Goal: Task Accomplishment & Management: Use online tool/utility

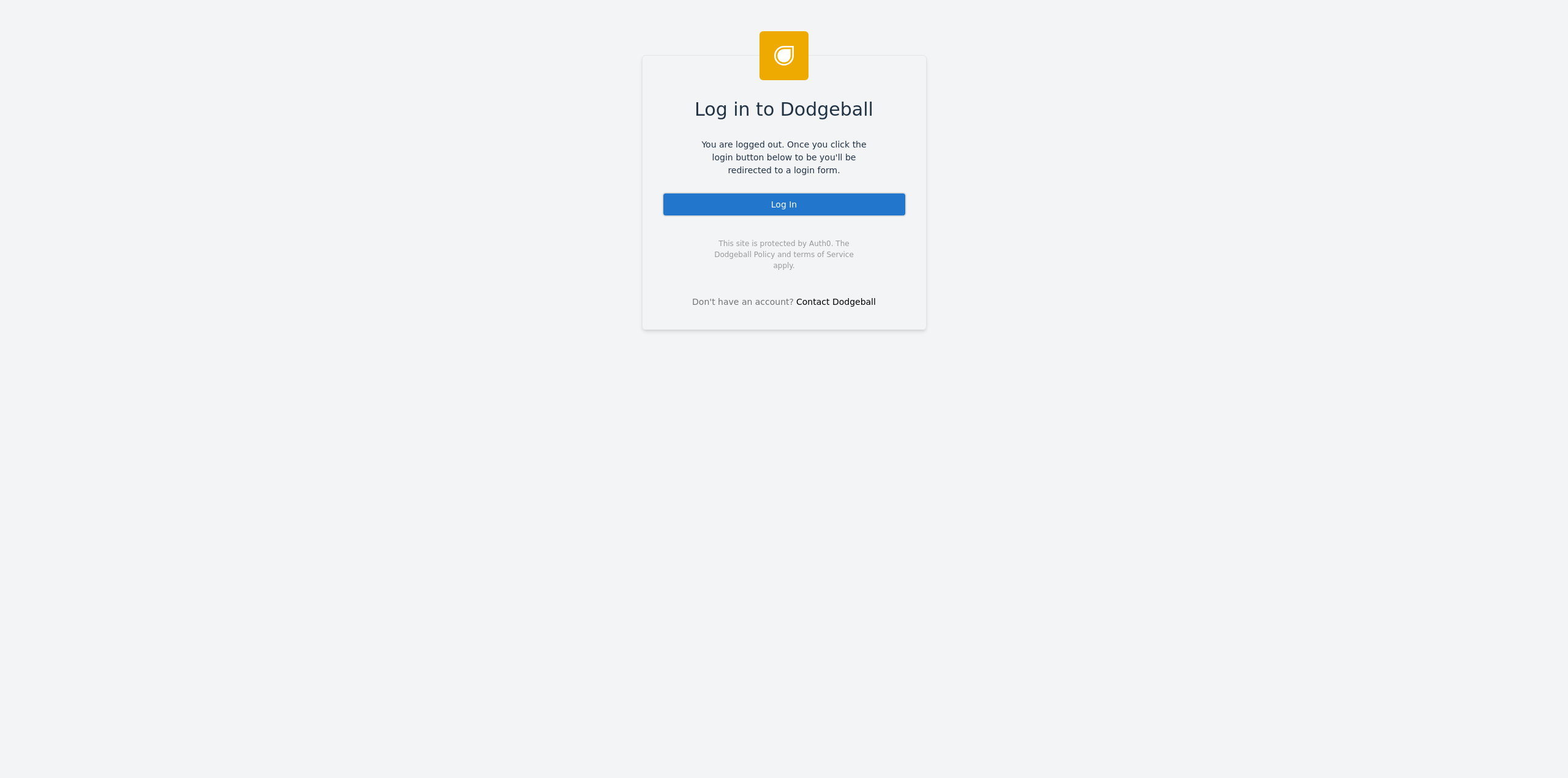
click at [774, 210] on div "Log In" at bounding box center [784, 204] width 244 height 25
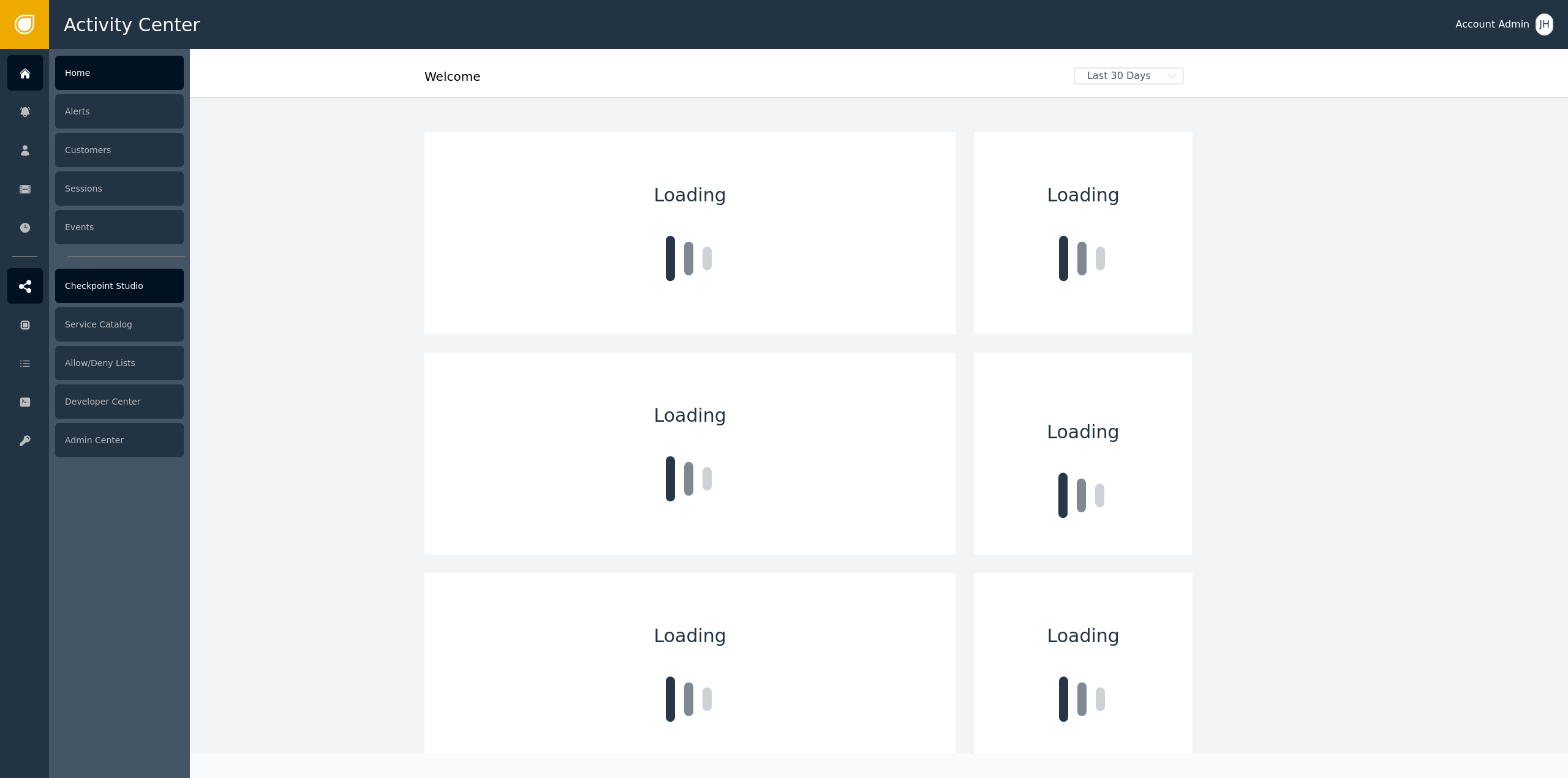
click at [82, 278] on div "Checkpoint Studio" at bounding box center [119, 286] width 129 height 34
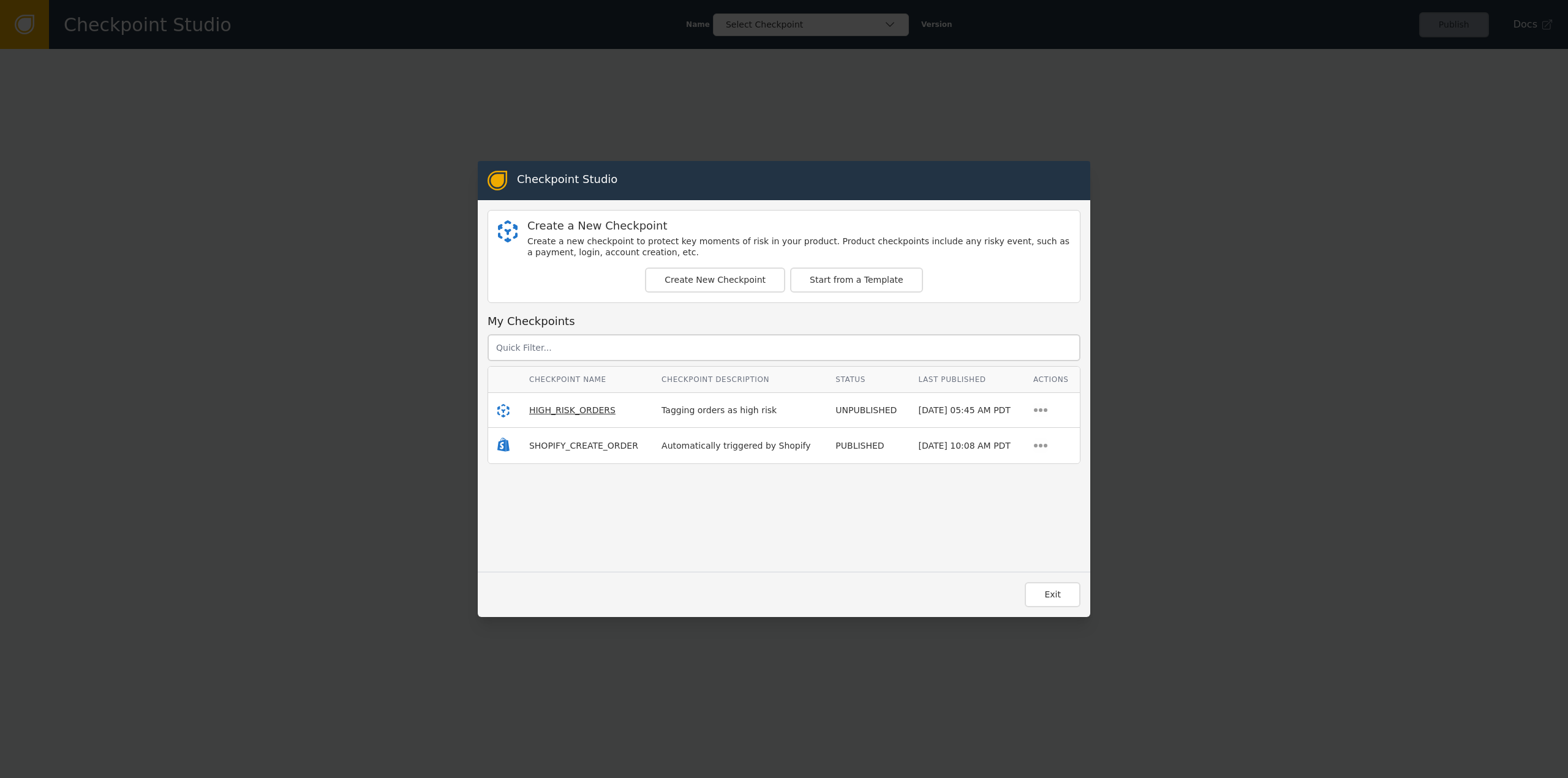
click at [585, 414] on span "HIGH_RISK_ORDERS" at bounding box center [572, 410] width 86 height 10
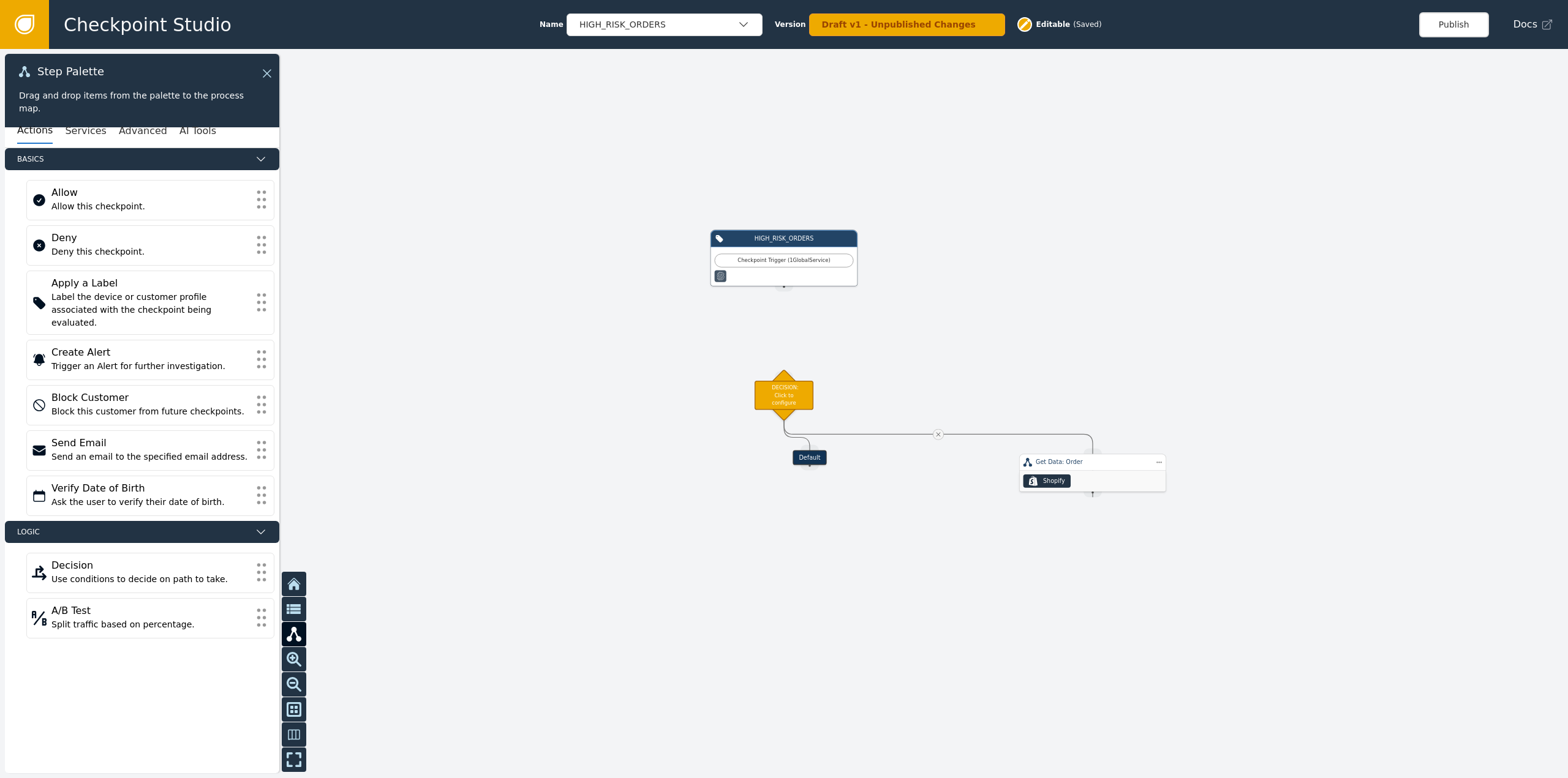
drag, startPoint x: 759, startPoint y: 246, endPoint x: 1042, endPoint y: 463, distance: 356.6
click at [1064, 467] on div "Get Data: Order" at bounding box center [1092, 463] width 147 height 17
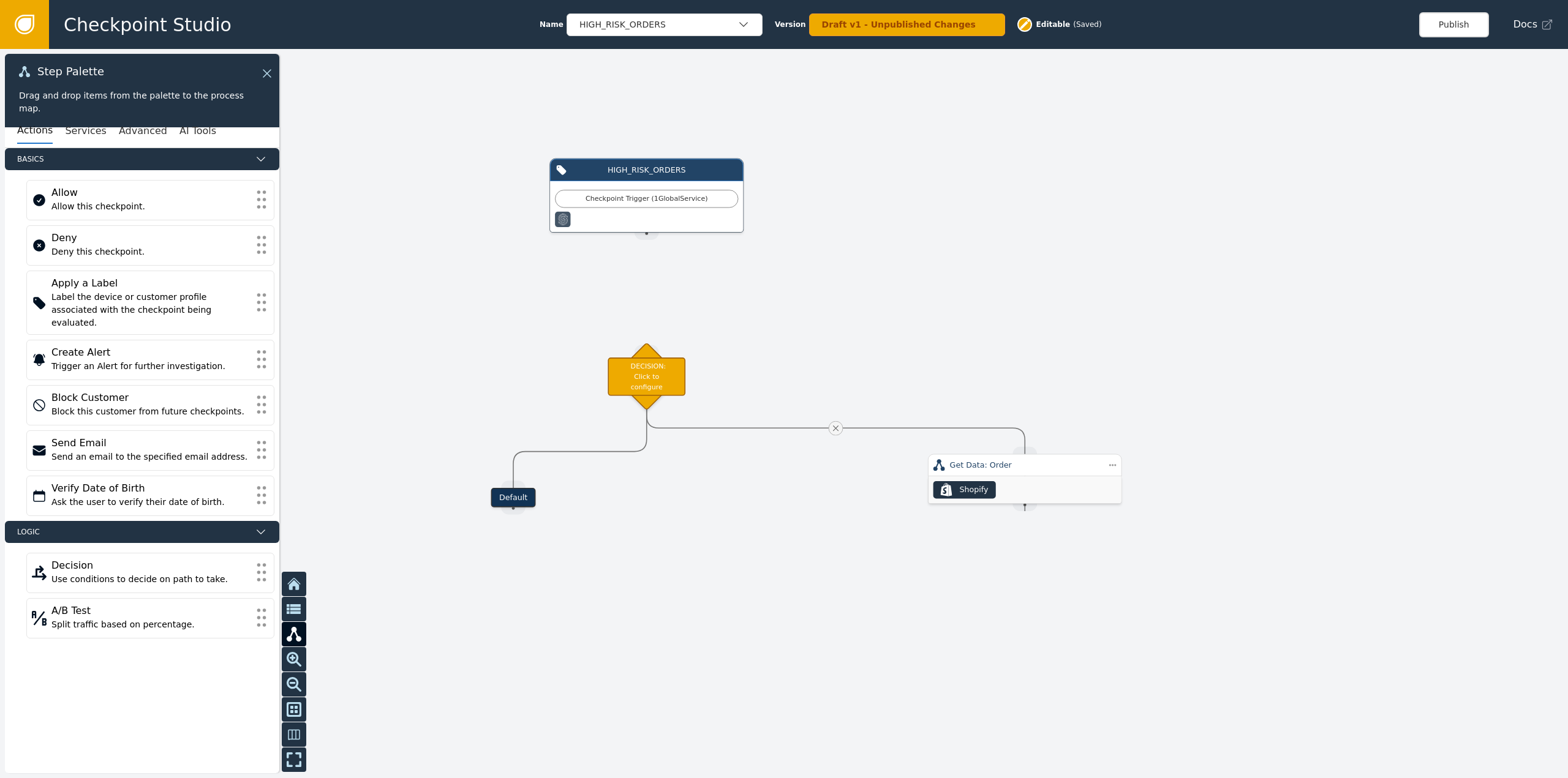
drag, startPoint x: 685, startPoint y: 460, endPoint x: 517, endPoint y: 499, distance: 172.5
click at [517, 499] on div "Default" at bounding box center [513, 497] width 44 height 20
drag, startPoint x: 1005, startPoint y: 478, endPoint x: 839, endPoint y: 513, distance: 169.6
click at [839, 510] on div "Get Data: Order" at bounding box center [869, 504] width 150 height 12
click at [885, 506] on div "Get Data: Order" at bounding box center [823, 512] width 150 height 12
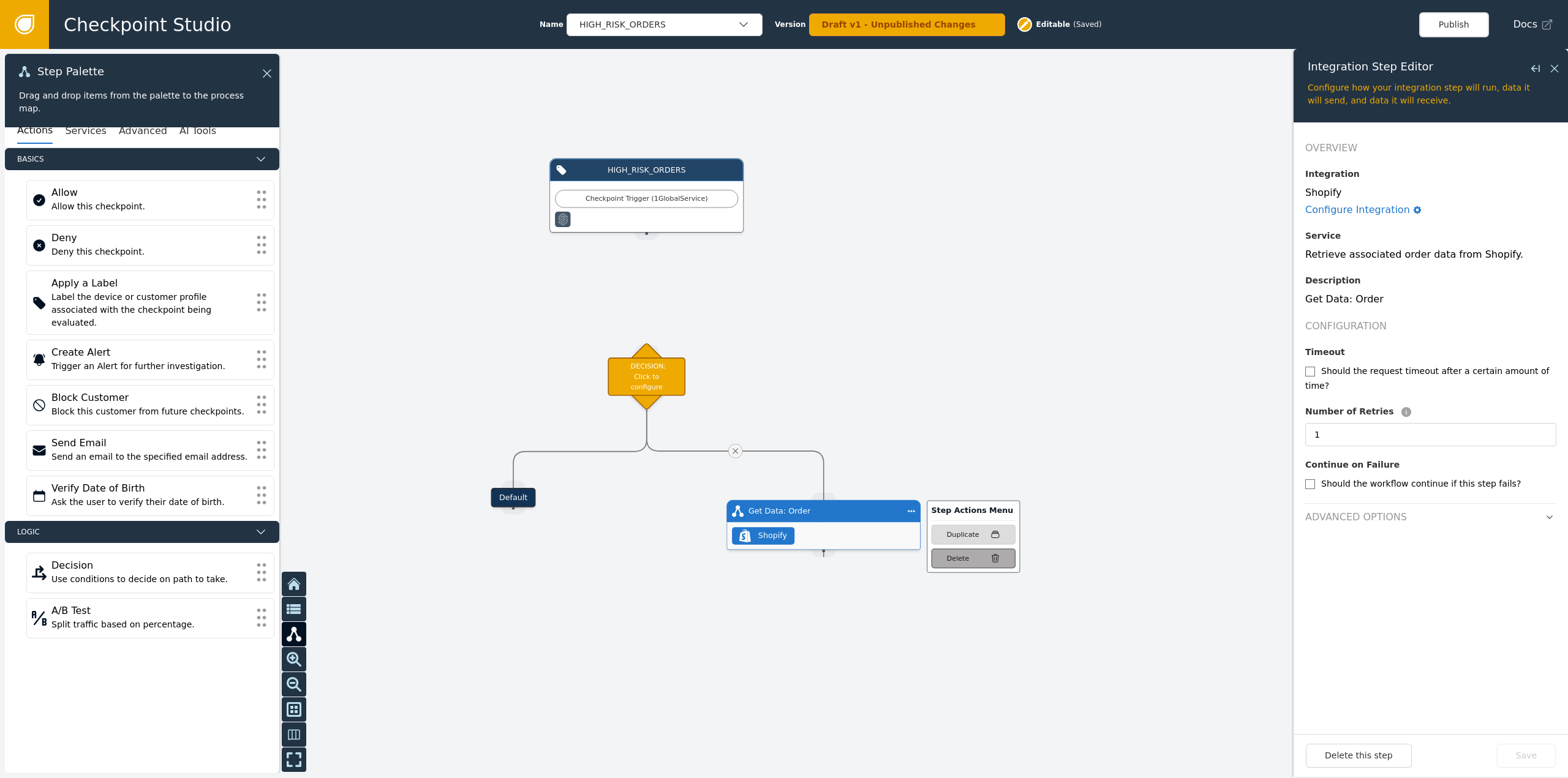
click at [955, 557] on div "Delete" at bounding box center [958, 558] width 22 height 10
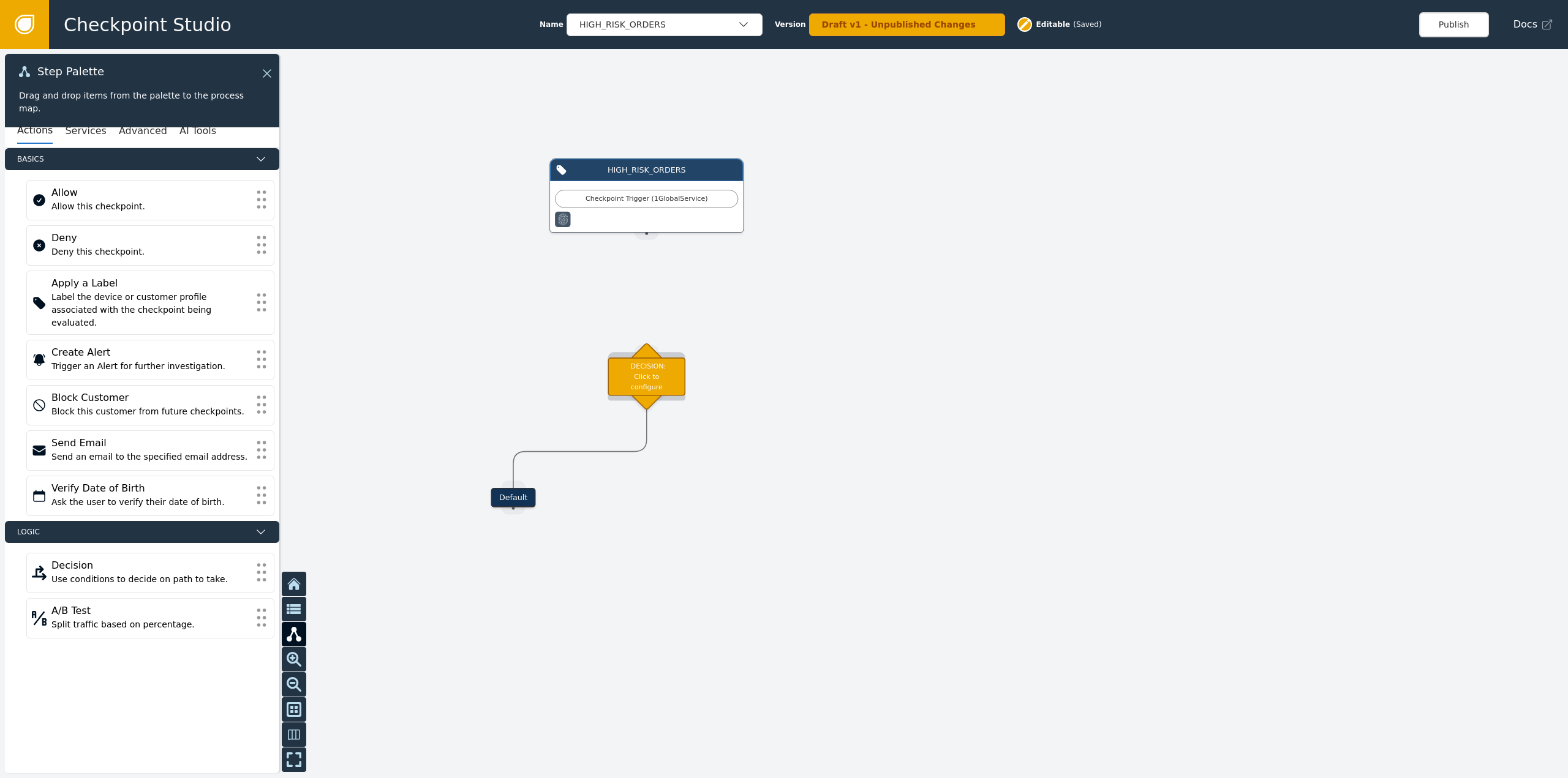
click at [636, 362] on div "DECISION: Click to configure" at bounding box center [647, 377] width 78 height 39
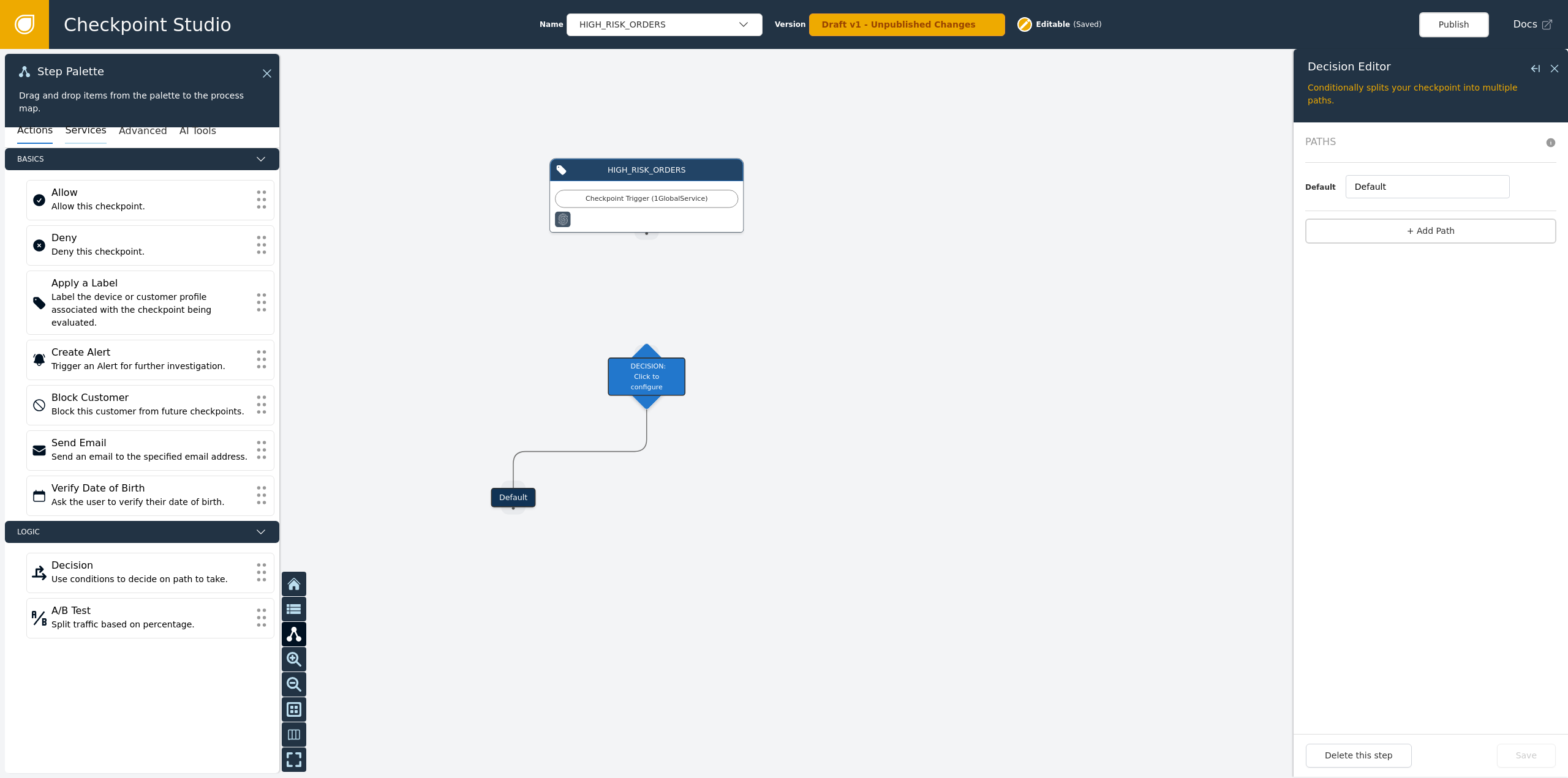
click at [75, 135] on button "Services" at bounding box center [86, 131] width 41 height 25
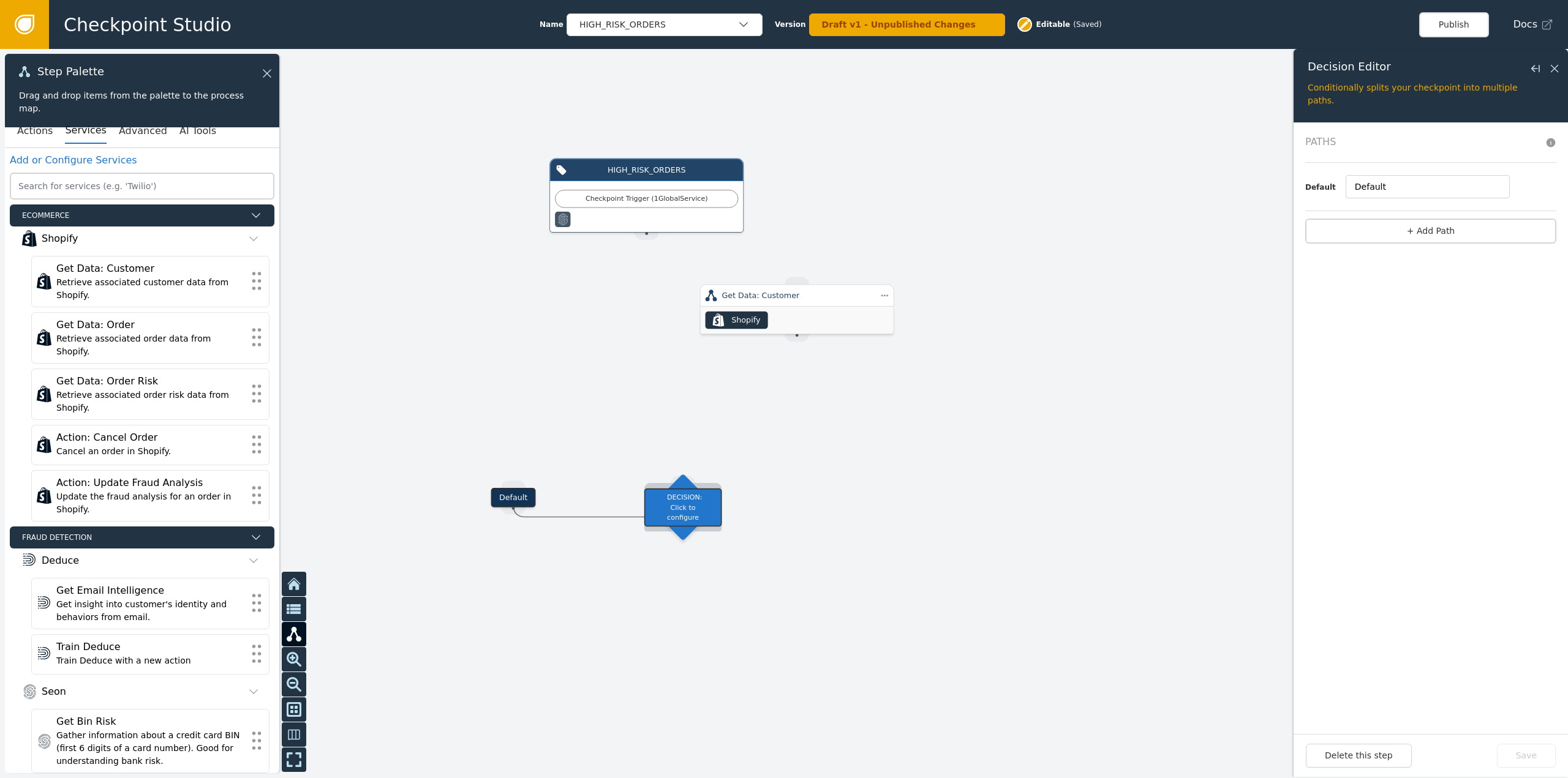
drag, startPoint x: 662, startPoint y: 391, endPoint x: 689, endPoint y: 506, distance: 118.1
click at [689, 506] on div "DECISION: Click to configure" at bounding box center [683, 507] width 78 height 39
drag, startPoint x: 783, startPoint y: 298, endPoint x: 635, endPoint y: 291, distance: 148.2
click at [635, 291] on div "Get Data: Customer" at bounding box center [671, 288] width 150 height 12
drag, startPoint x: 648, startPoint y: 330, endPoint x: 693, endPoint y: 485, distance: 161.4
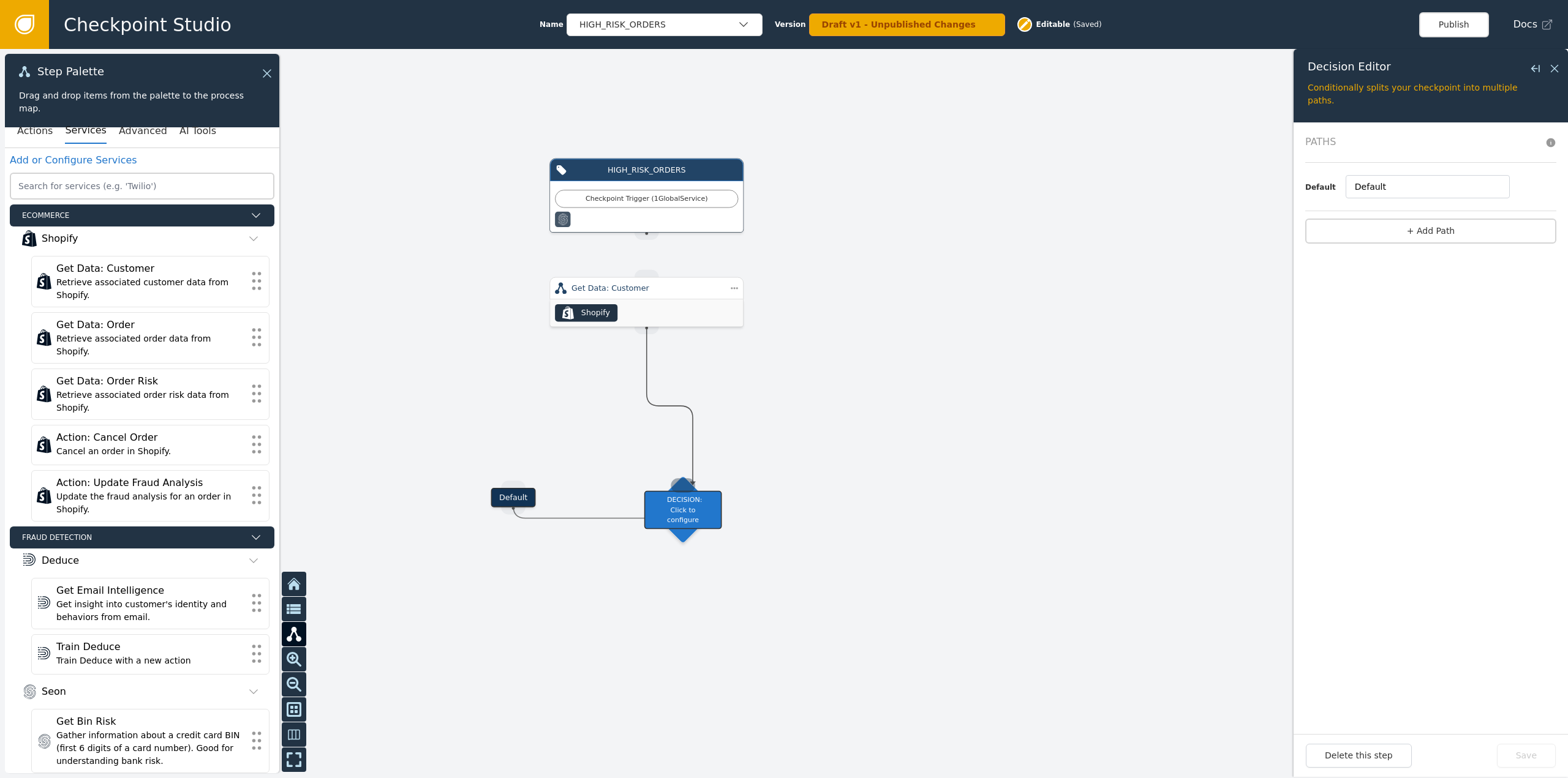
click at [693, 485] on div "Target Handle for step Default Source Handle for step Target Handle for step De…" at bounding box center [1267, 447] width 1242 height 577
drag, startPoint x: 524, startPoint y: 498, endPoint x: 529, endPoint y: 603, distance: 105.1
click at [529, 603] on div "Default" at bounding box center [517, 601] width 44 height 20
drag, startPoint x: 683, startPoint y: 507, endPoint x: 613, endPoint y: 453, distance: 88.4
click at [610, 444] on div "DECISION: Click to configure" at bounding box center [615, 458] width 78 height 39
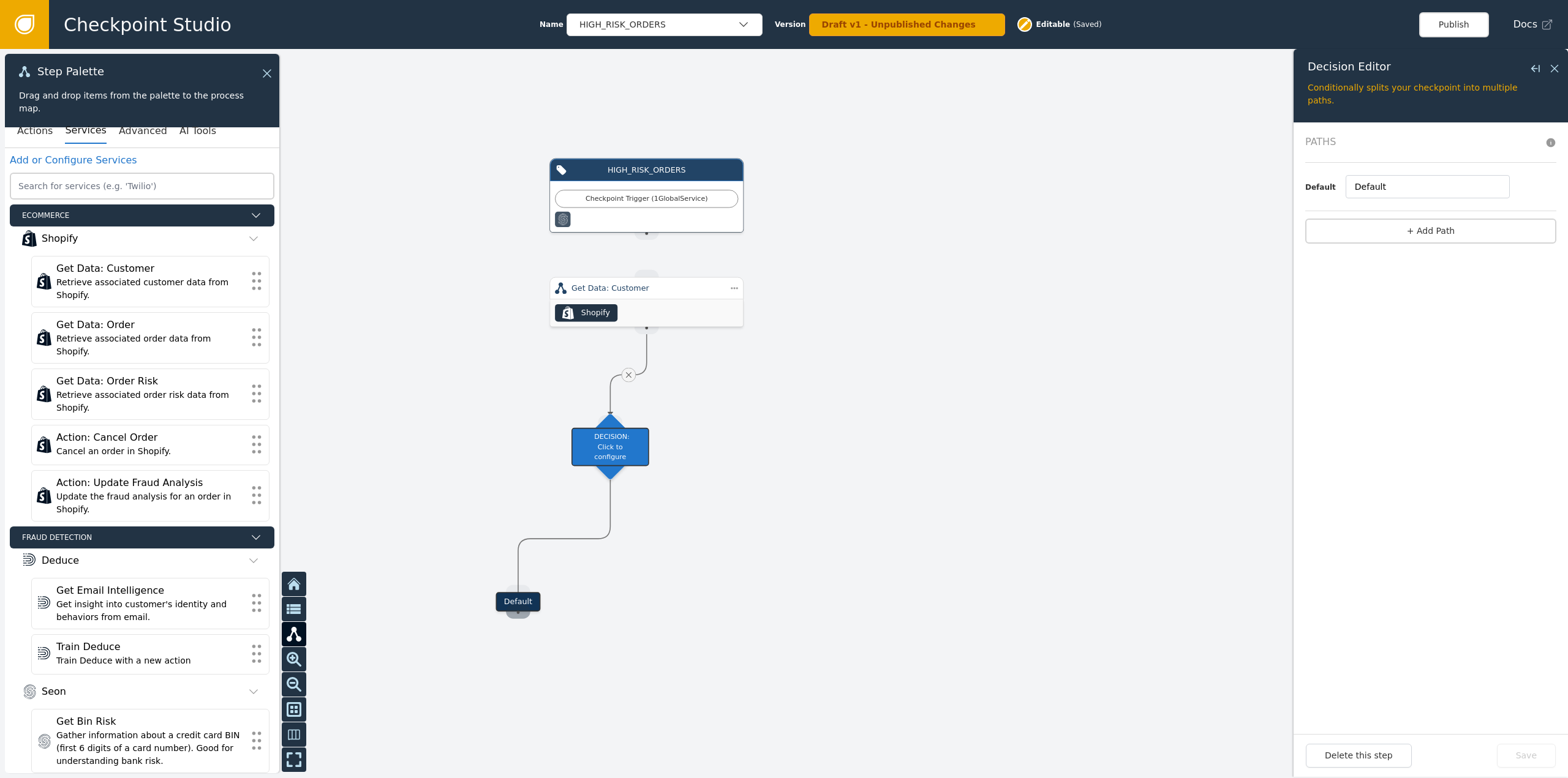
click at [523, 604] on div "Source Handle for step" at bounding box center [518, 611] width 25 height 15
click at [1461, 223] on button "+ Add Path" at bounding box center [1431, 232] width 251 height 25
click at [1498, 211] on button "+ add" at bounding box center [1492, 210] width 22 height 11
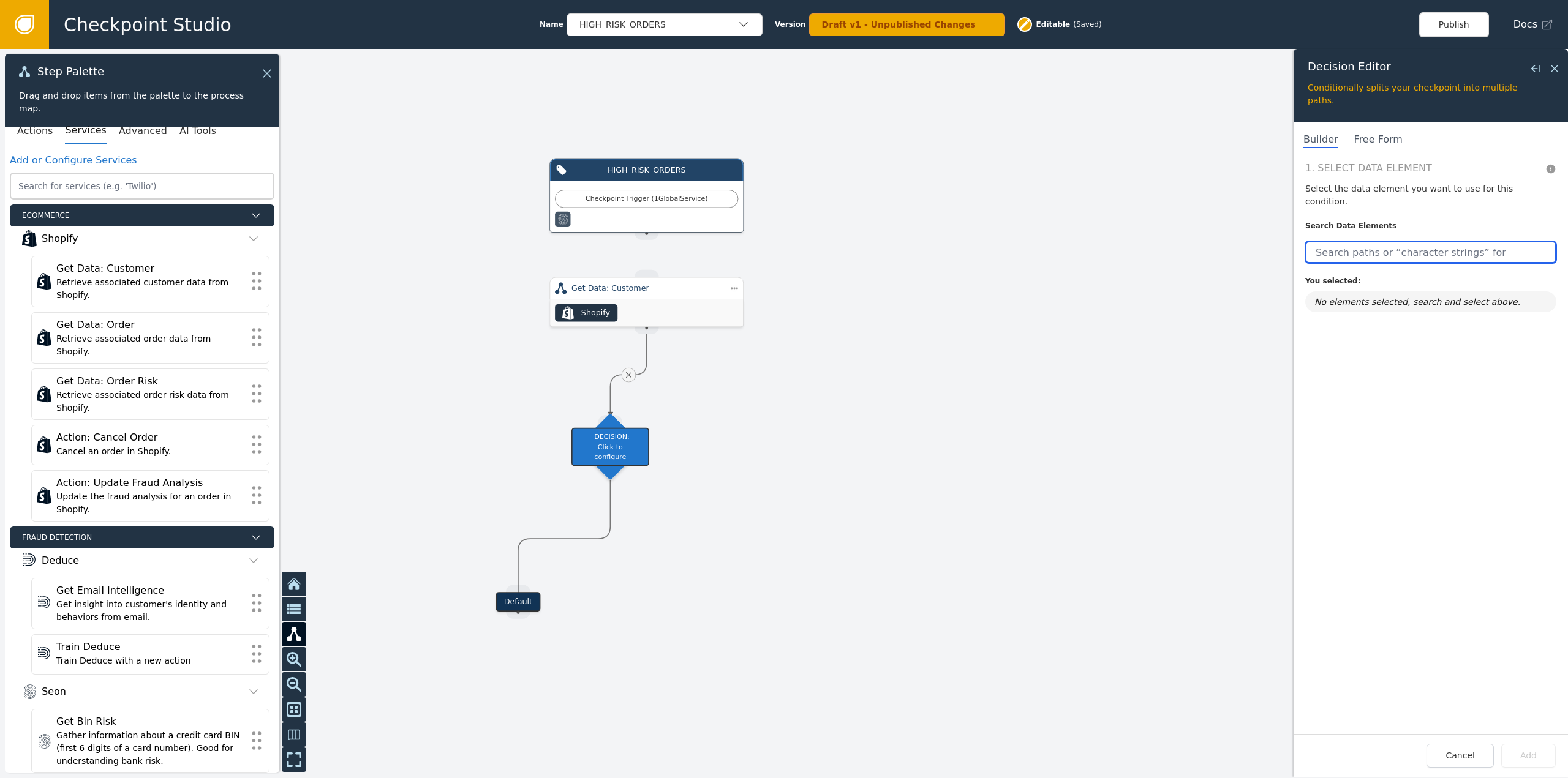
click at [1420, 241] on input "text" at bounding box center [1431, 252] width 251 height 22
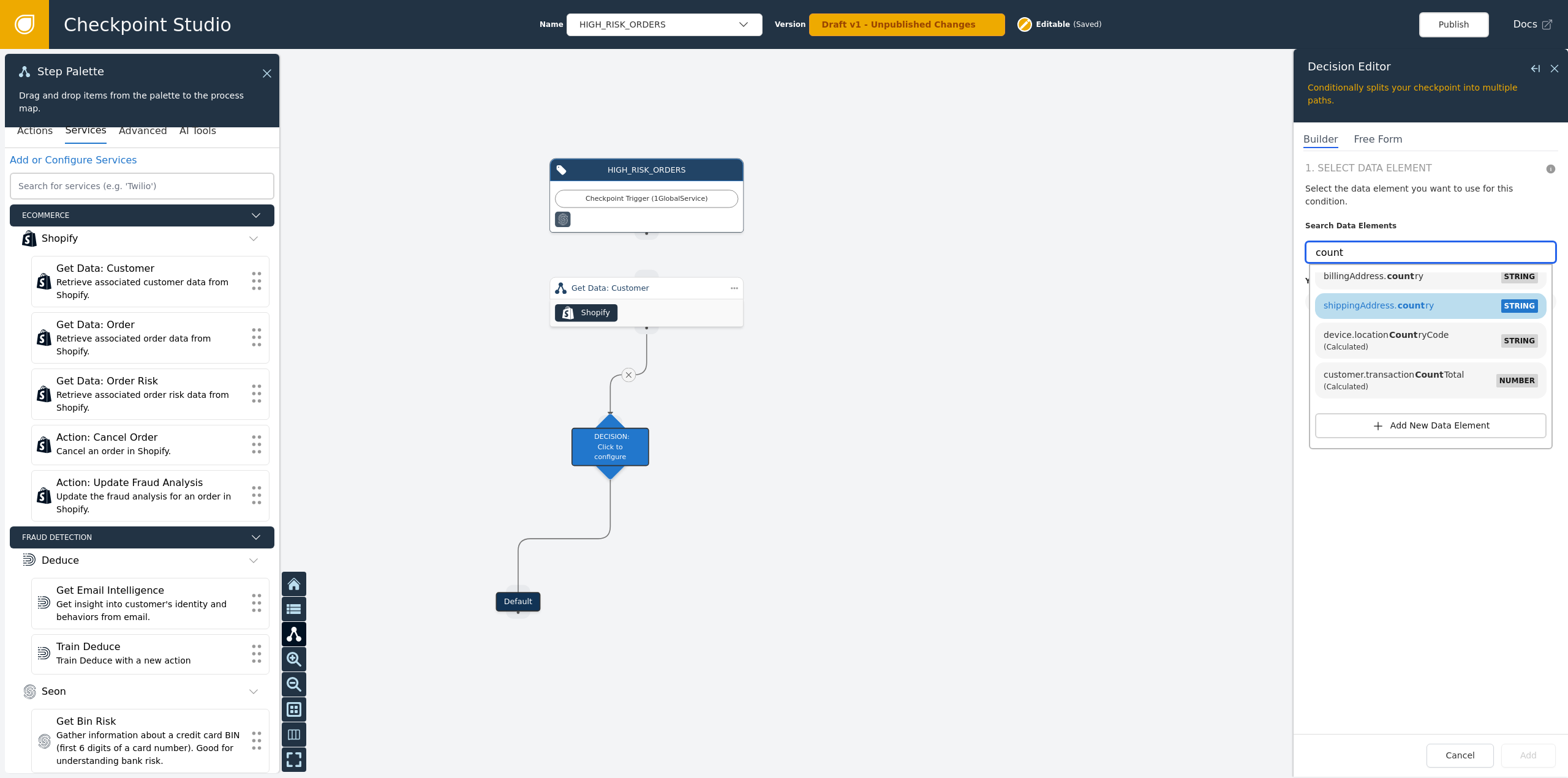
scroll to position [122, 0]
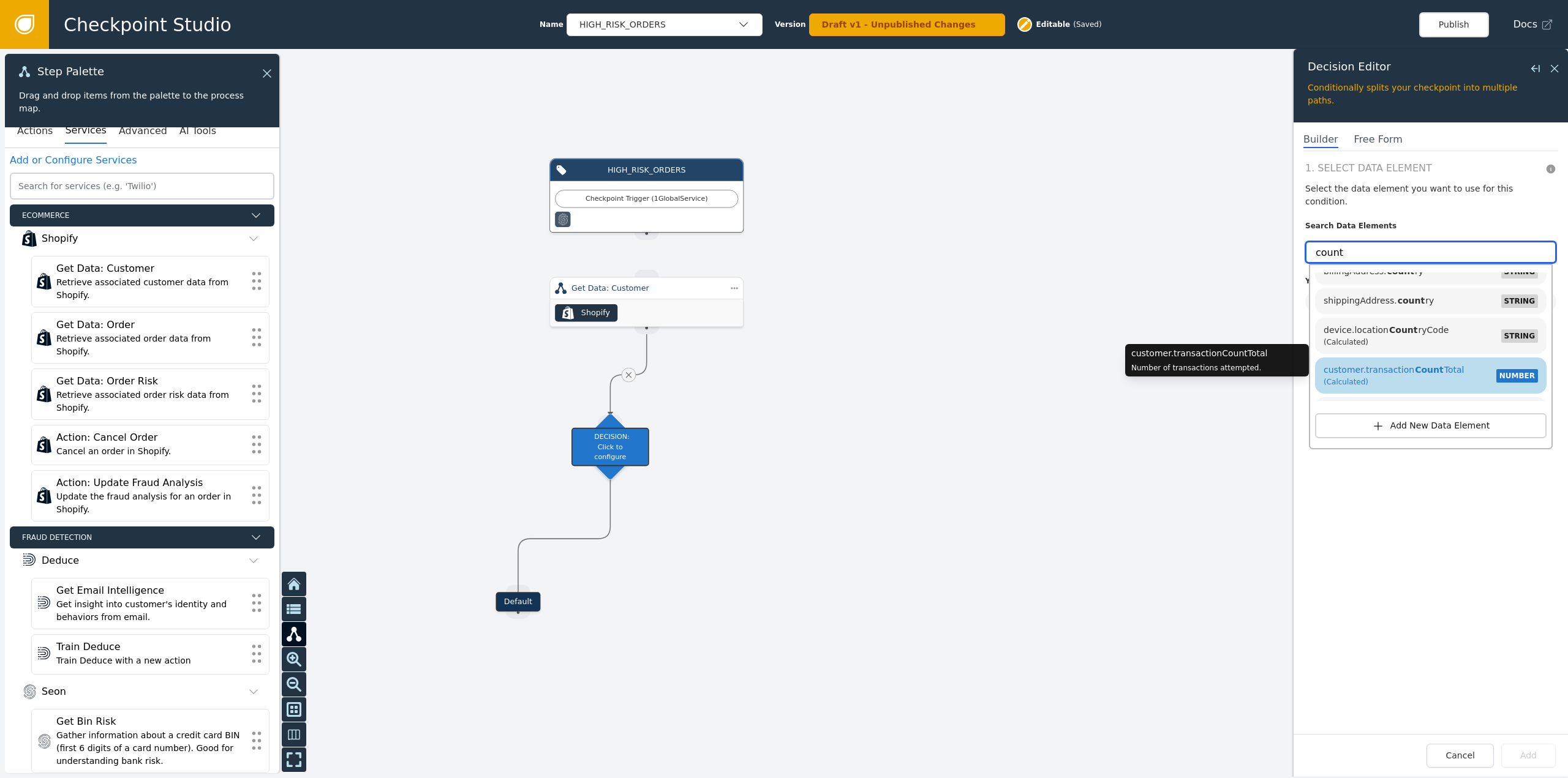
type input "count"
click at [1456, 366] on div "customer.transaction Count Total (Calculated) NUMBER" at bounding box center [1431, 375] width 219 height 29
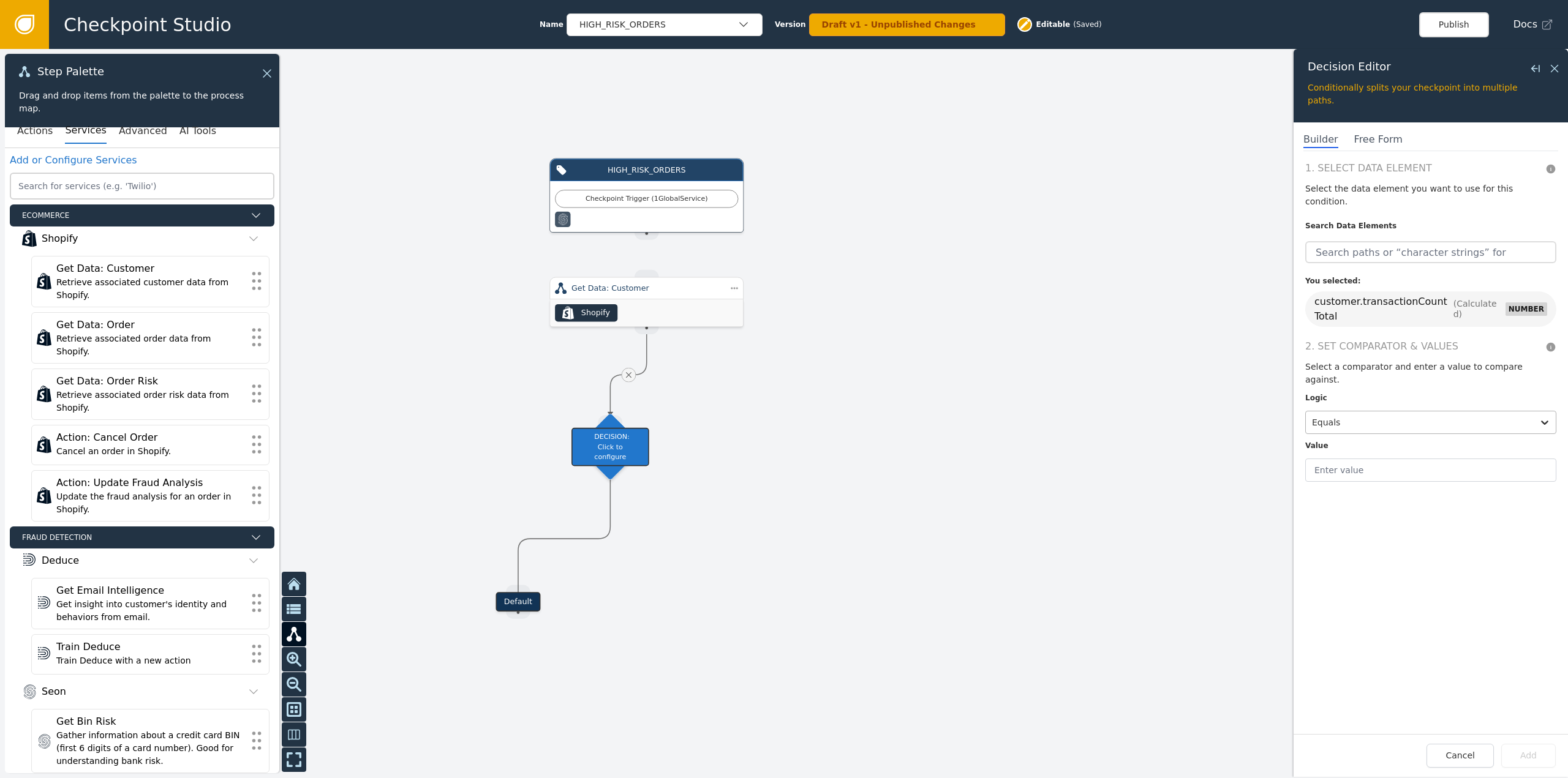
click at [1367, 414] on div at bounding box center [1419, 423] width 215 height 17
click at [1375, 316] on div "Less than" at bounding box center [1381, 327] width 152 height 23
click at [1355, 458] on input "text" at bounding box center [1431, 469] width 251 height 23
type input "1"
type input "2"
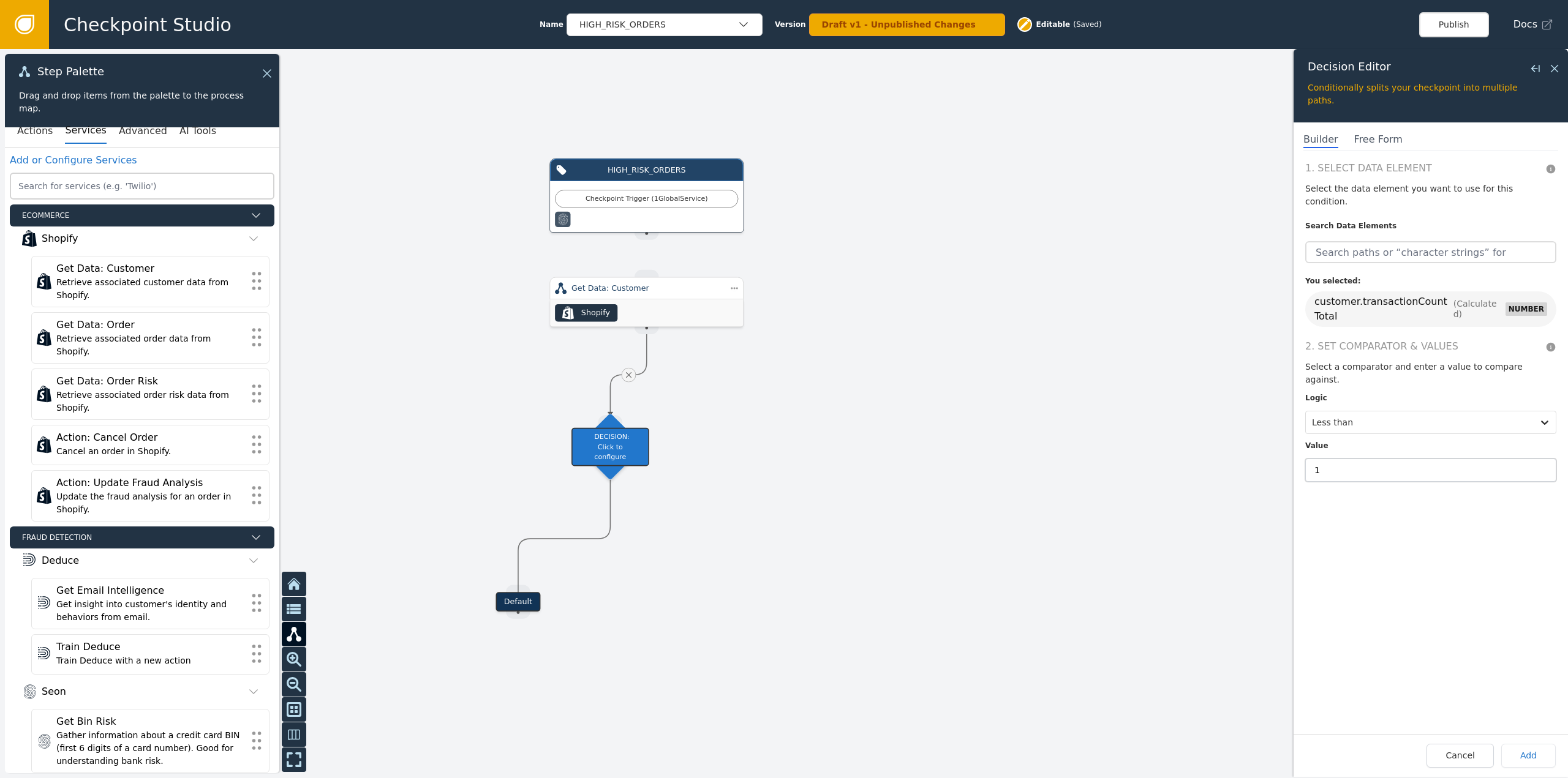
type input "1"
click at [736, 534] on div at bounding box center [784, 413] width 1568 height 729
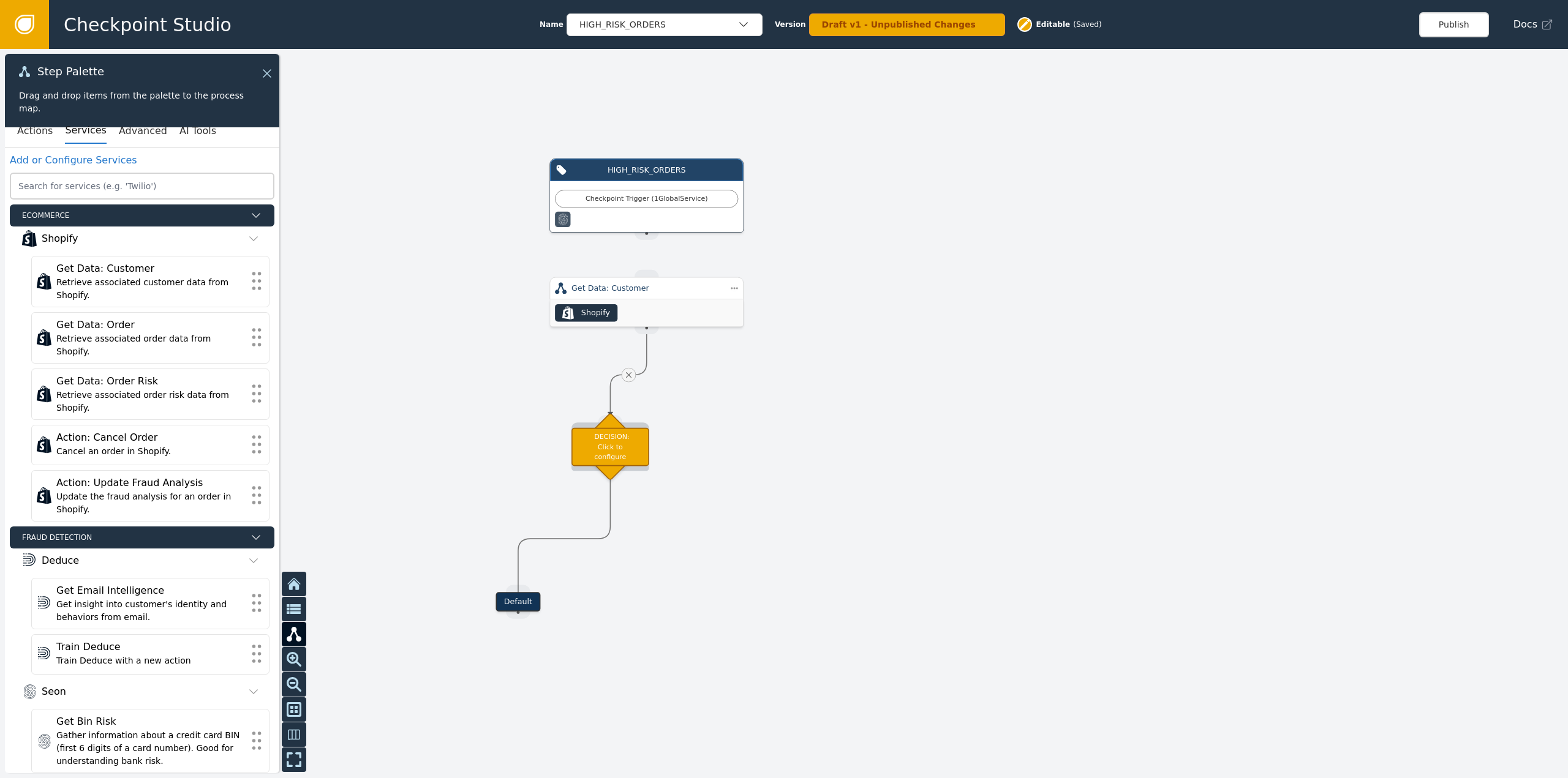
click at [628, 450] on div "DECISION: Click to configure" at bounding box center [610, 446] width 78 height 39
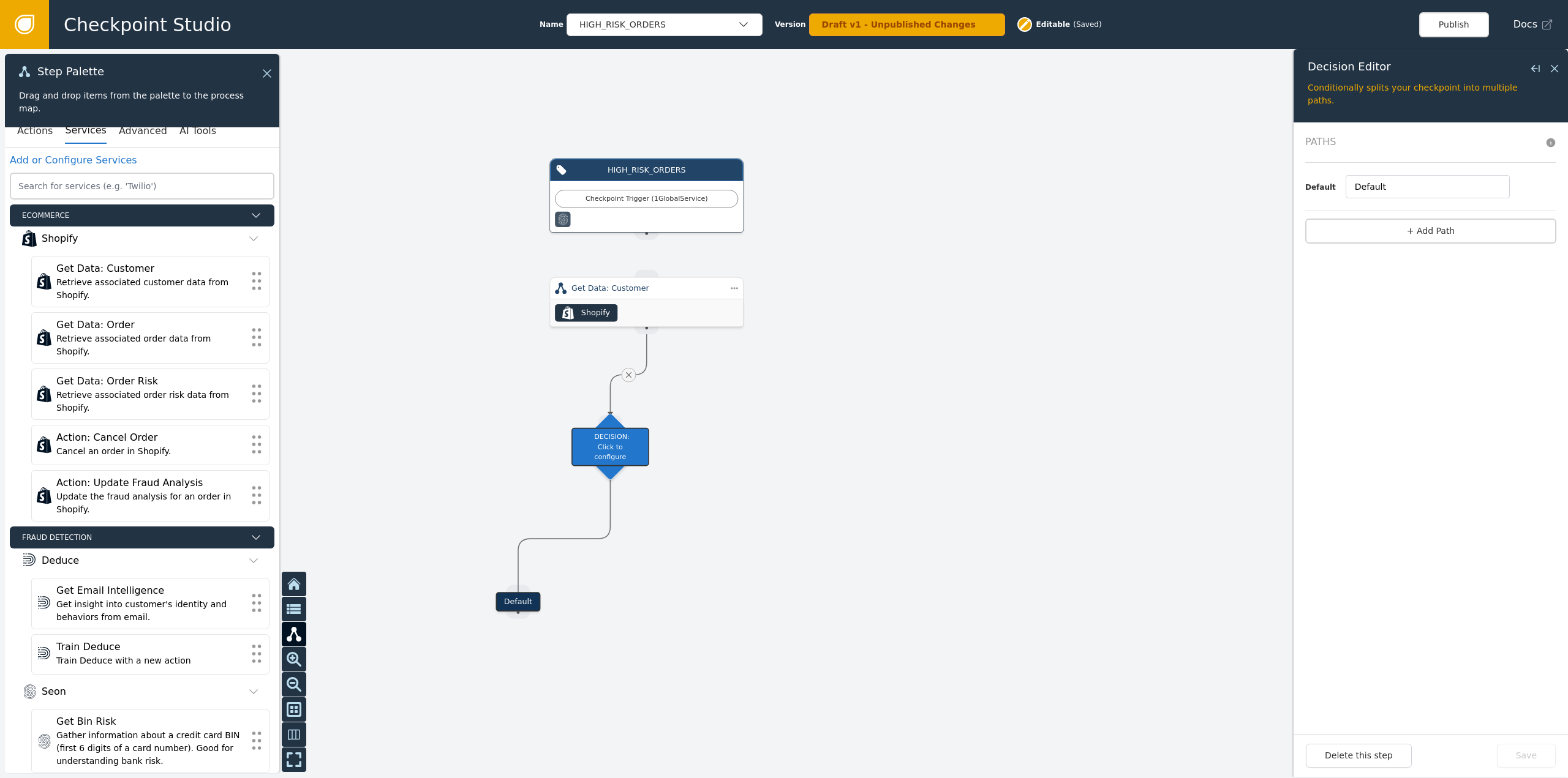
click at [510, 603] on div "Default" at bounding box center [517, 601] width 44 height 20
click at [1432, 221] on button "+ Add Path" at bounding box center [1431, 232] width 251 height 25
drag, startPoint x: 624, startPoint y: 290, endPoint x: 636, endPoint y: 311, distance: 24.2
click at [636, 311] on div "Get Data: Customer" at bounding box center [659, 310] width 150 height 12
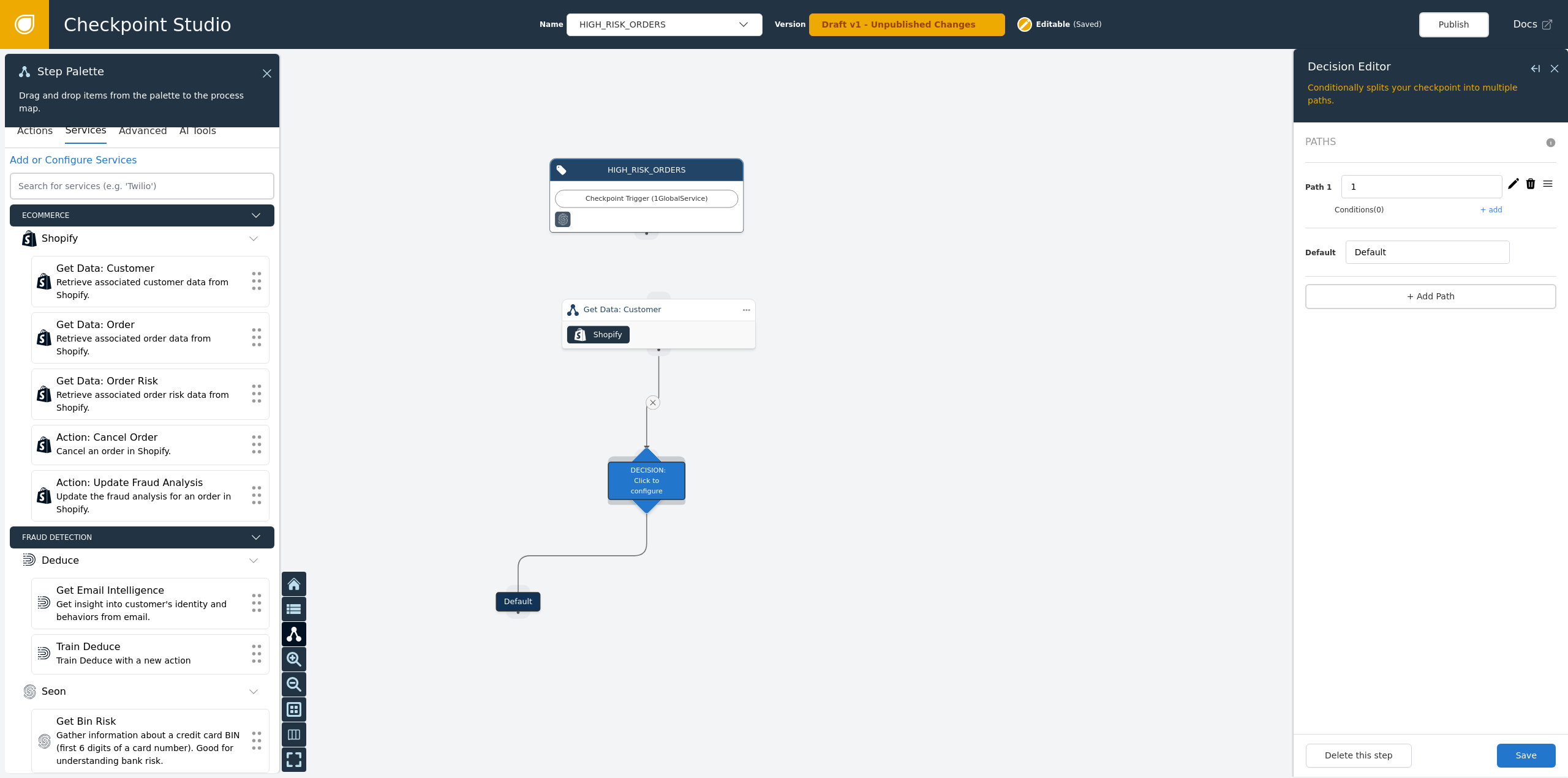
drag, startPoint x: 615, startPoint y: 431, endPoint x: 651, endPoint y: 466, distance: 50.2
click at [651, 466] on div "DECISION: Click to configure" at bounding box center [647, 481] width 78 height 39
click at [38, 138] on button "Actions" at bounding box center [35, 131] width 36 height 25
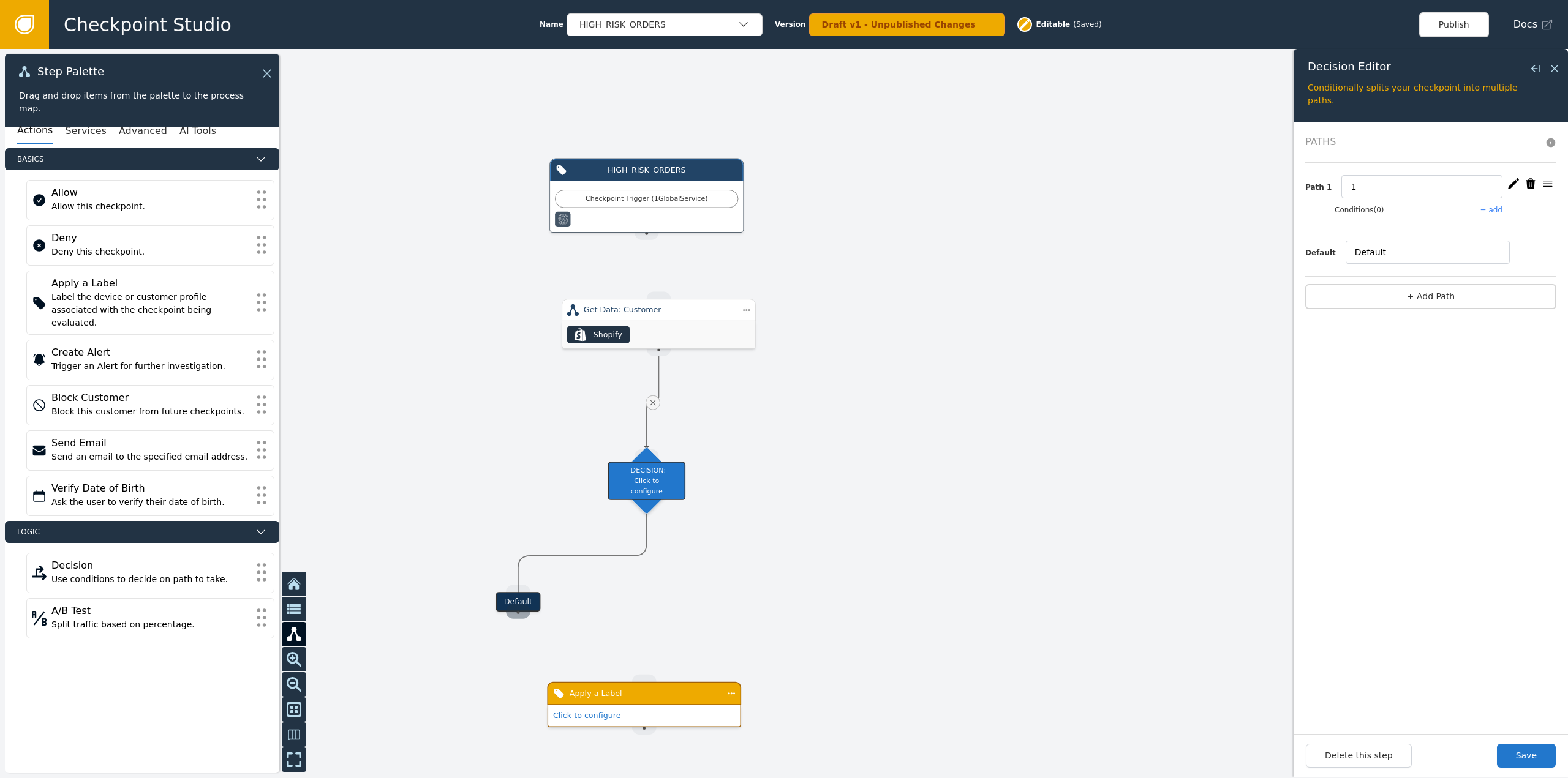
click at [517, 605] on div "Source Handle for step" at bounding box center [518, 611] width 25 height 15
drag, startPoint x: 1474, startPoint y: 180, endPoint x: 1213, endPoint y: 186, distance: 261.1
click at [1213, 181] on div "Target Handle for step Default Source Handle for step Target Handle for step De…" at bounding box center [784, 413] width 1568 height 729
type input "New_Customer"
click at [1490, 210] on button "+ add" at bounding box center [1492, 210] width 22 height 11
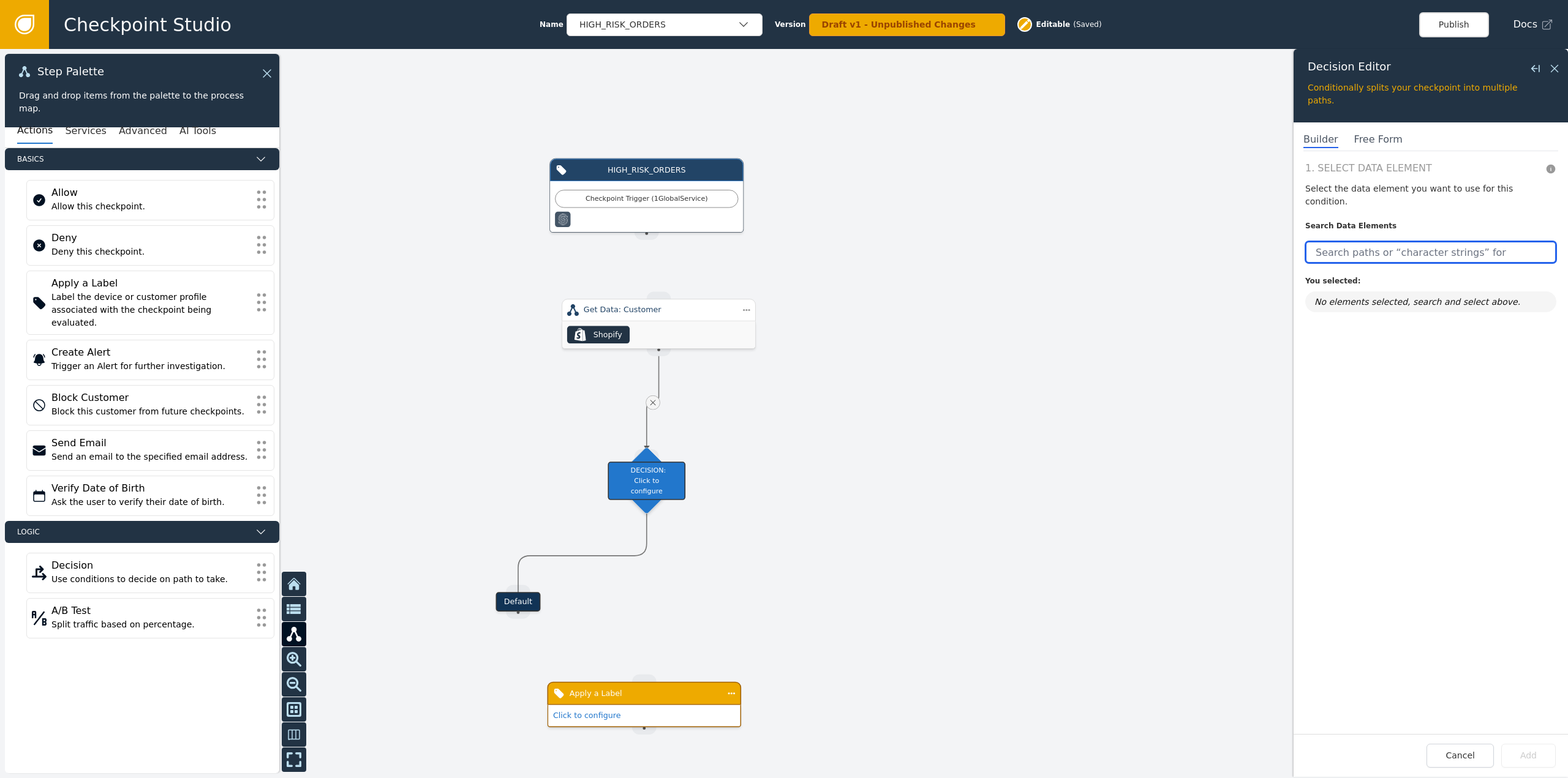
click at [1378, 241] on input "text" at bounding box center [1431, 252] width 251 height 22
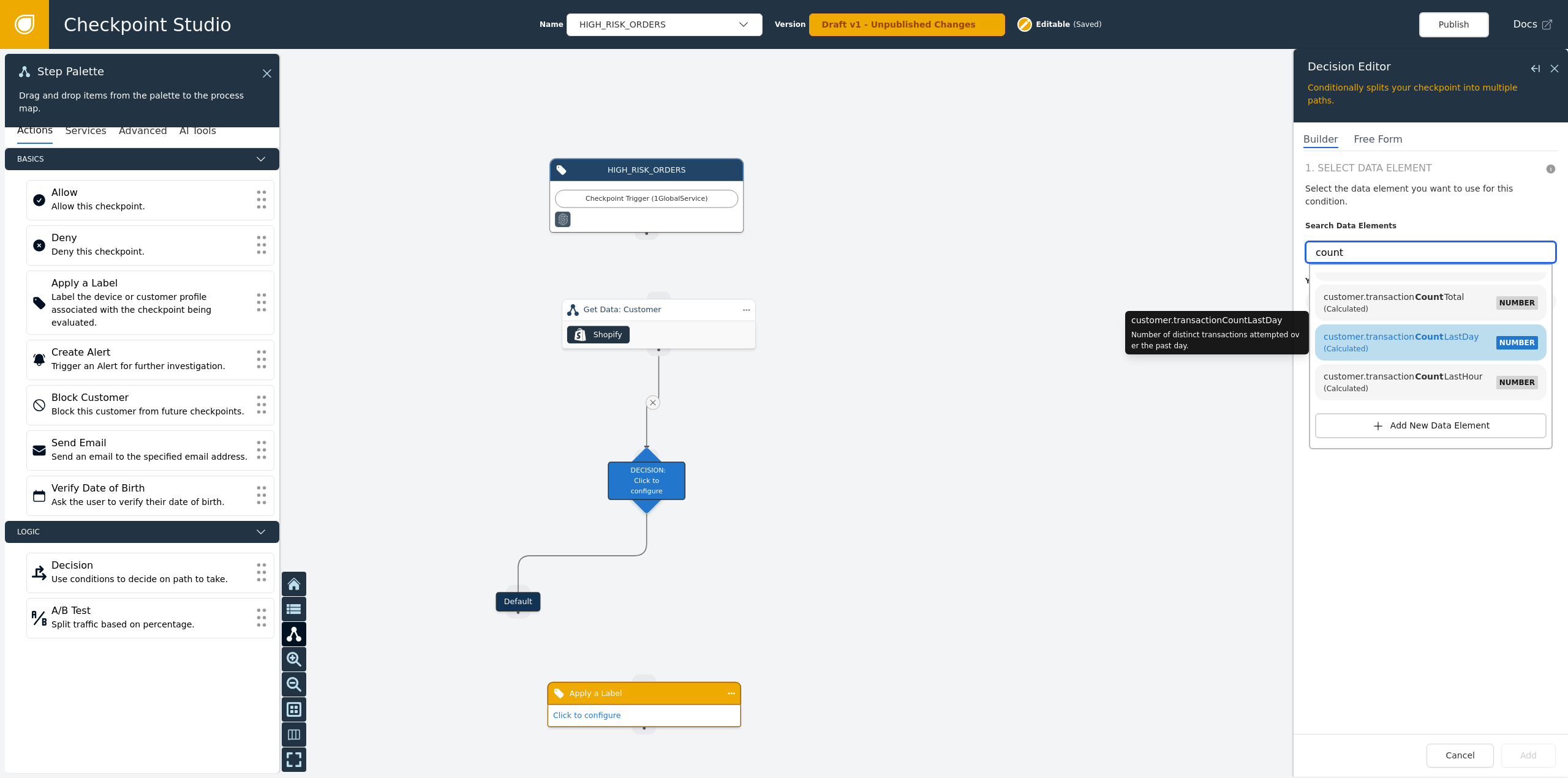
scroll to position [134, 0]
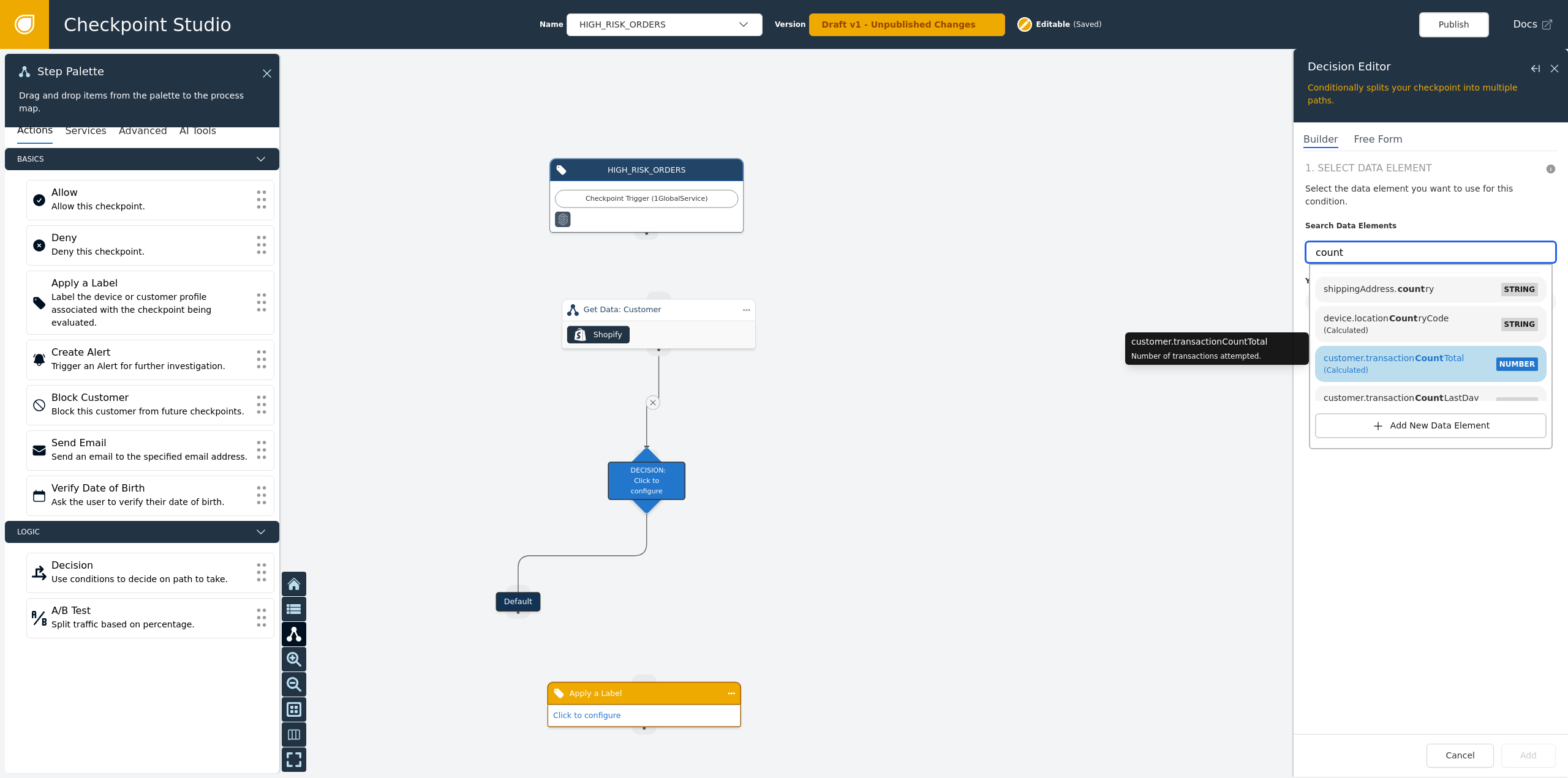
type input "count"
click at [1433, 365] on div "(Calculated)" at bounding box center [1393, 370] width 140 height 11
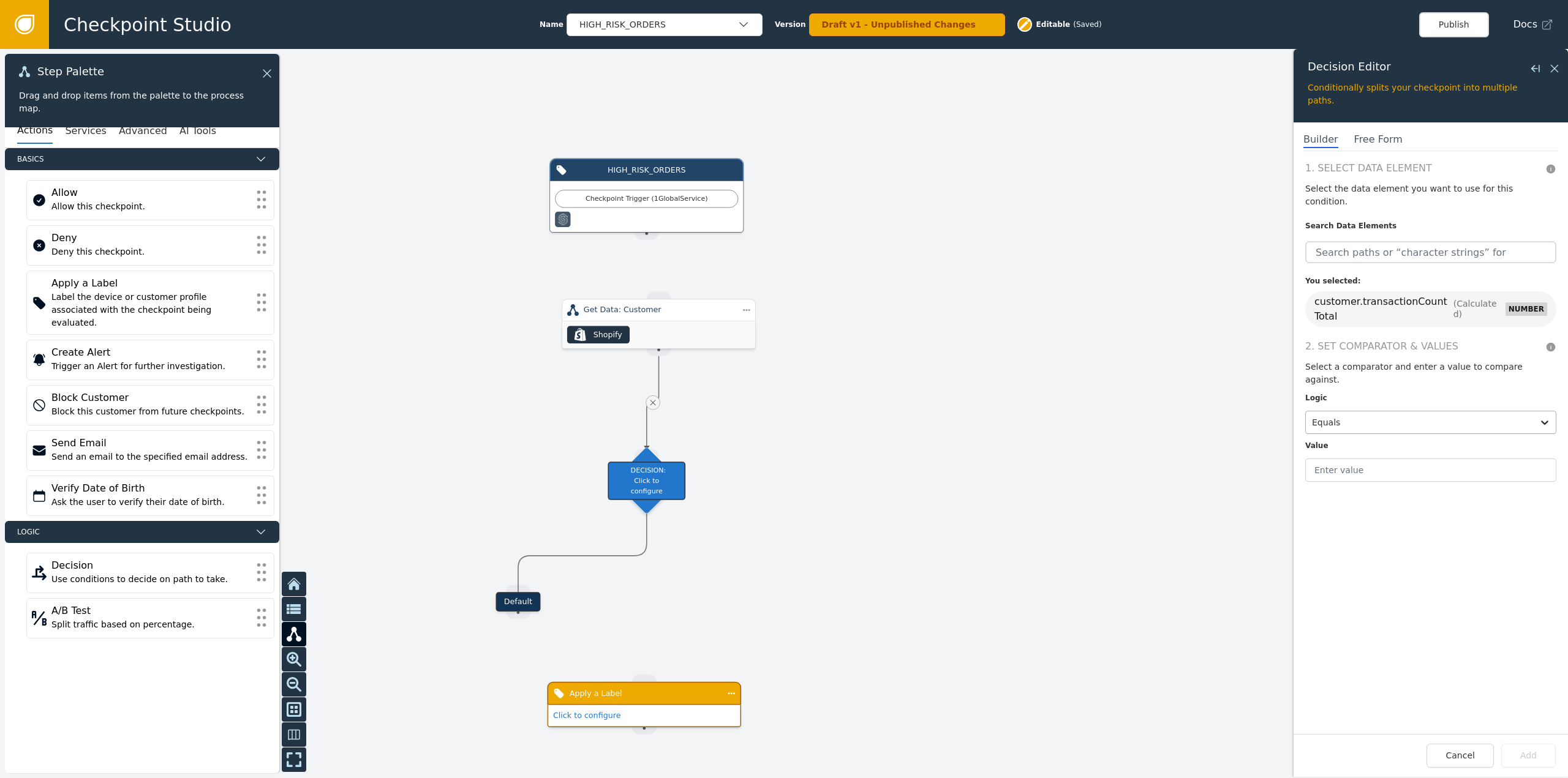
click at [1359, 411] on div "Equals" at bounding box center [1431, 422] width 251 height 23
click at [1357, 316] on div "Less than" at bounding box center [1381, 327] width 152 height 23
click at [1362, 458] on input "text" at bounding box center [1431, 469] width 251 height 23
type input "1"
click at [1533, 753] on button "Add" at bounding box center [1528, 756] width 55 height 24
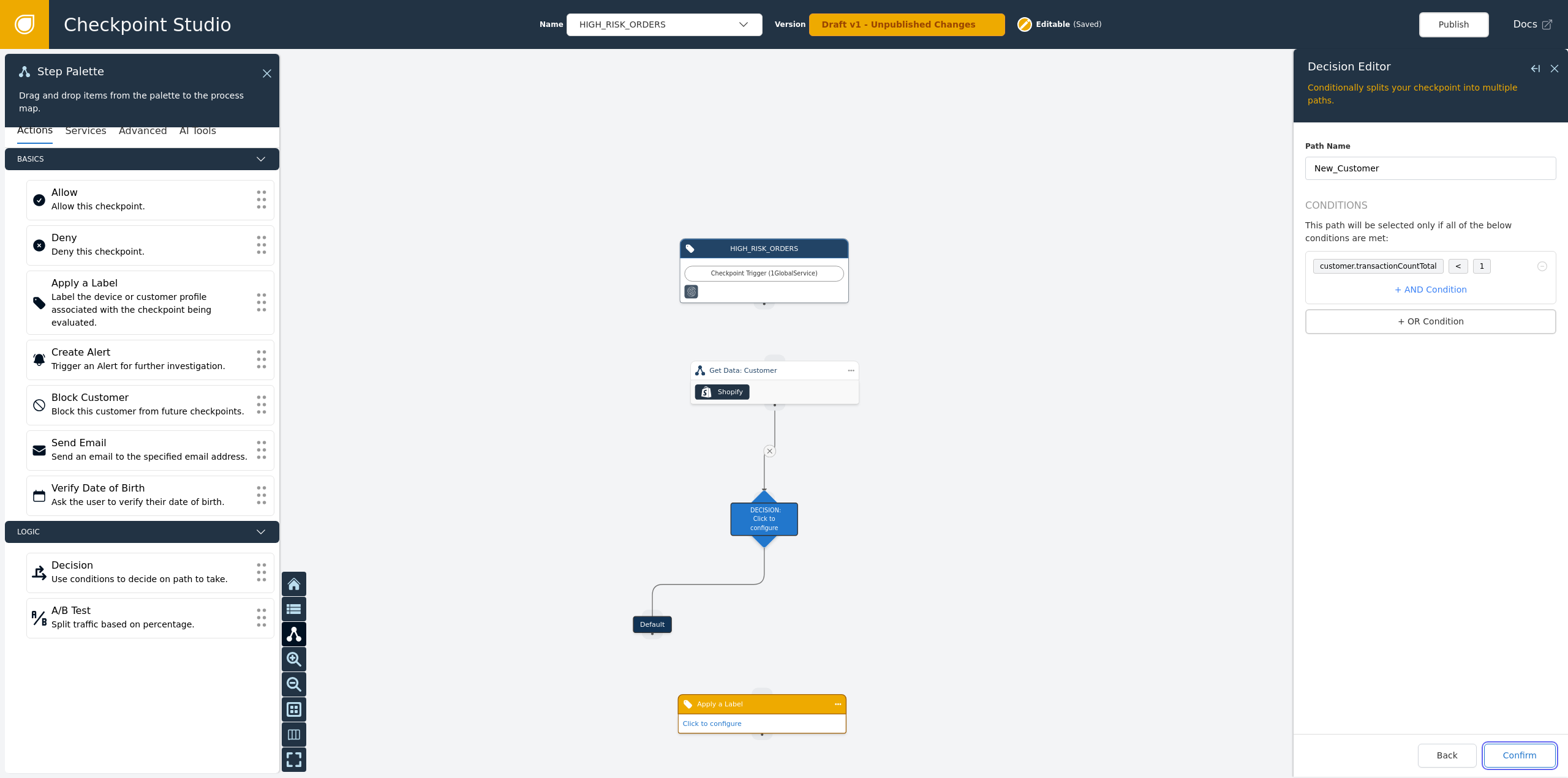
click at [1546, 746] on button "Confirm" at bounding box center [1520, 756] width 71 height 24
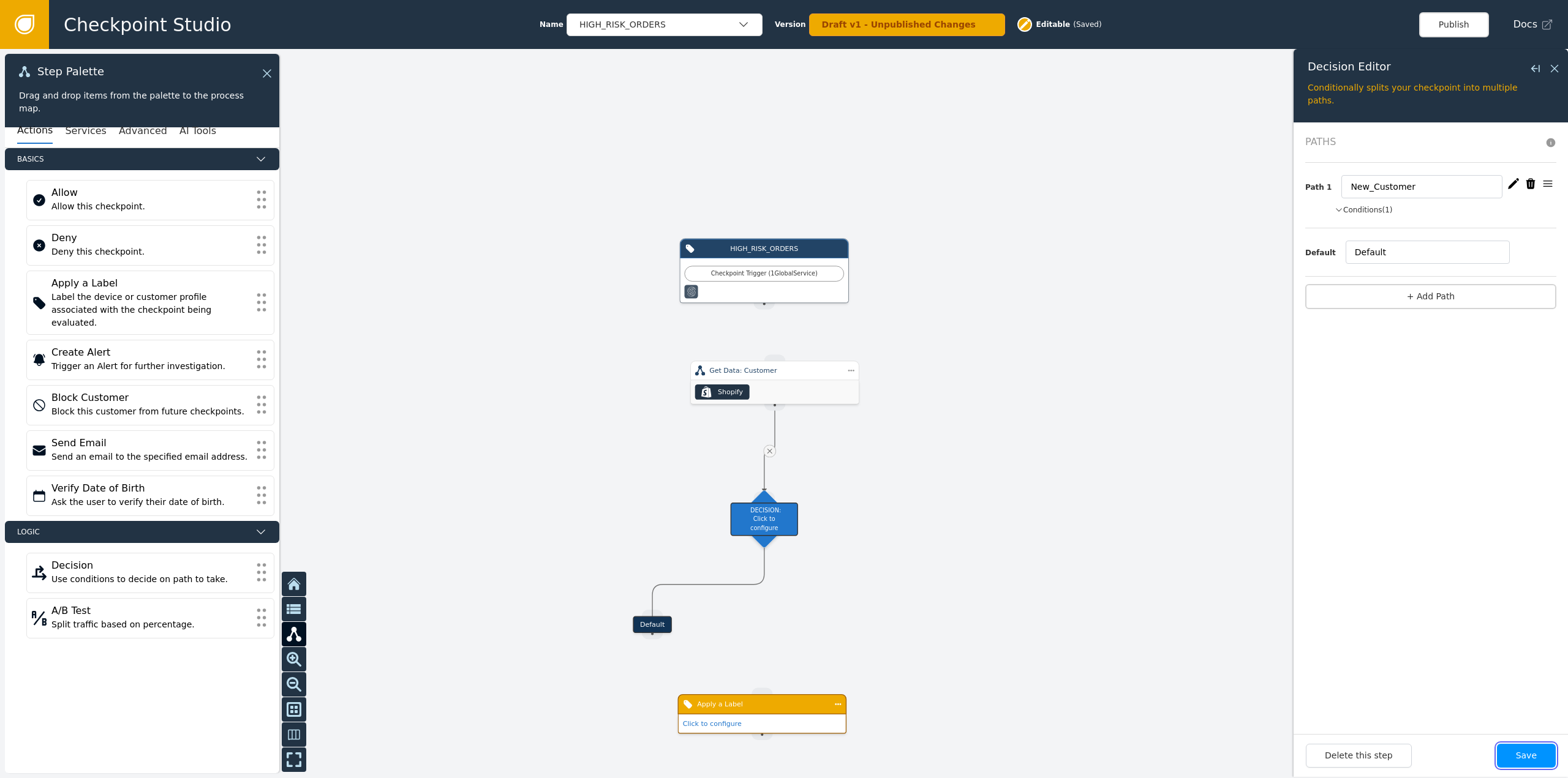
click at [1541, 753] on button "Save" at bounding box center [1527, 756] width 59 height 24
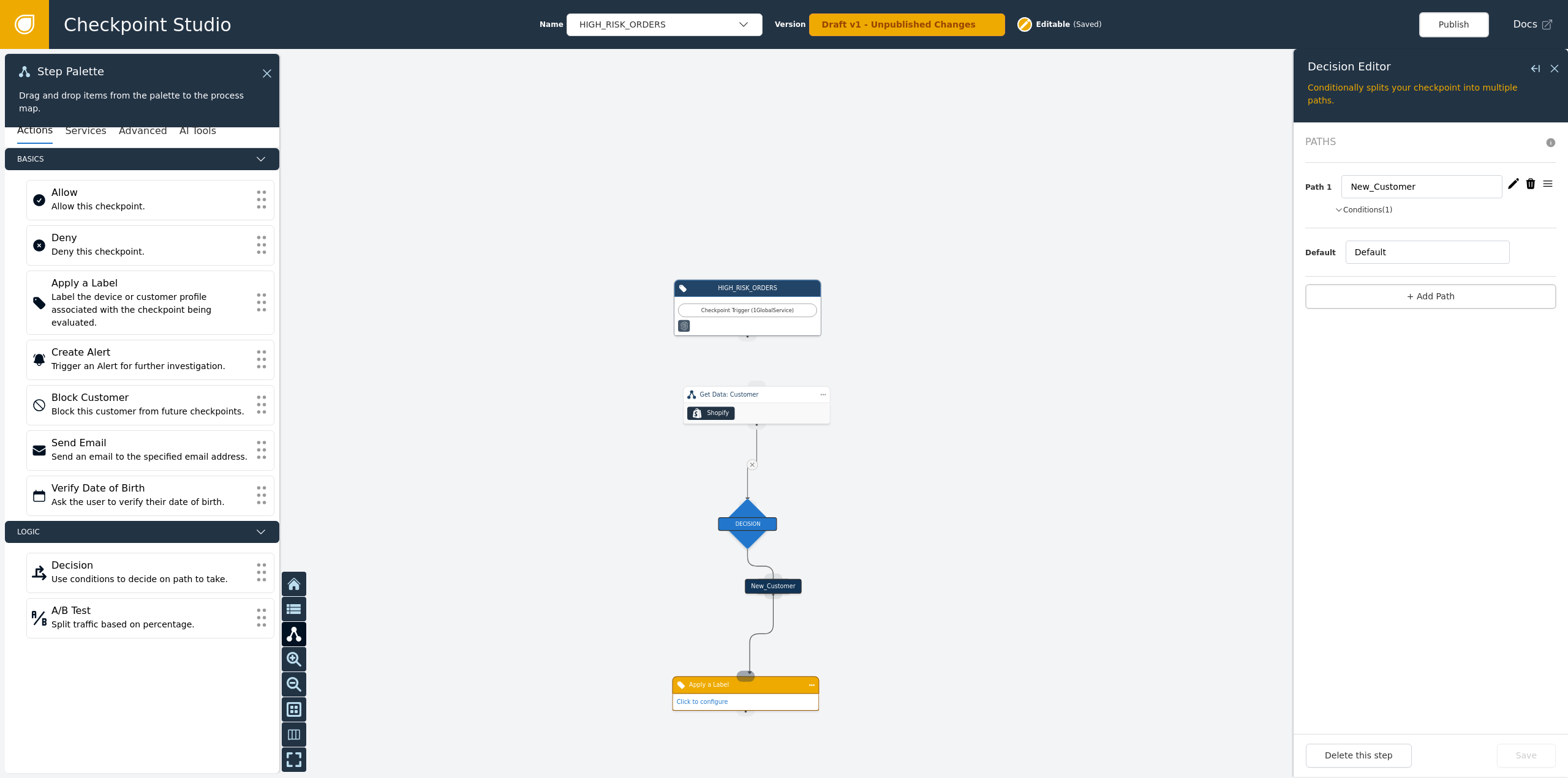
drag, startPoint x: 774, startPoint y: 600, endPoint x: 750, endPoint y: 674, distance: 77.8
click at [750, 674] on div "Target Handle for step Default Source Handle for step Target Handle for step De…" at bounding box center [1218, 499] width 941 height 438
click at [753, 691] on div "Apply a Label" at bounding box center [745, 685] width 147 height 17
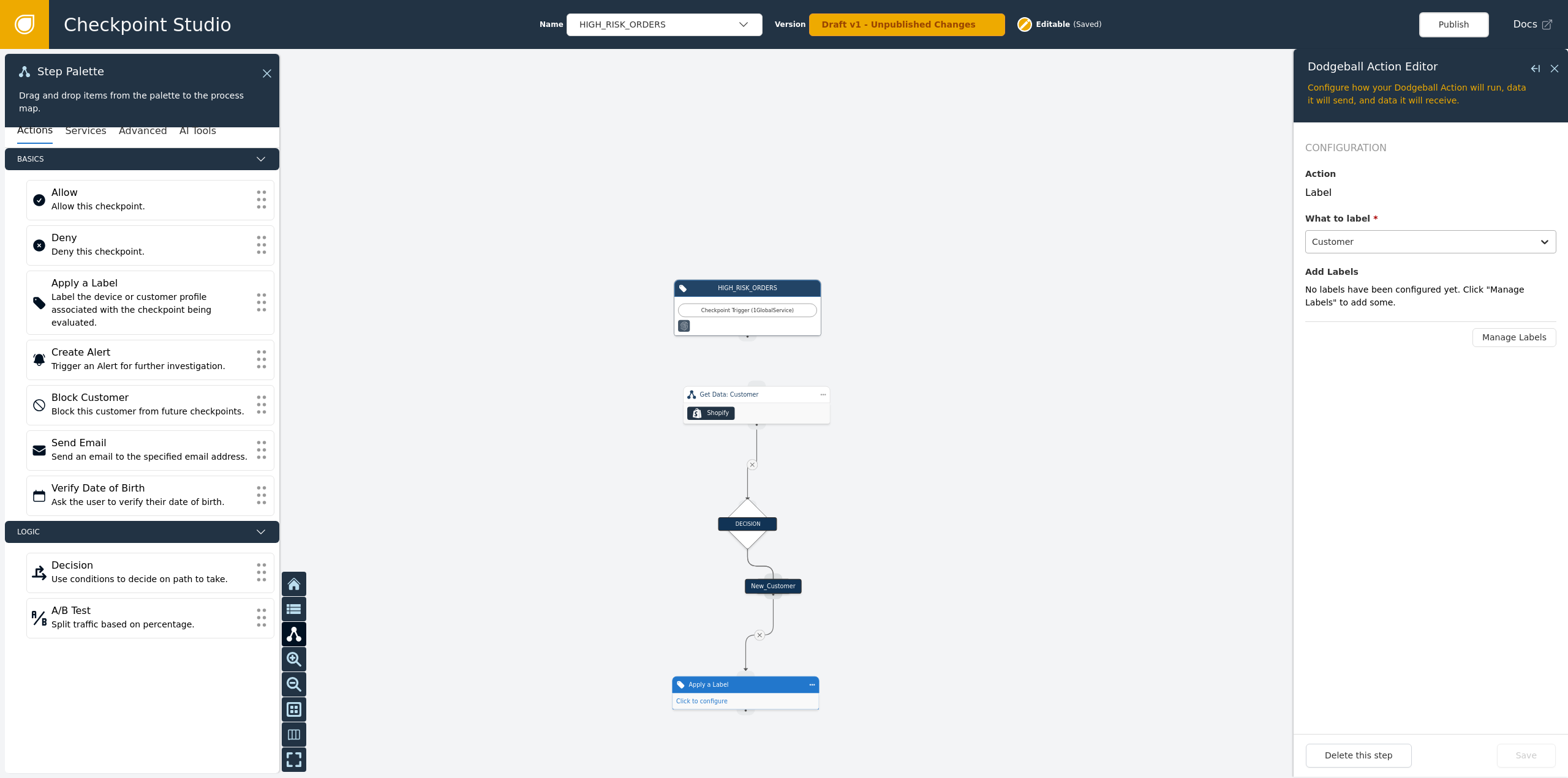
click at [1370, 236] on div at bounding box center [1419, 242] width 215 height 17
click at [1354, 275] on div "Customer" at bounding box center [1381, 272] width 152 height 23
click at [1383, 295] on span "No labels have been configured yet. Click "Manage Labels" to add some." at bounding box center [1415, 296] width 219 height 23
click at [1502, 332] on button "Manage Labels" at bounding box center [1515, 338] width 84 height 19
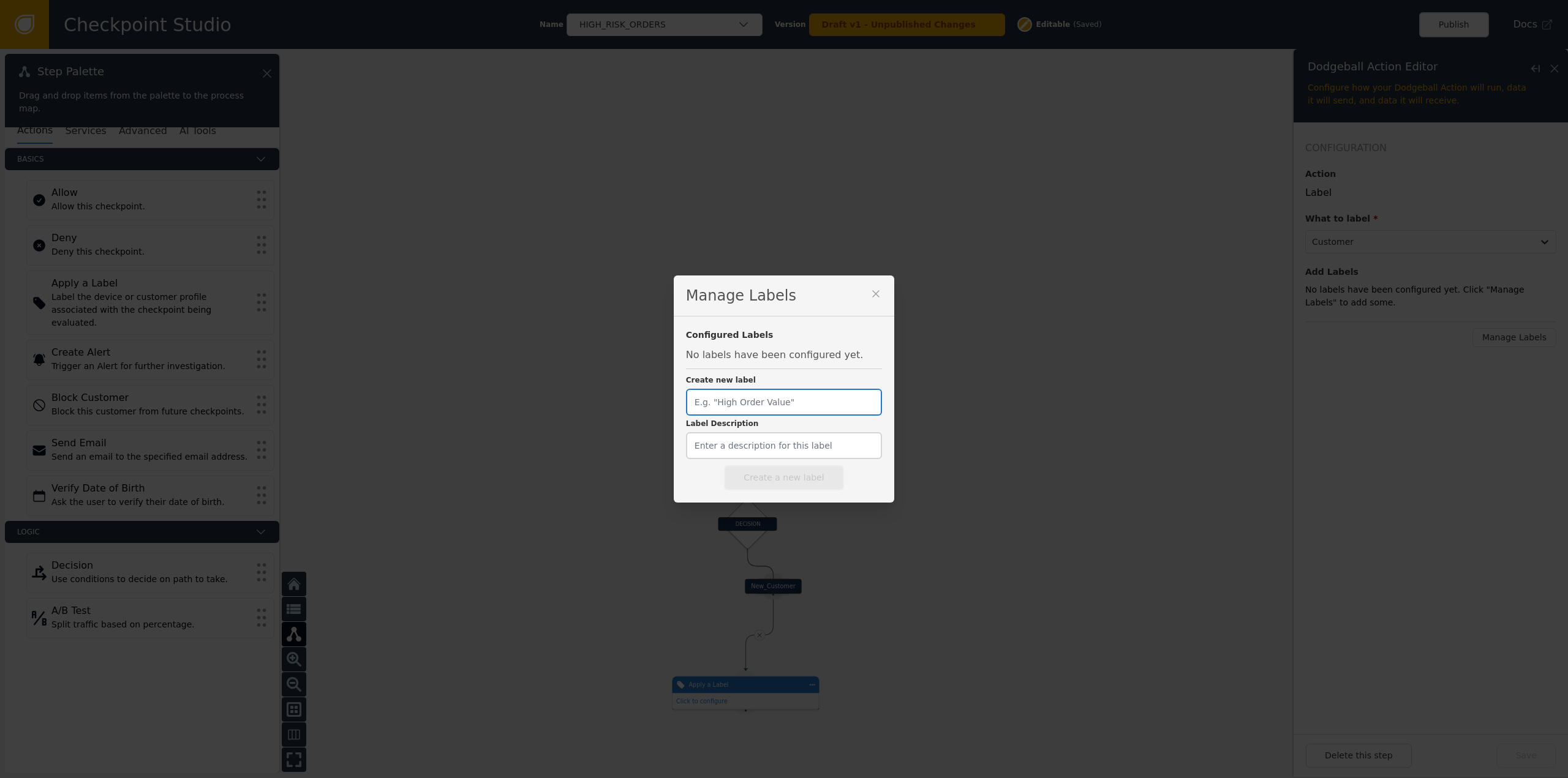
click at [786, 406] on input "Create new label" at bounding box center [784, 402] width 196 height 27
click at [789, 404] on input "Create new label" at bounding box center [784, 402] width 196 height 27
type input "New_Customer"
click at [786, 481] on button "Create a new label" at bounding box center [783, 478] width 120 height 25
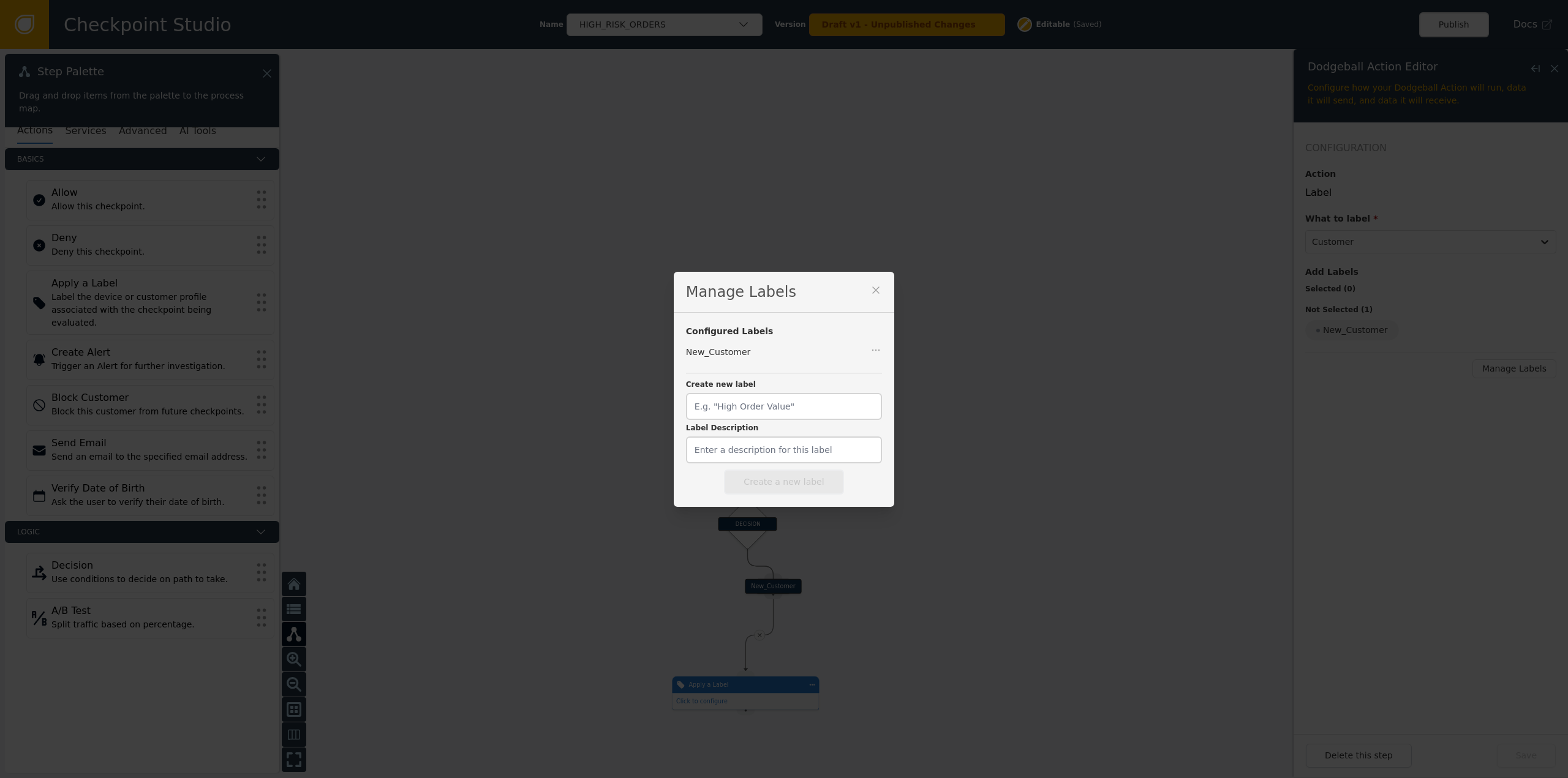
click at [870, 289] on icon at bounding box center [875, 289] width 12 height 12
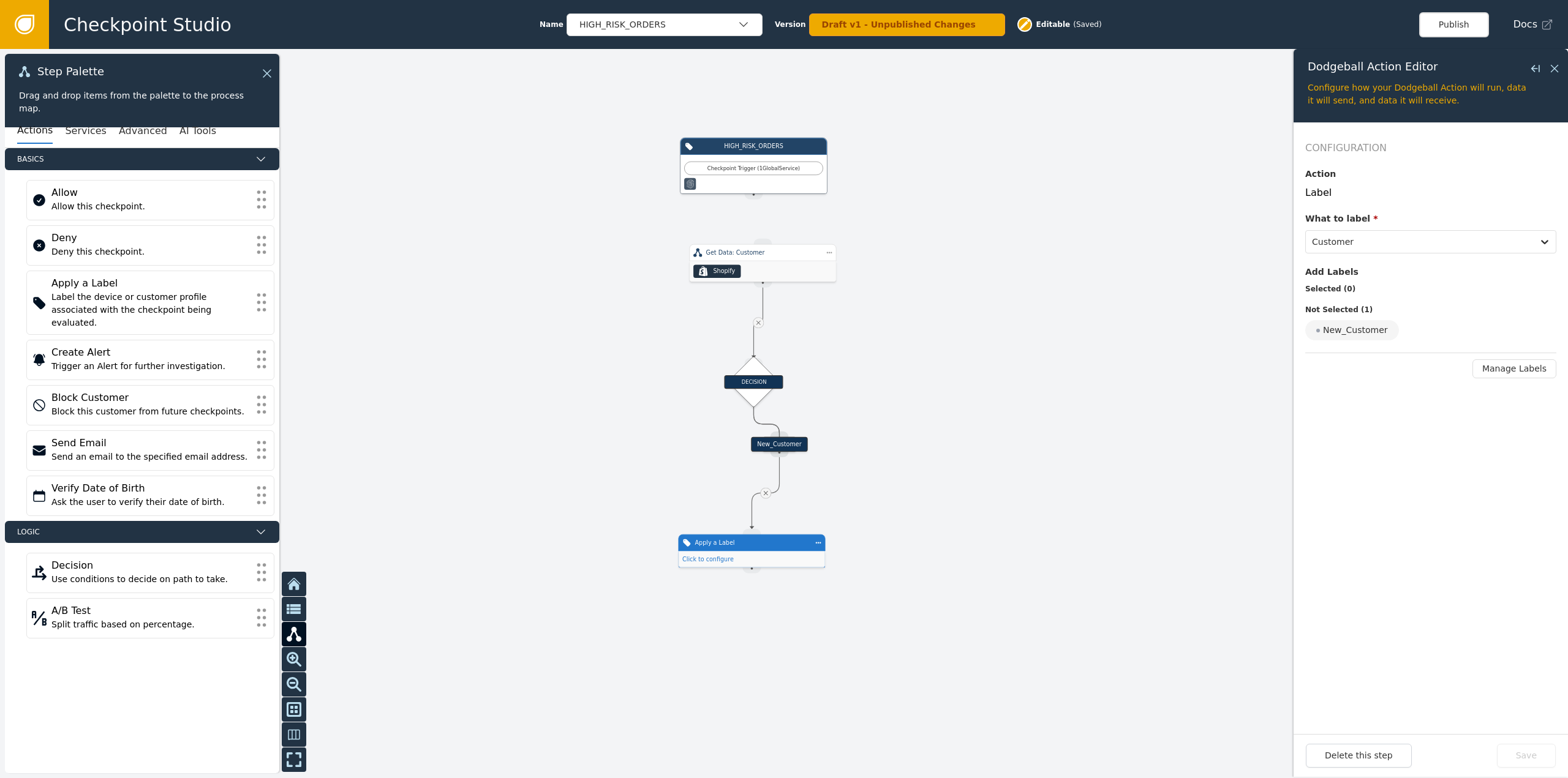
drag, startPoint x: 978, startPoint y: 673, endPoint x: 984, endPoint y: 530, distance: 143.1
click at [984, 530] on div at bounding box center [784, 413] width 1568 height 729
click at [786, 546] on div "Apply a Label" at bounding box center [751, 542] width 114 height 9
click at [1379, 248] on div at bounding box center [1419, 242] width 215 height 17
click at [1363, 281] on div "Customer" at bounding box center [1381, 272] width 152 height 23
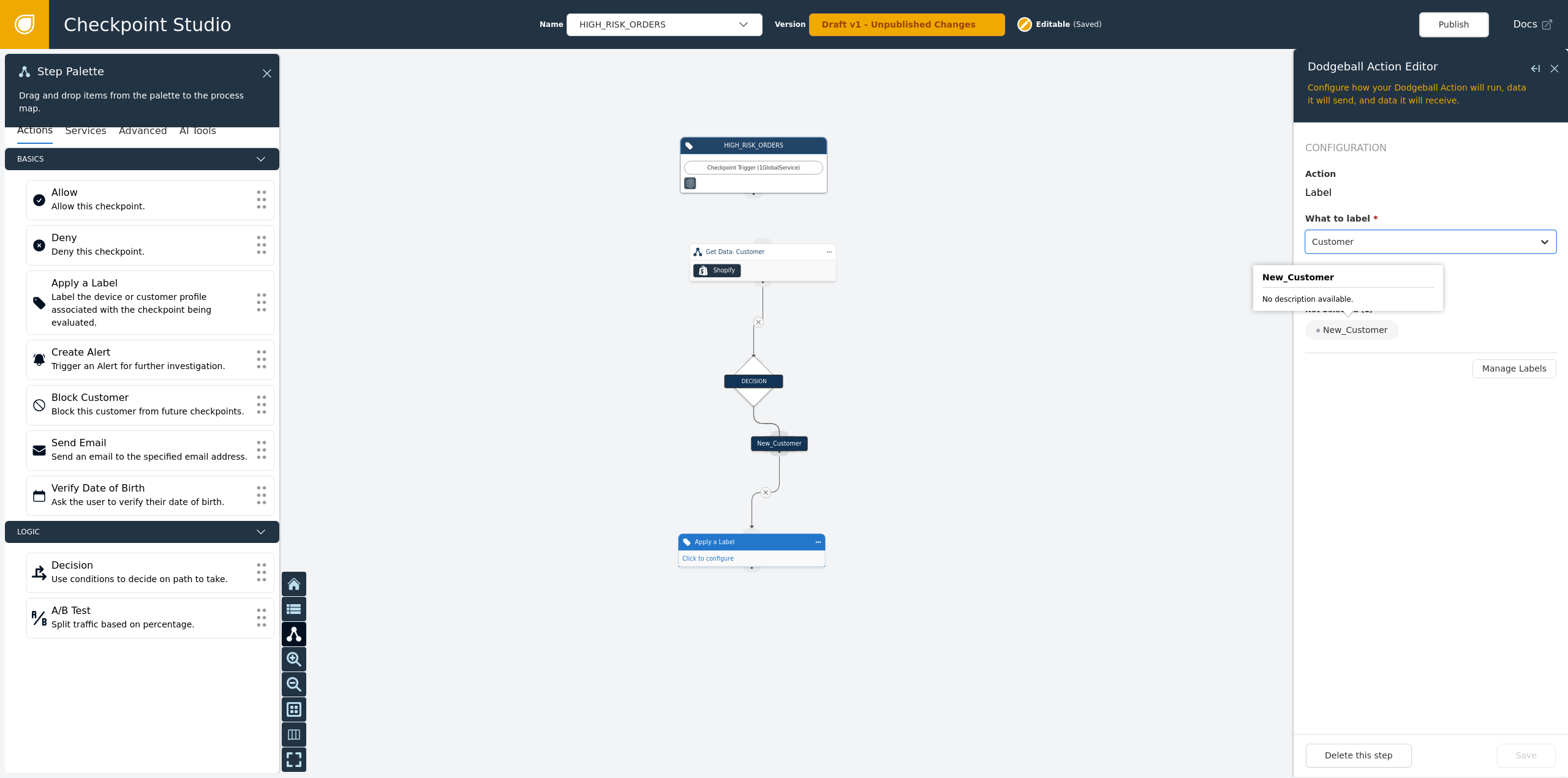
click at [1355, 328] on div "New_Customer" at bounding box center [1352, 330] width 94 height 20
click at [0, 0] on input "New_Customer" at bounding box center [0, 0] width 0 height 0
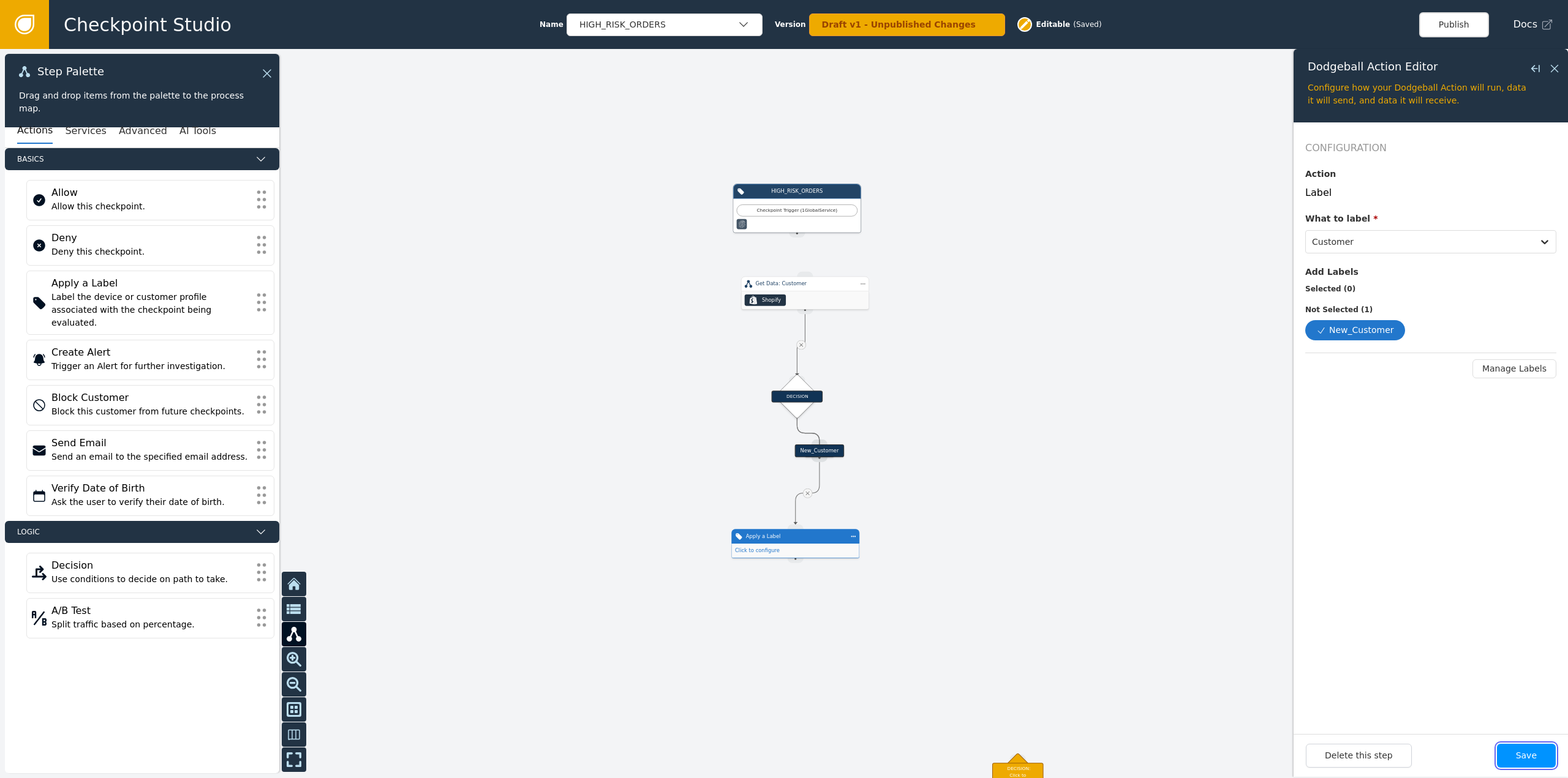
click at [1523, 750] on button "Save" at bounding box center [1527, 756] width 59 height 24
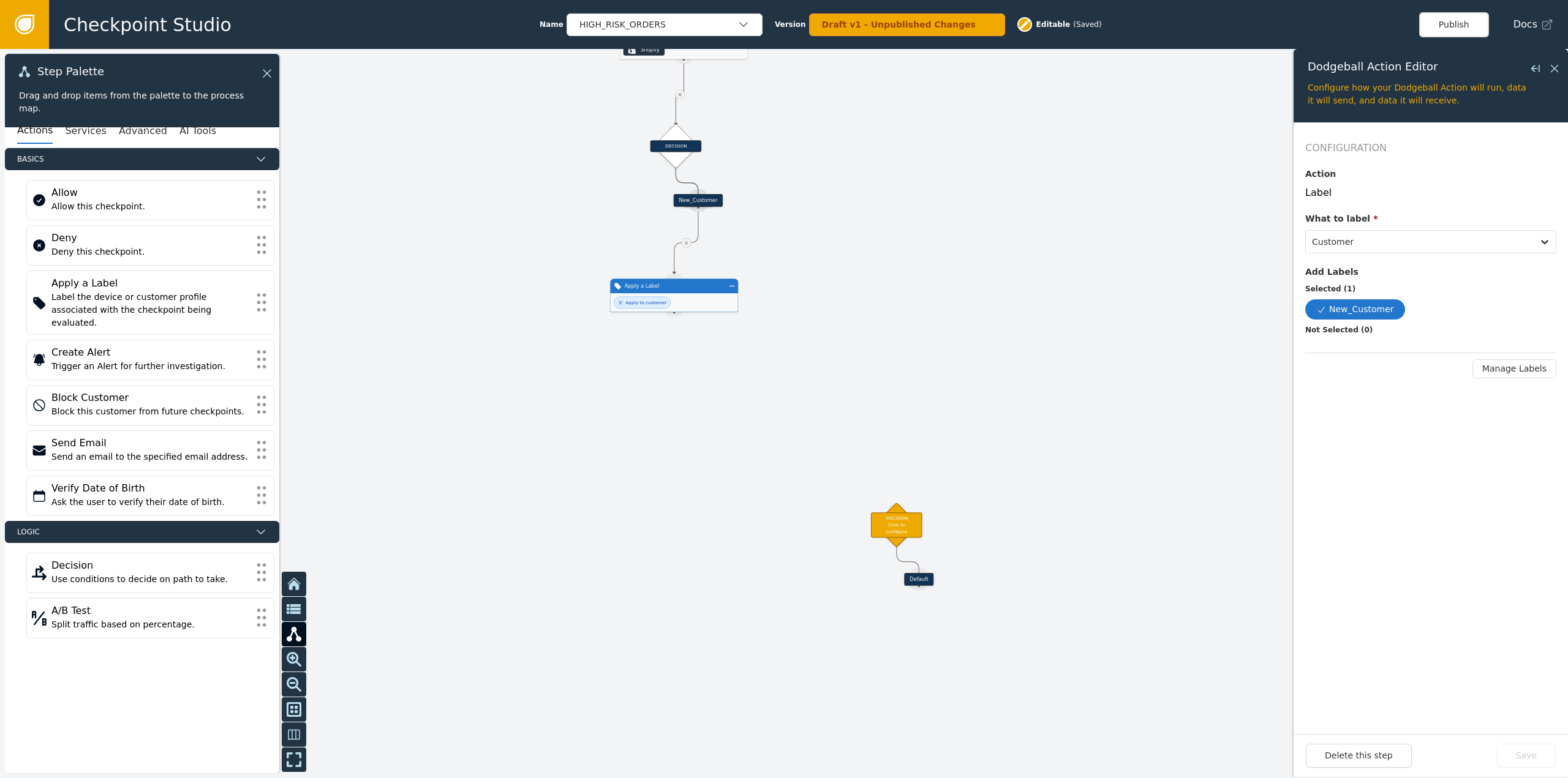
drag, startPoint x: 975, startPoint y: 638, endPoint x: 848, endPoint y: 373, distance: 293.9
click at [848, 372] on div at bounding box center [784, 413] width 1568 height 729
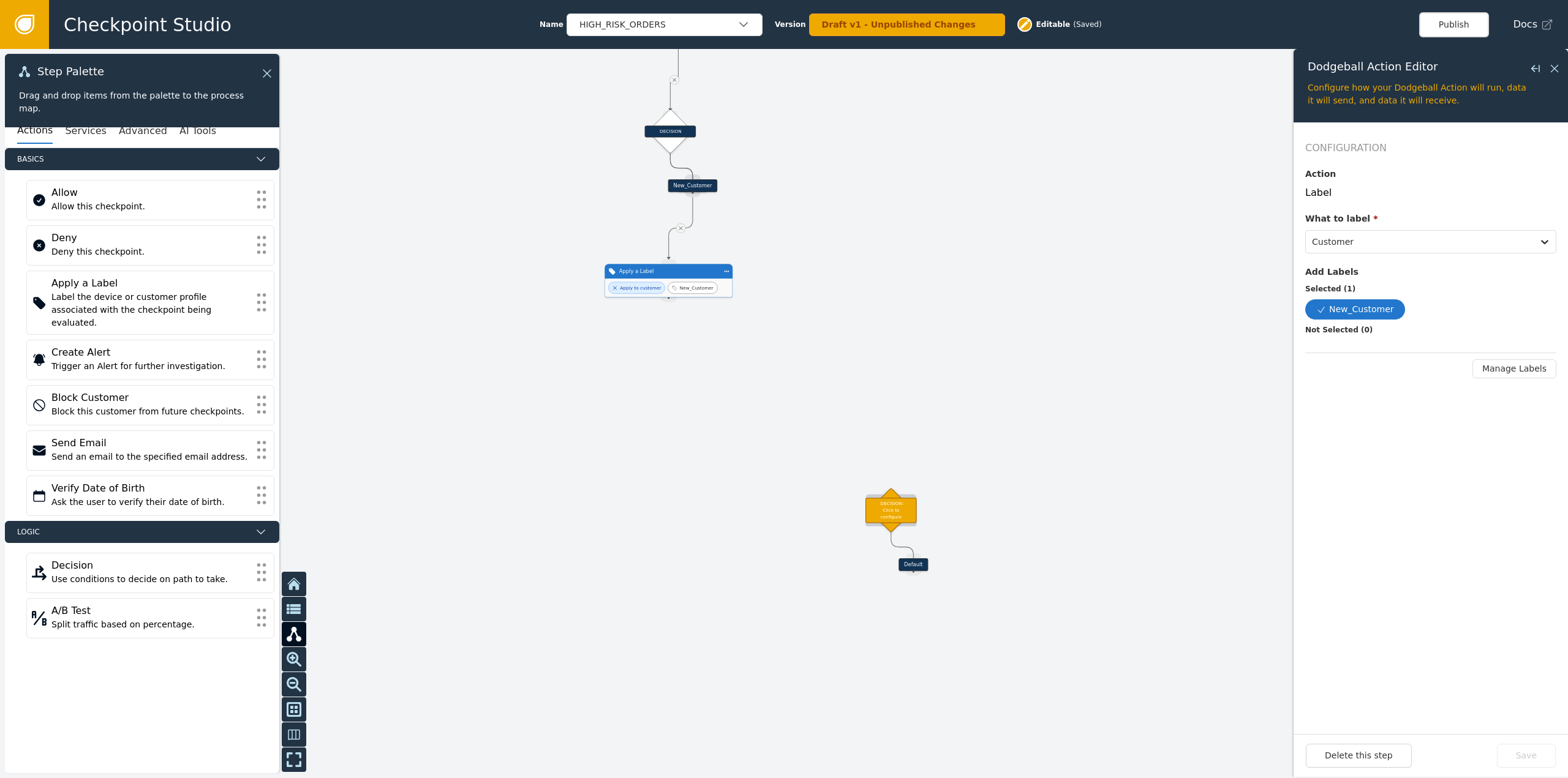
click at [891, 504] on div "DECISION: Click to configure" at bounding box center [891, 511] width 52 height 25
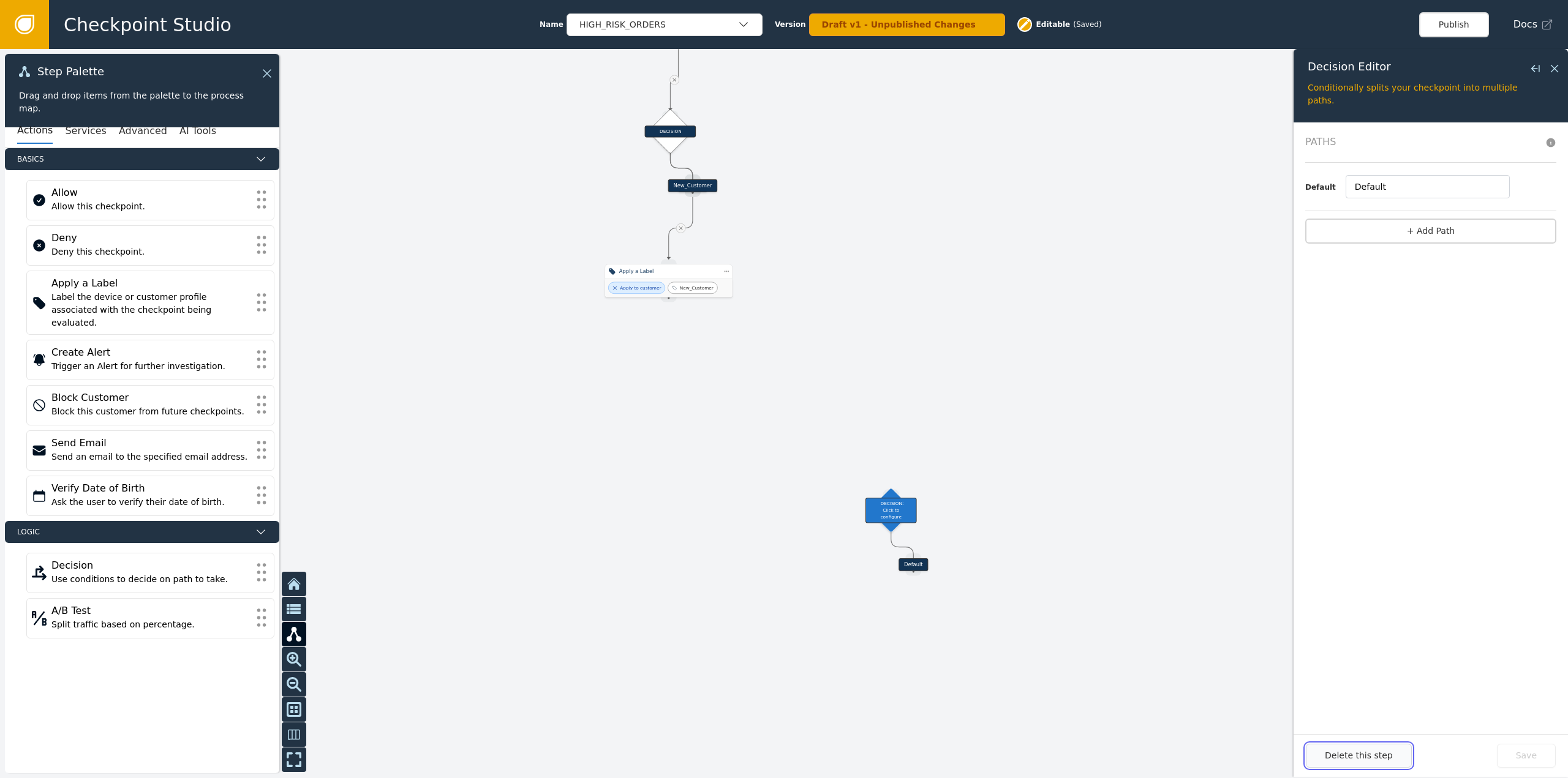
click at [1370, 766] on button "Delete this step" at bounding box center [1359, 756] width 106 height 24
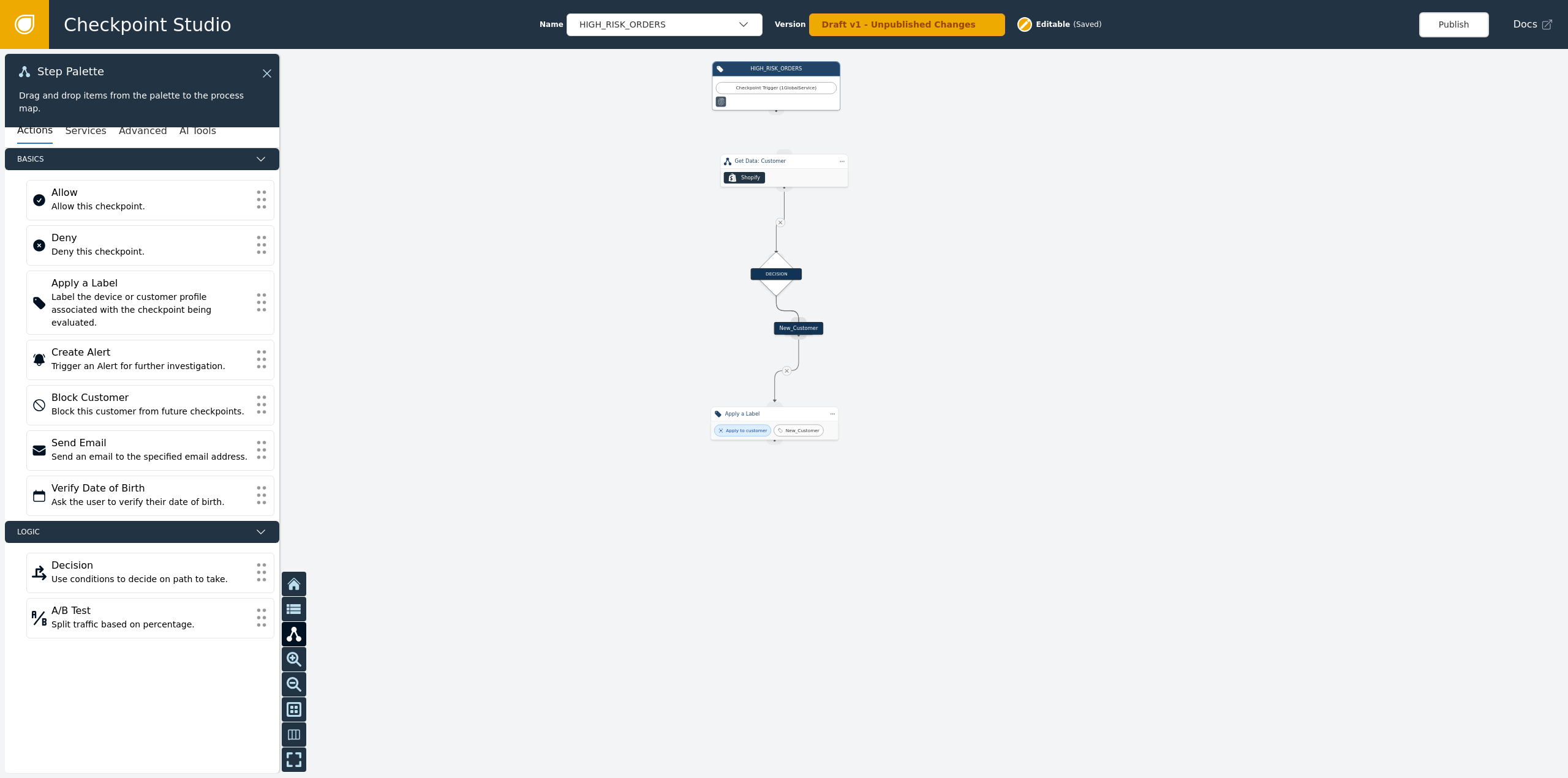
drag, startPoint x: 740, startPoint y: 418, endPoint x: 847, endPoint y: 563, distance: 180.2
click at [847, 563] on div at bounding box center [784, 413] width 1568 height 729
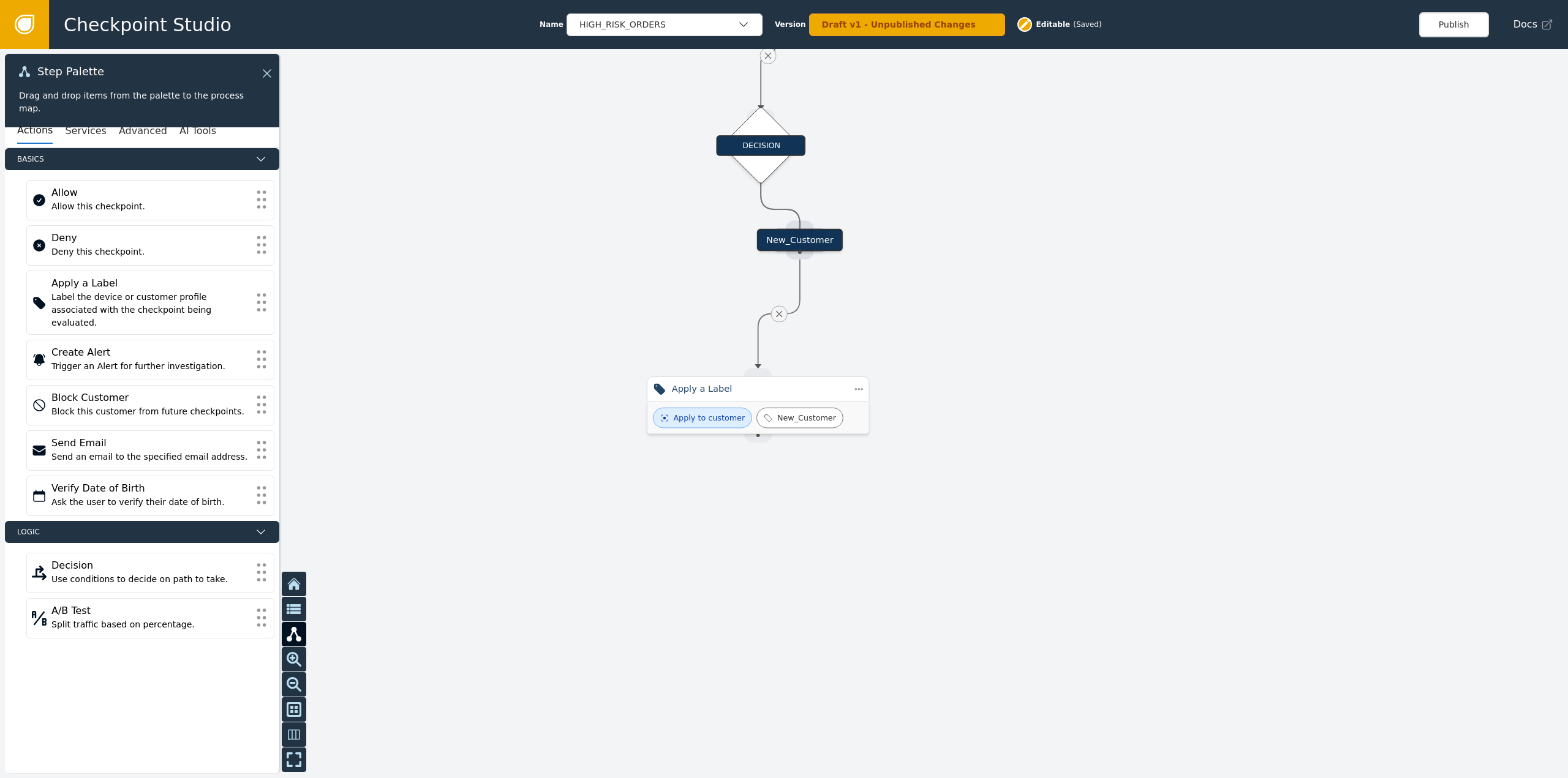
drag, startPoint x: 1024, startPoint y: 489, endPoint x: 1097, endPoint y: 630, distance: 158.8
click at [1097, 630] on div at bounding box center [784, 413] width 1568 height 729
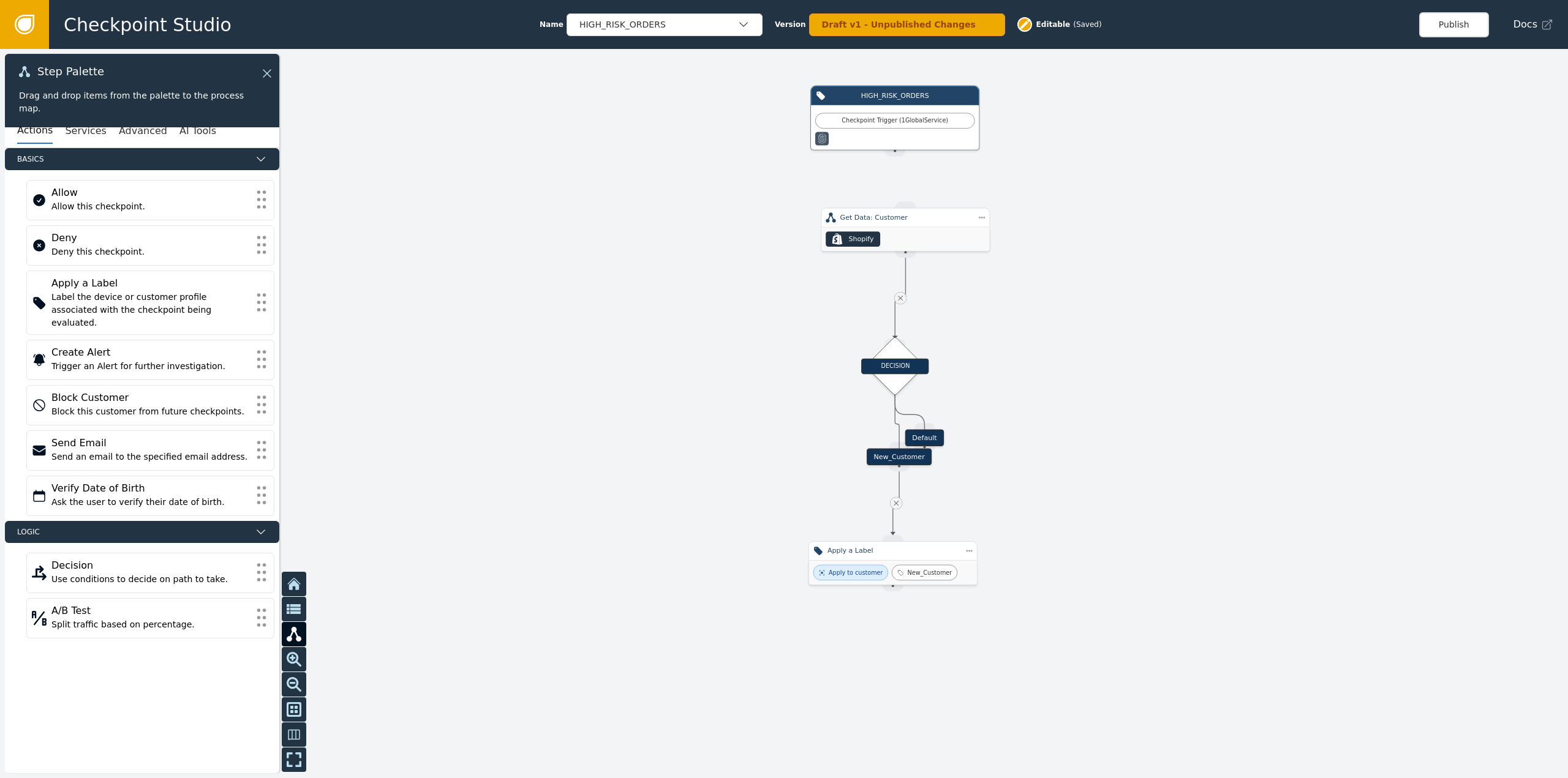
drag, startPoint x: 922, startPoint y: 439, endPoint x: 896, endPoint y: 458, distance: 32.2
click at [896, 458] on div "New_Customer" at bounding box center [899, 457] width 66 height 17
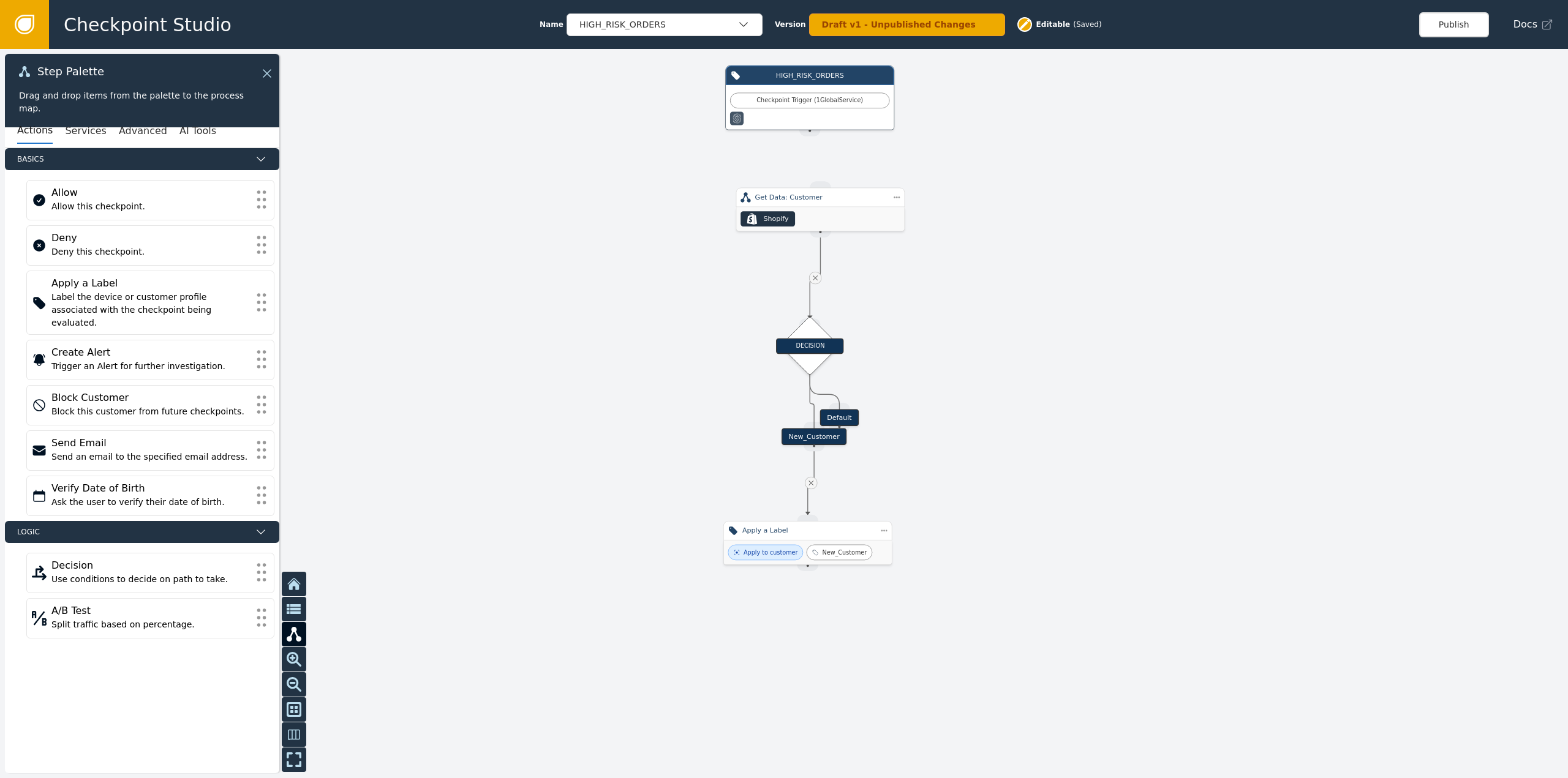
drag, startPoint x: 1061, startPoint y: 321, endPoint x: 970, endPoint y: 273, distance: 102.9
click at [970, 273] on div at bounding box center [784, 413] width 1568 height 729
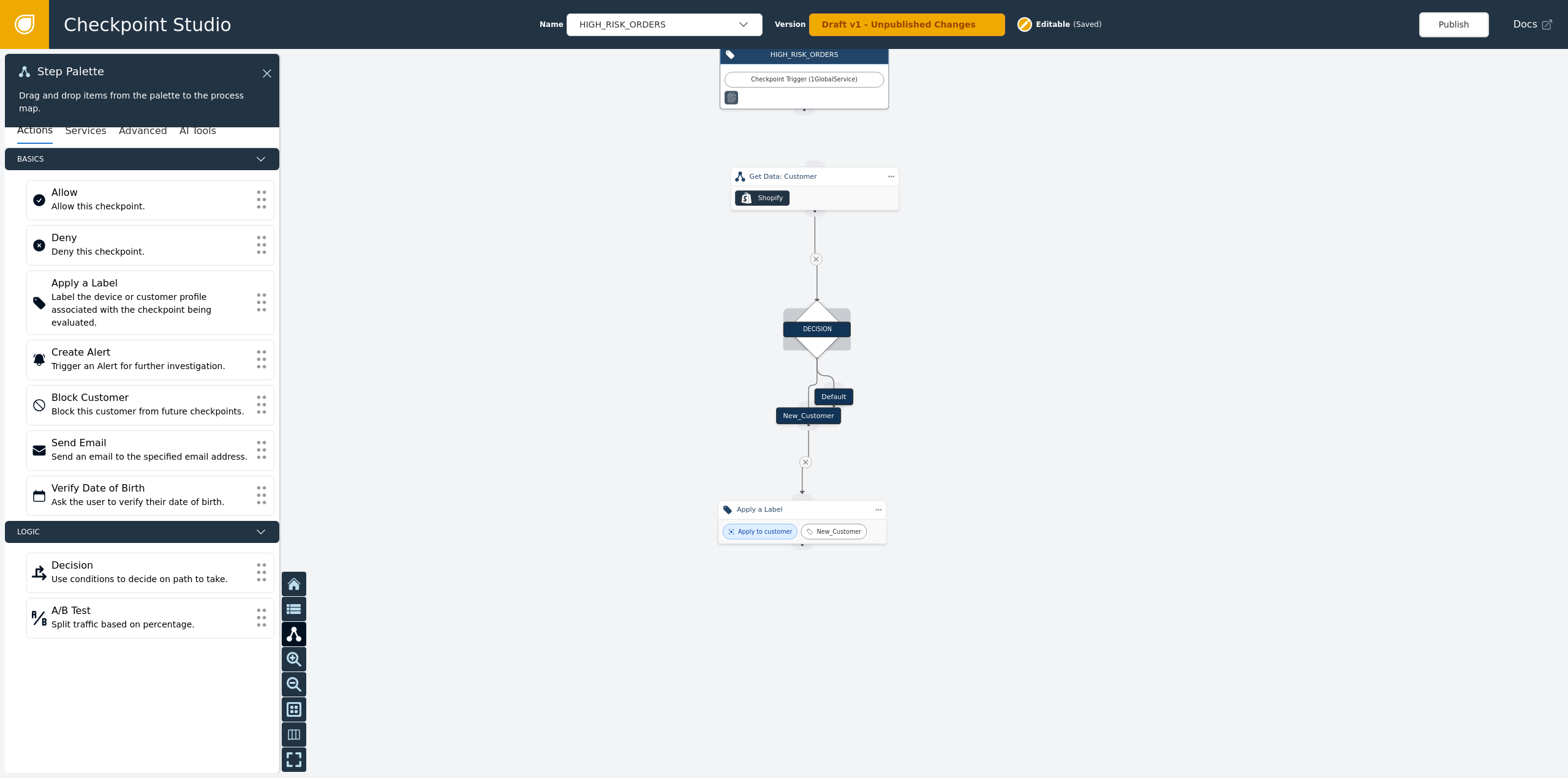
drag, startPoint x: 815, startPoint y: 334, endPoint x: 825, endPoint y: 335, distance: 10.0
click at [825, 335] on div "DECISION" at bounding box center [817, 329] width 67 height 16
drag, startPoint x: 936, startPoint y: 408, endPoint x: 997, endPoint y: 417, distance: 61.7
click at [997, 417] on div "Default" at bounding box center [996, 416] width 39 height 17
drag, startPoint x: 825, startPoint y: 512, endPoint x: 833, endPoint y: 520, distance: 11.3
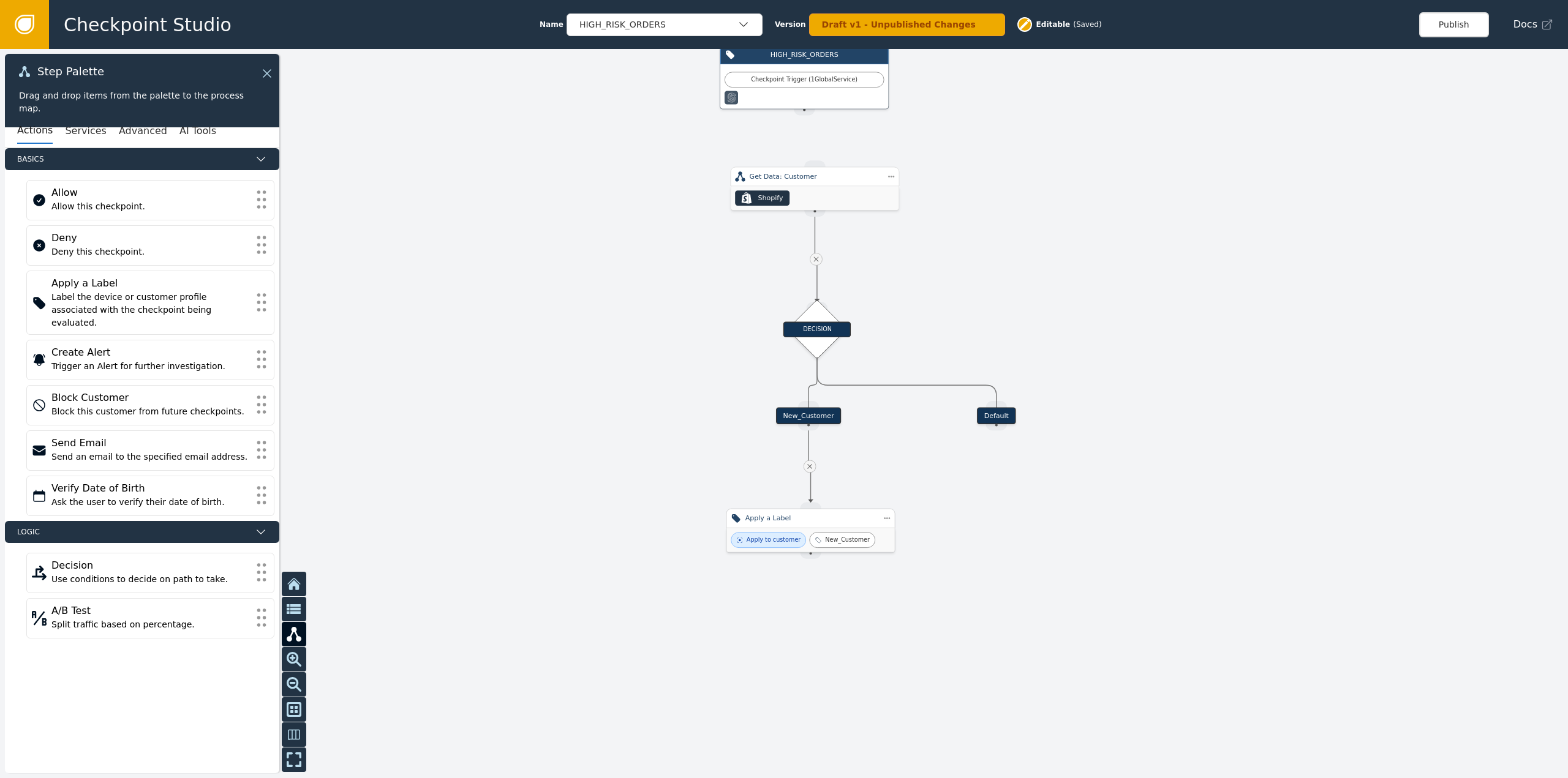
click at [833, 520] on div "Apply a Label" at bounding box center [810, 518] width 131 height 10
click at [74, 133] on button "Services" at bounding box center [86, 131] width 41 height 25
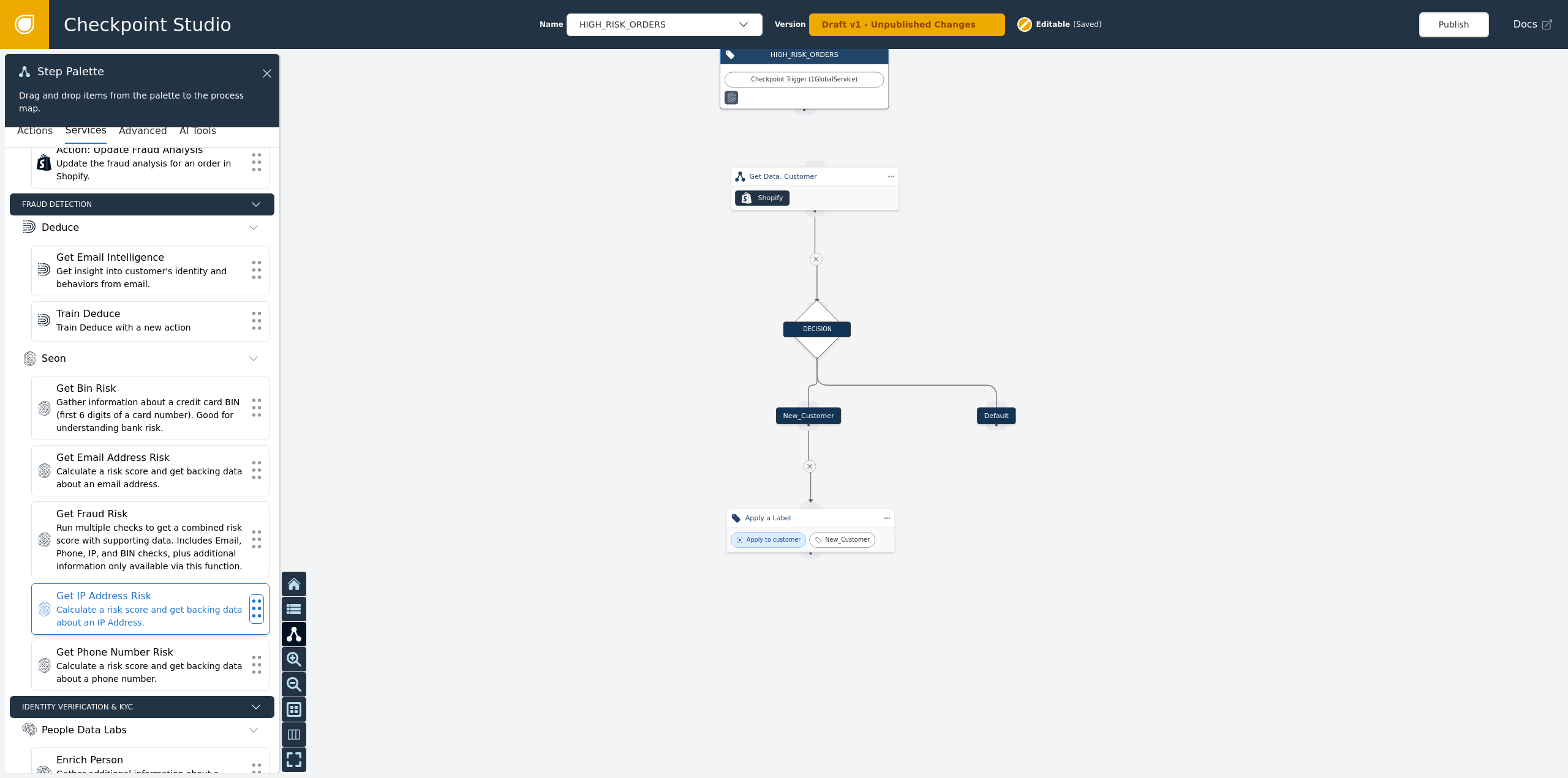
scroll to position [332, 0]
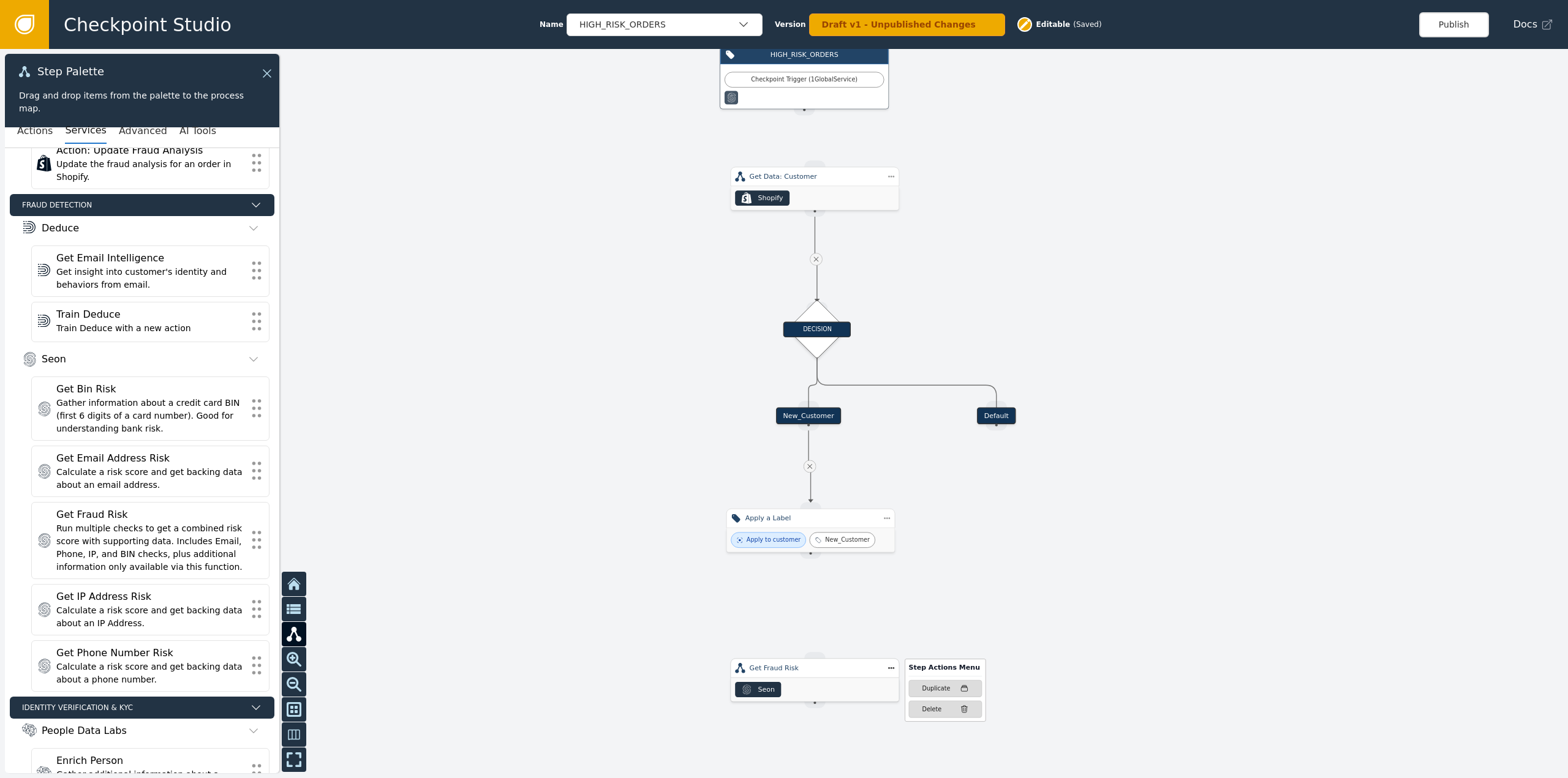
click at [890, 671] on div "Step Actions Menu Duplicate Delete" at bounding box center [935, 692] width 101 height 59
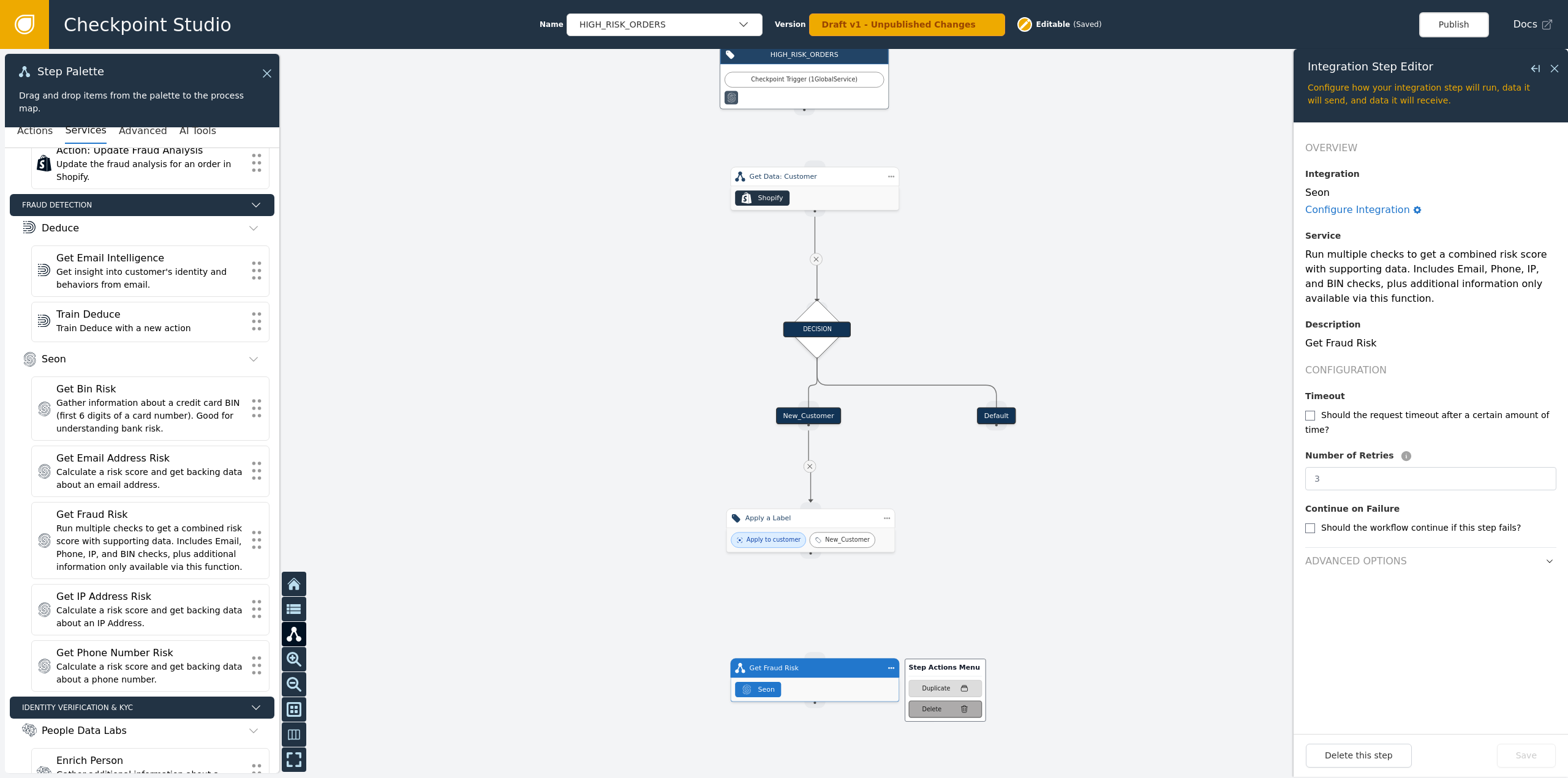
click at [936, 710] on div "Delete" at bounding box center [932, 708] width 20 height 9
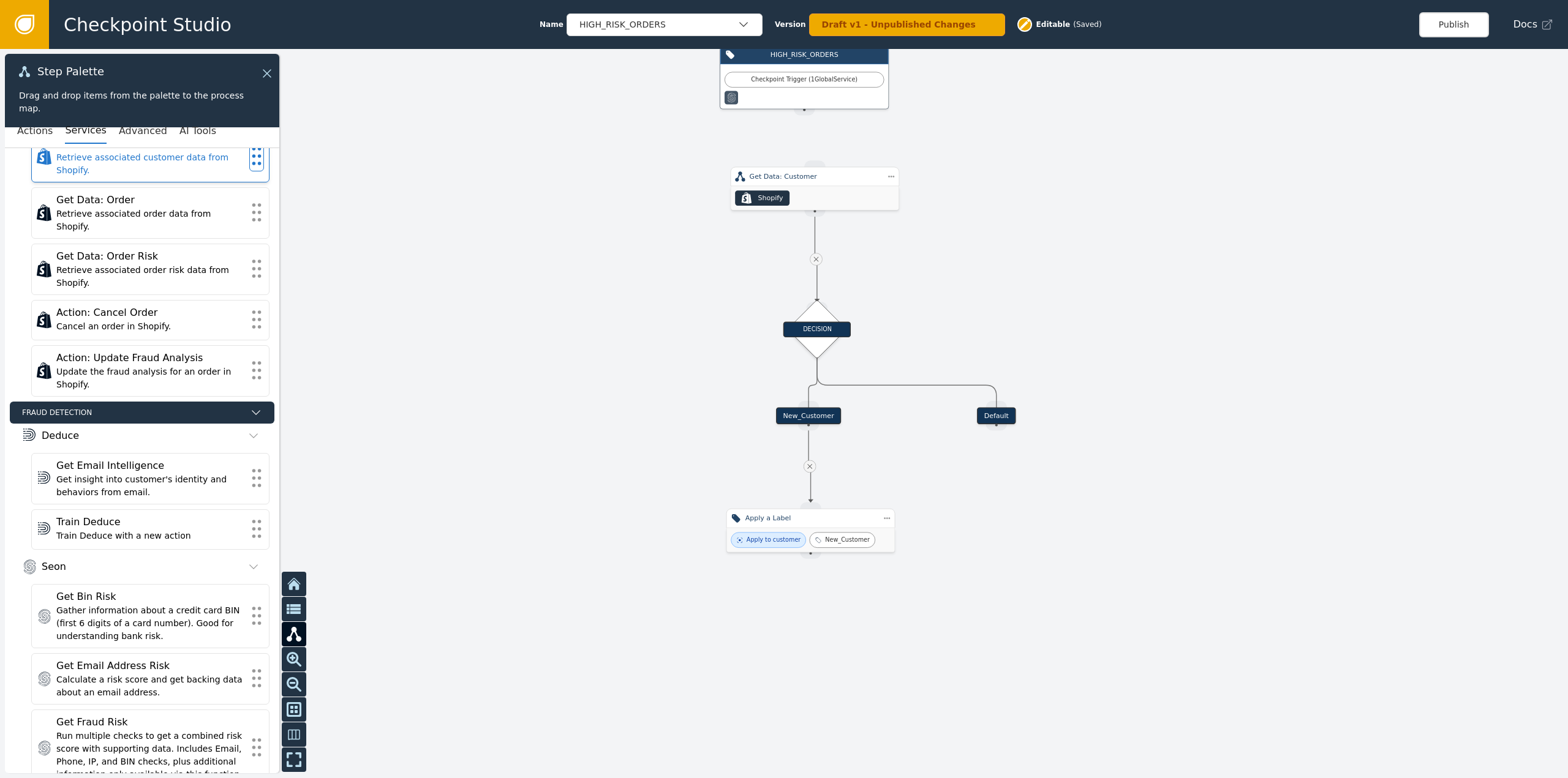
scroll to position [0, 0]
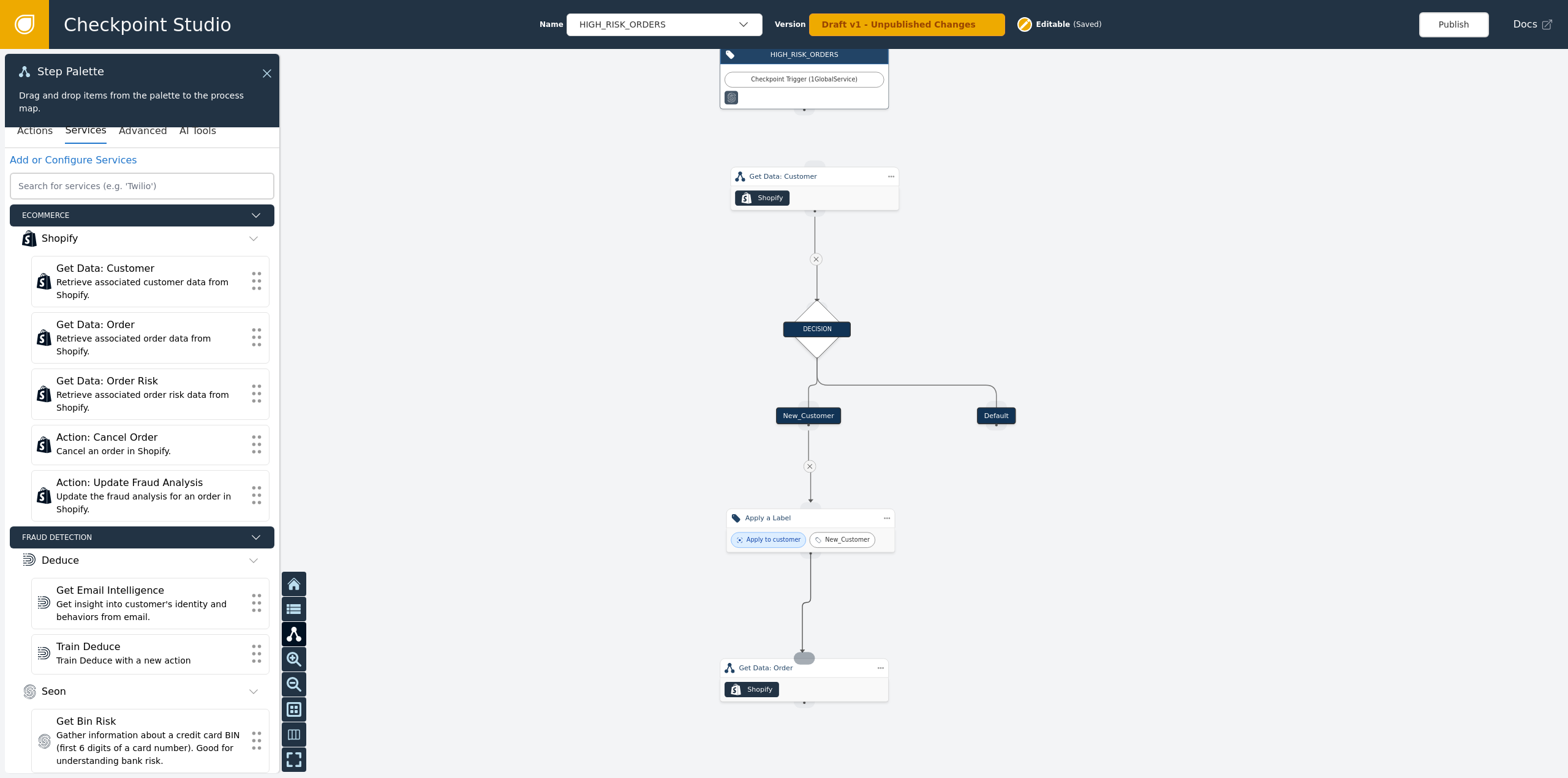
drag, startPoint x: 814, startPoint y: 569, endPoint x: 802, endPoint y: 653, distance: 84.9
click at [805, 547] on div "Target Handle for step Default Source Handle for step Target Handle for step Ne…" at bounding box center [1345, 296] width 1081 height 503
drag, startPoint x: 828, startPoint y: 673, endPoint x: 830, endPoint y: 624, distance: 49.0
click at [830, 624] on div "Get Data: Order" at bounding box center [811, 615] width 169 height 20
click at [832, 623] on div "Get Data: Order" at bounding box center [811, 615] width 169 height 20
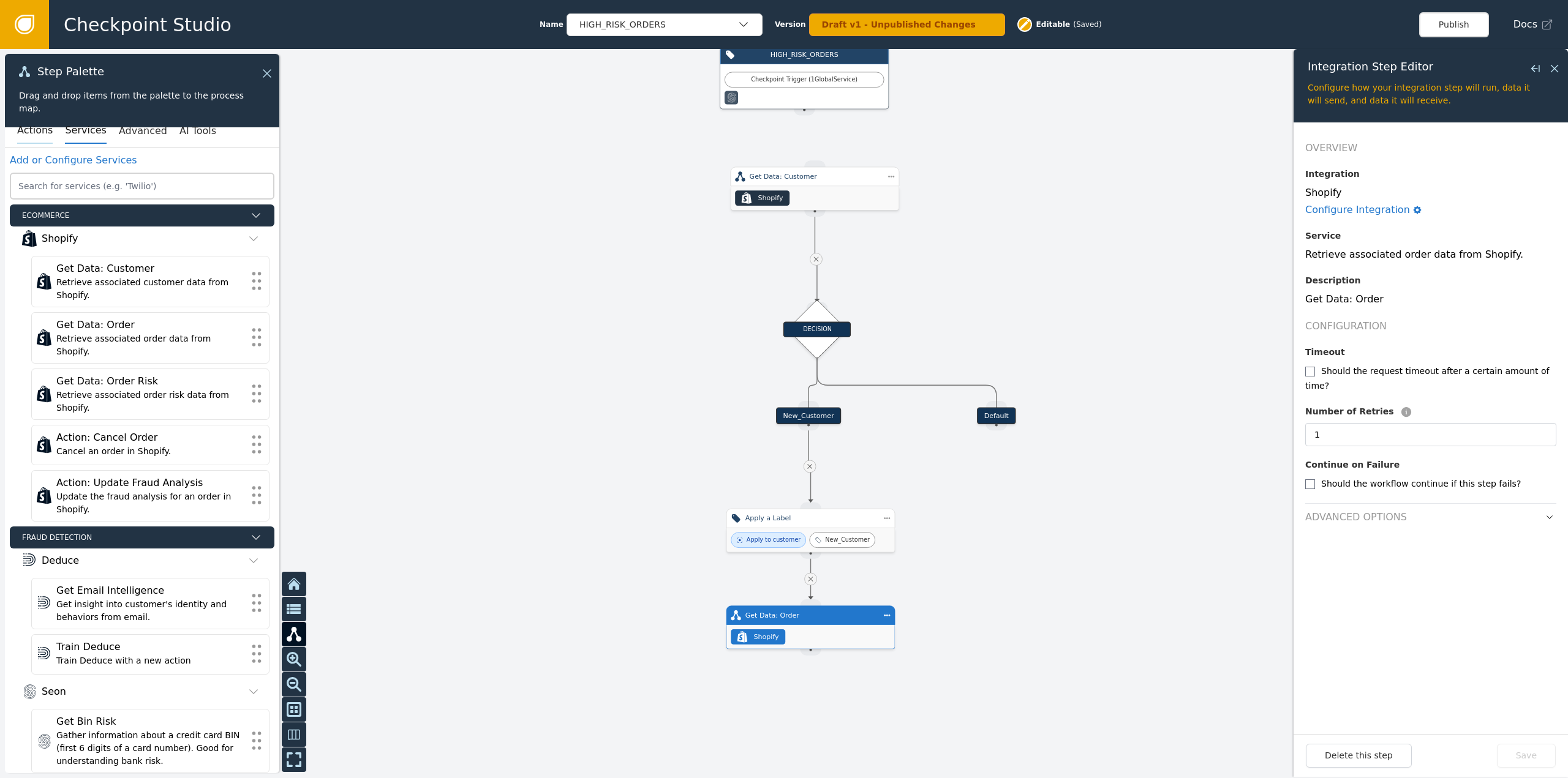
click at [39, 122] on button "Actions" at bounding box center [35, 131] width 36 height 25
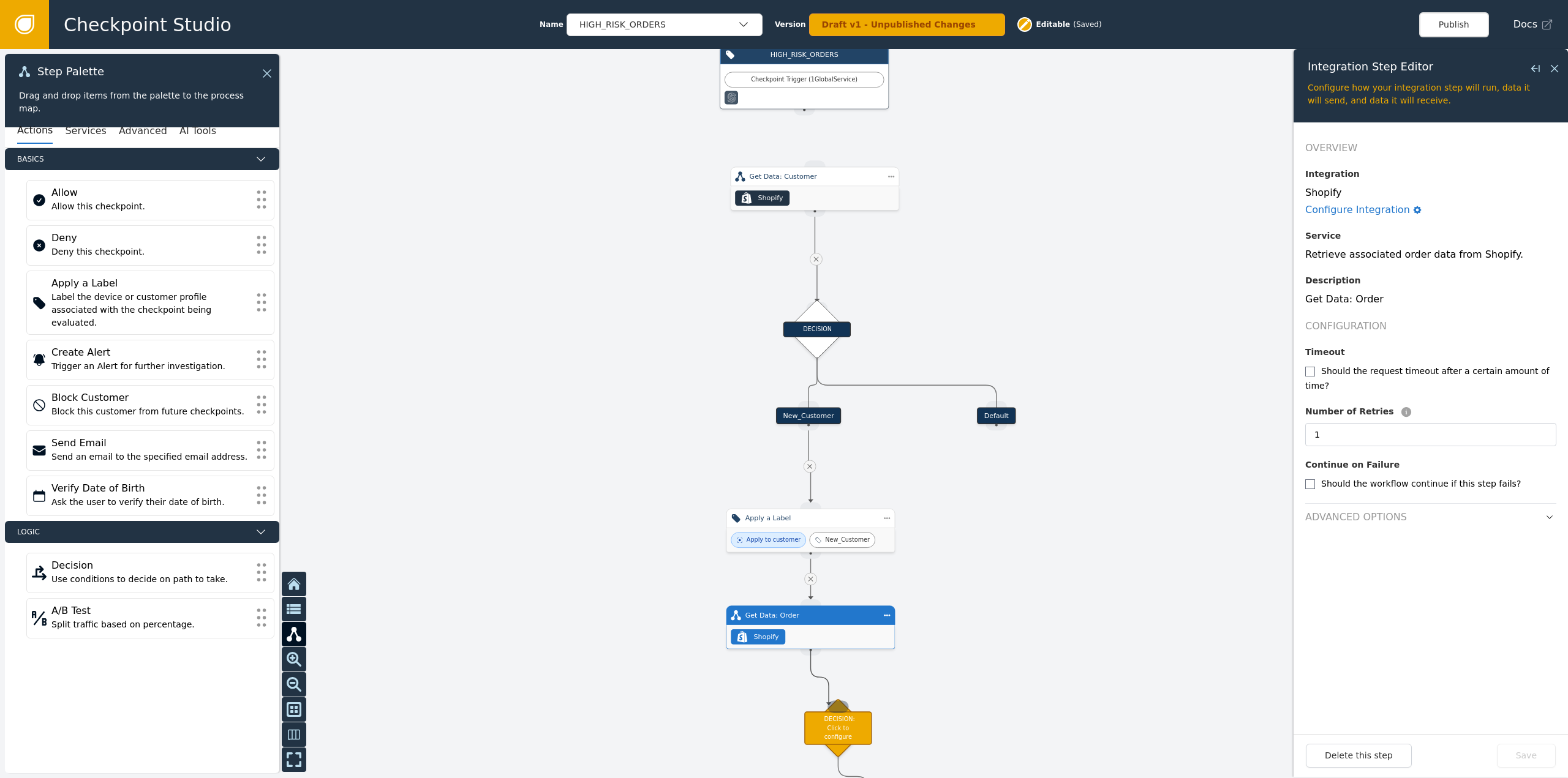
drag, startPoint x: 809, startPoint y: 650, endPoint x: 828, endPoint y: 705, distance: 58.2
click at [828, 547] on div "Target Handle for step Default Source Handle for step Target Handle for step Ne…" at bounding box center [1345, 296] width 1081 height 503
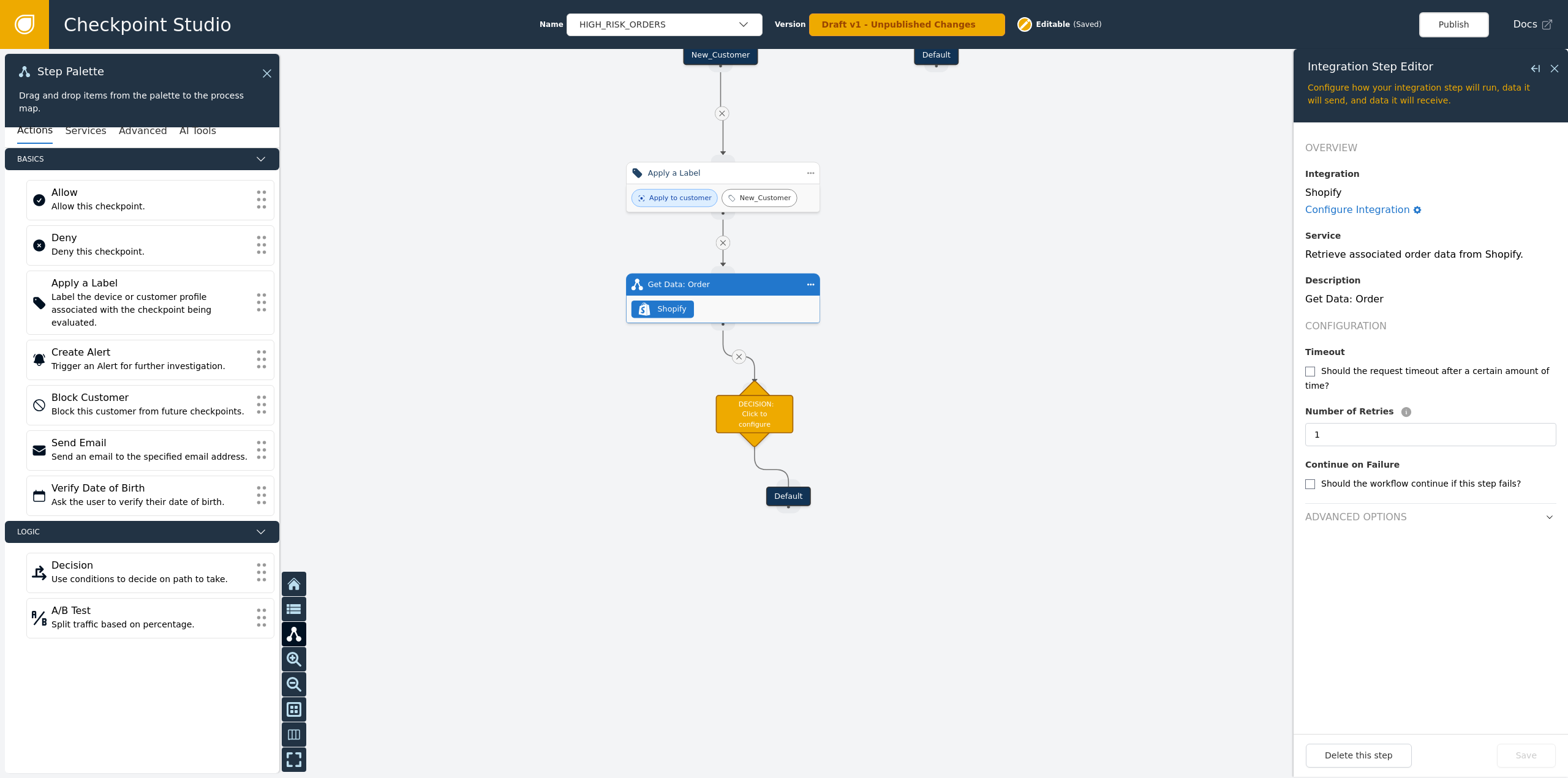
drag, startPoint x: 924, startPoint y: 688, endPoint x: 849, endPoint y: 369, distance: 327.7
click at [849, 369] on div at bounding box center [784, 413] width 1568 height 729
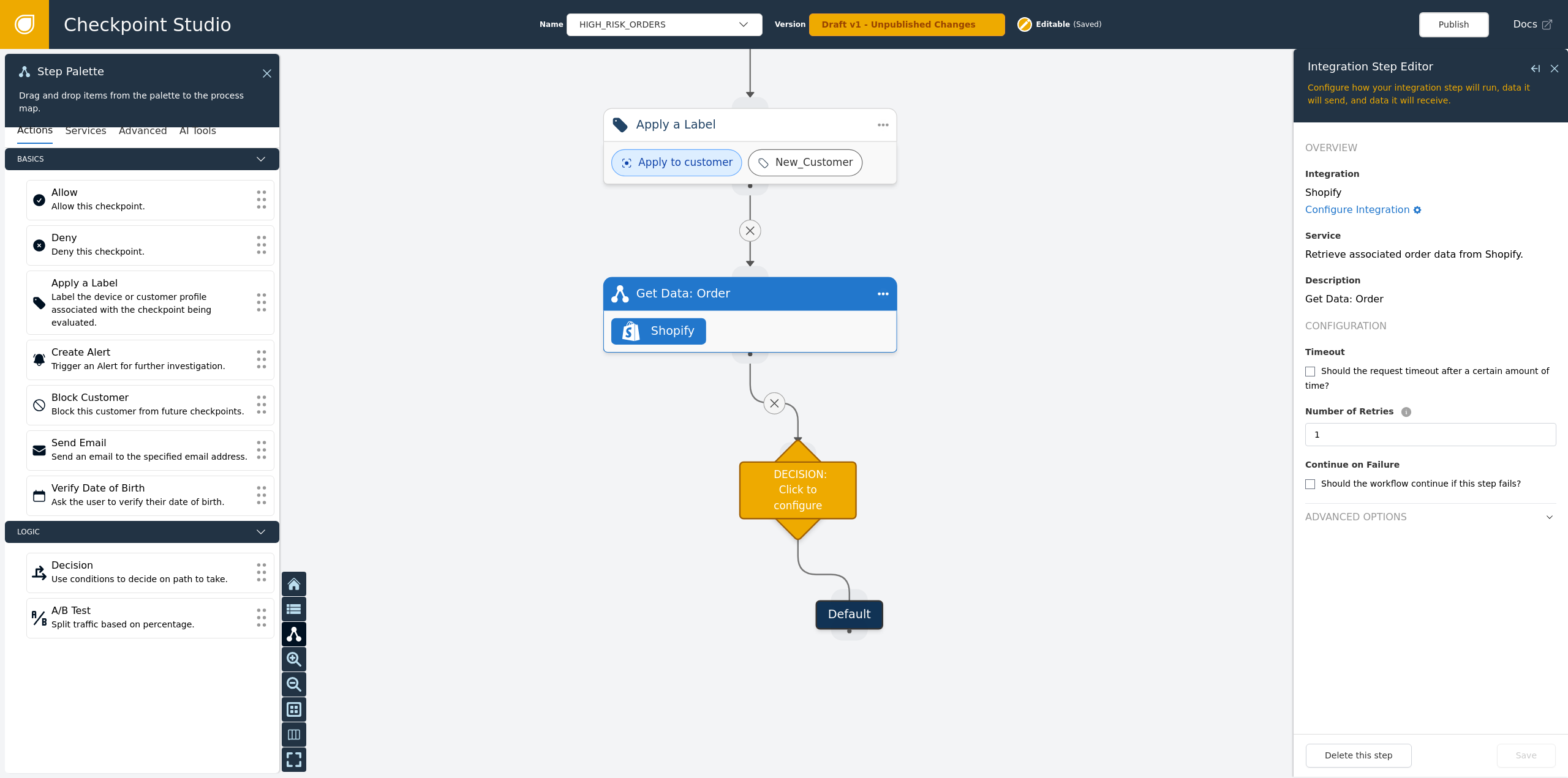
drag, startPoint x: 813, startPoint y: 339, endPoint x: 936, endPoint y: 508, distance: 209.0
click at [936, 508] on div at bounding box center [784, 413] width 1568 height 729
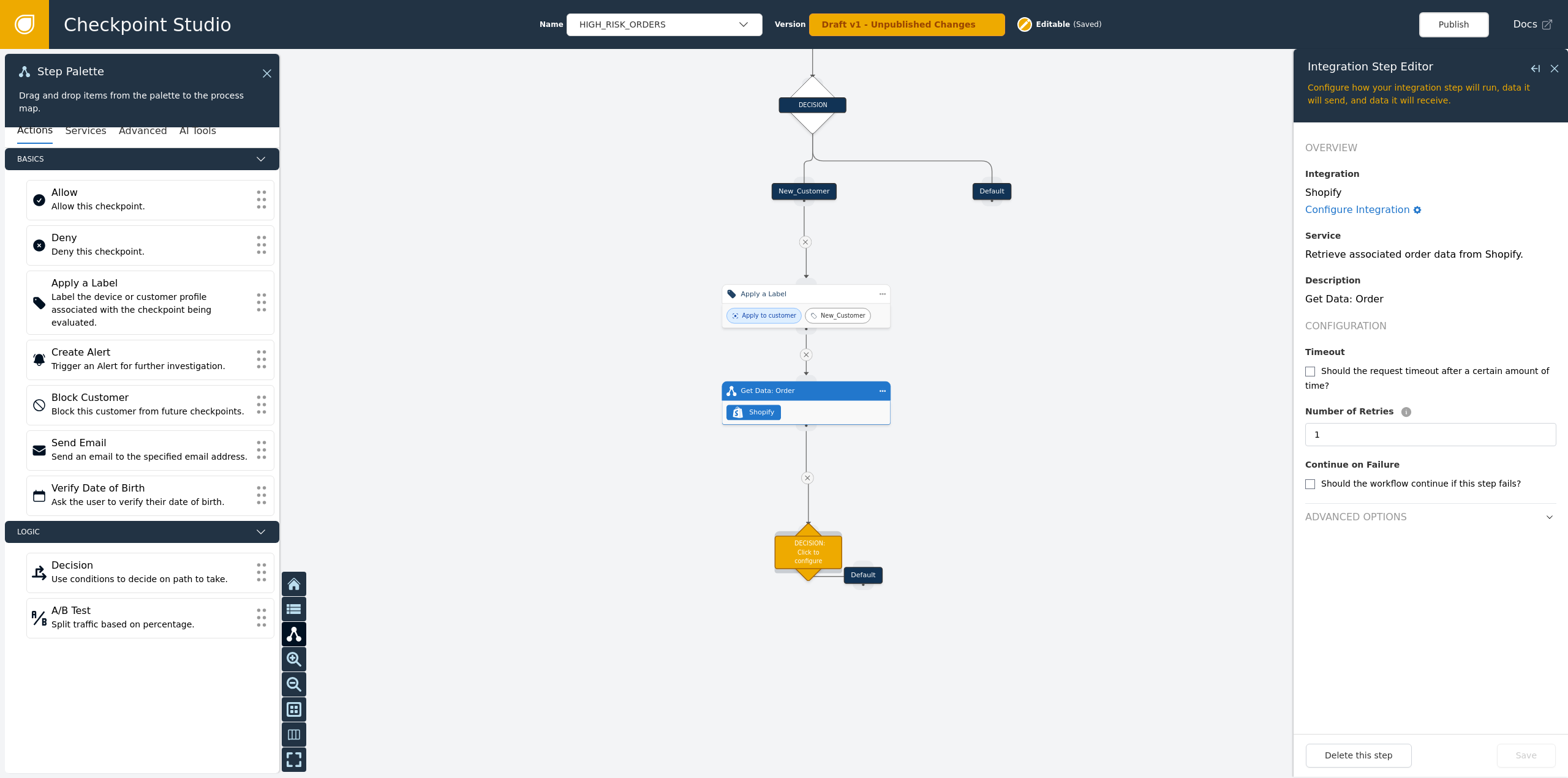
drag, startPoint x: 828, startPoint y: 495, endPoint x: 804, endPoint y: 540, distance: 51.0
click at [804, 540] on div "DECISION: Click to configure" at bounding box center [808, 552] width 67 height 33
drag, startPoint x: 855, startPoint y: 578, endPoint x: 847, endPoint y: 657, distance: 79.4
click at [847, 657] on div "Target Handle for step Default Source Handle for step" at bounding box center [855, 654] width 152 height 17
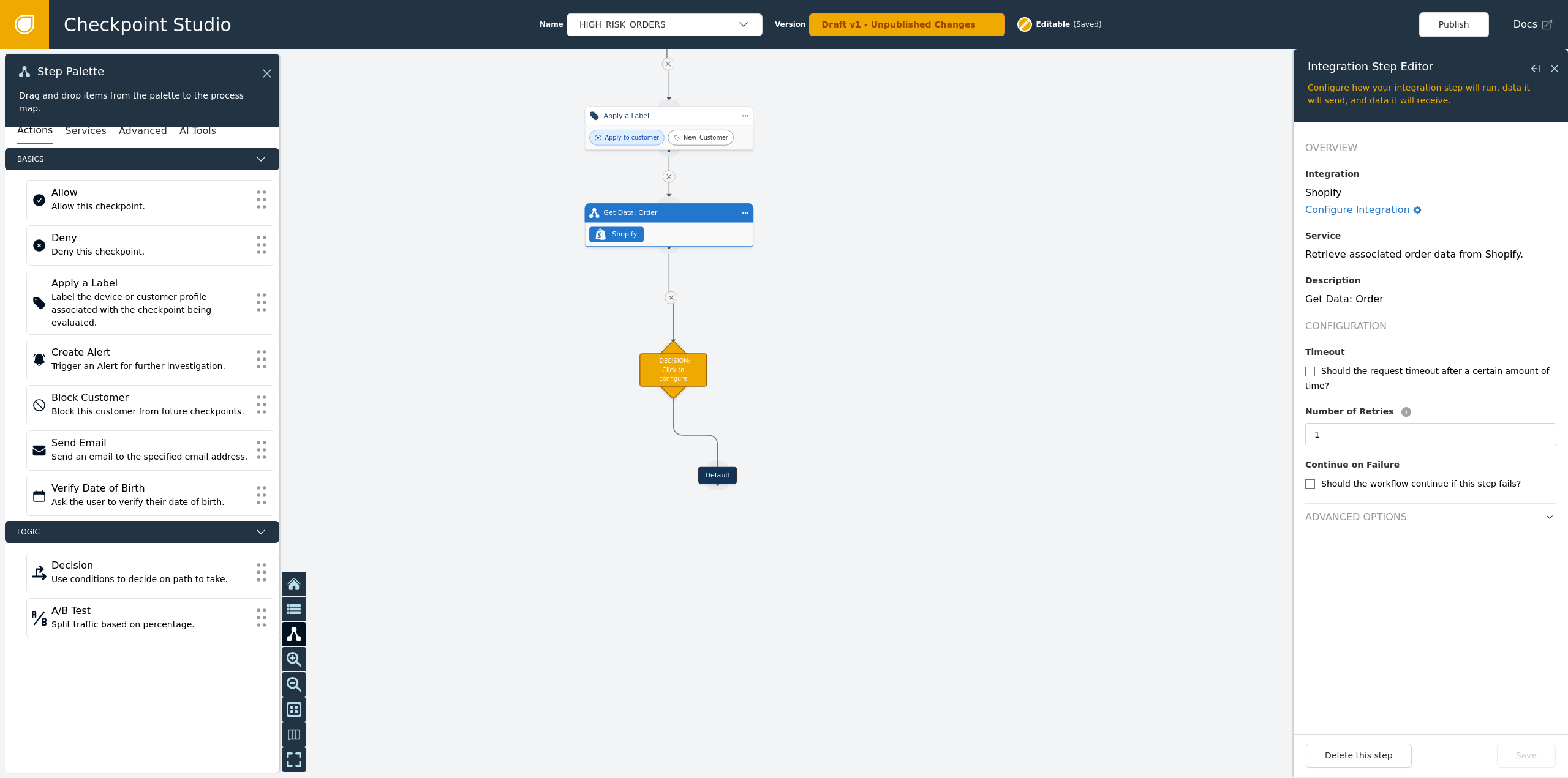
drag, startPoint x: 997, startPoint y: 532, endPoint x: 861, endPoint y: 353, distance: 224.8
click at [861, 353] on div at bounding box center [784, 413] width 1568 height 729
click at [723, 473] on div "Default" at bounding box center [719, 475] width 39 height 17
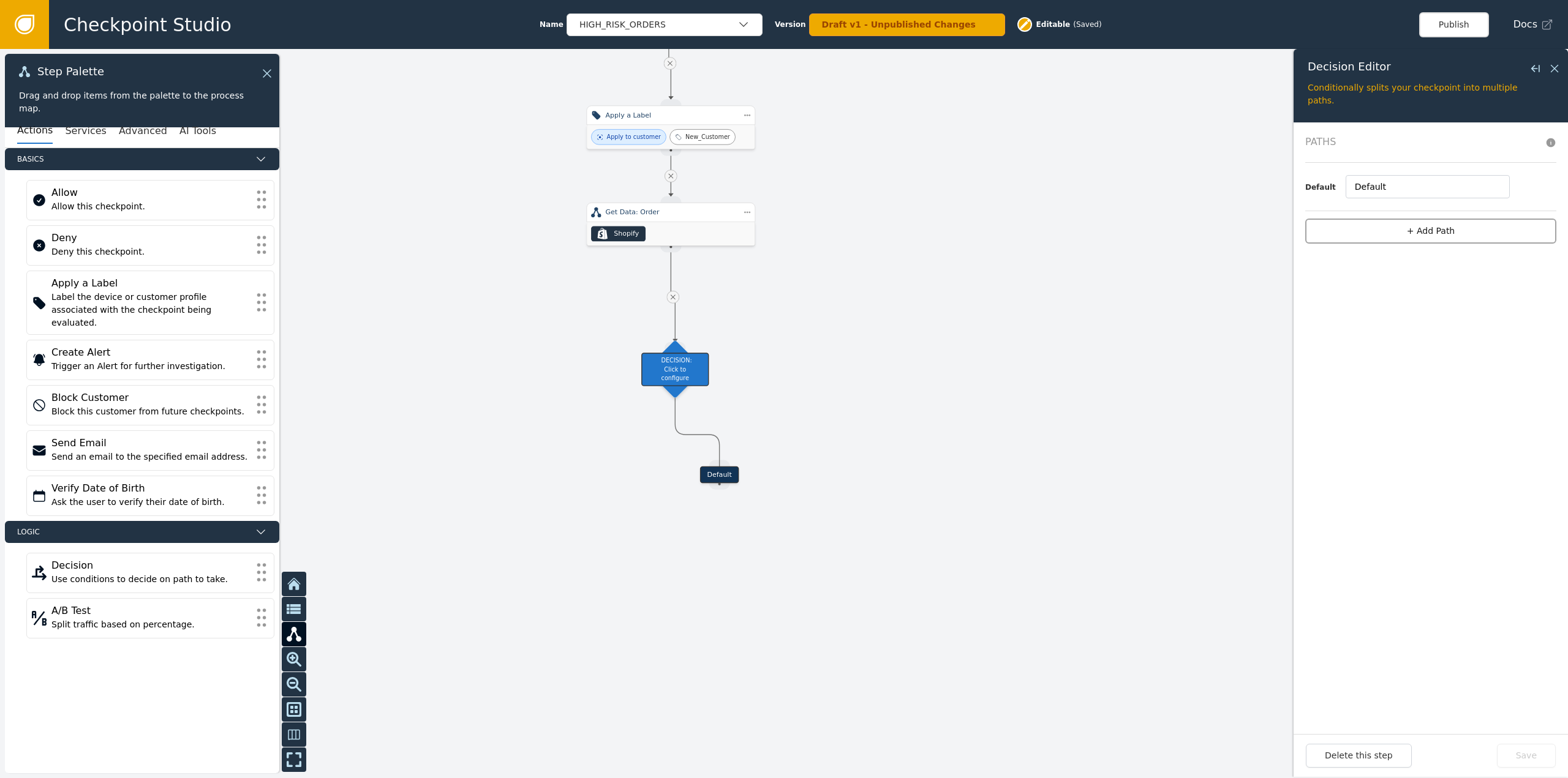
click at [1416, 236] on button "+ Add Path" at bounding box center [1431, 232] width 251 height 25
click at [1501, 211] on button "+ add" at bounding box center [1492, 210] width 22 height 11
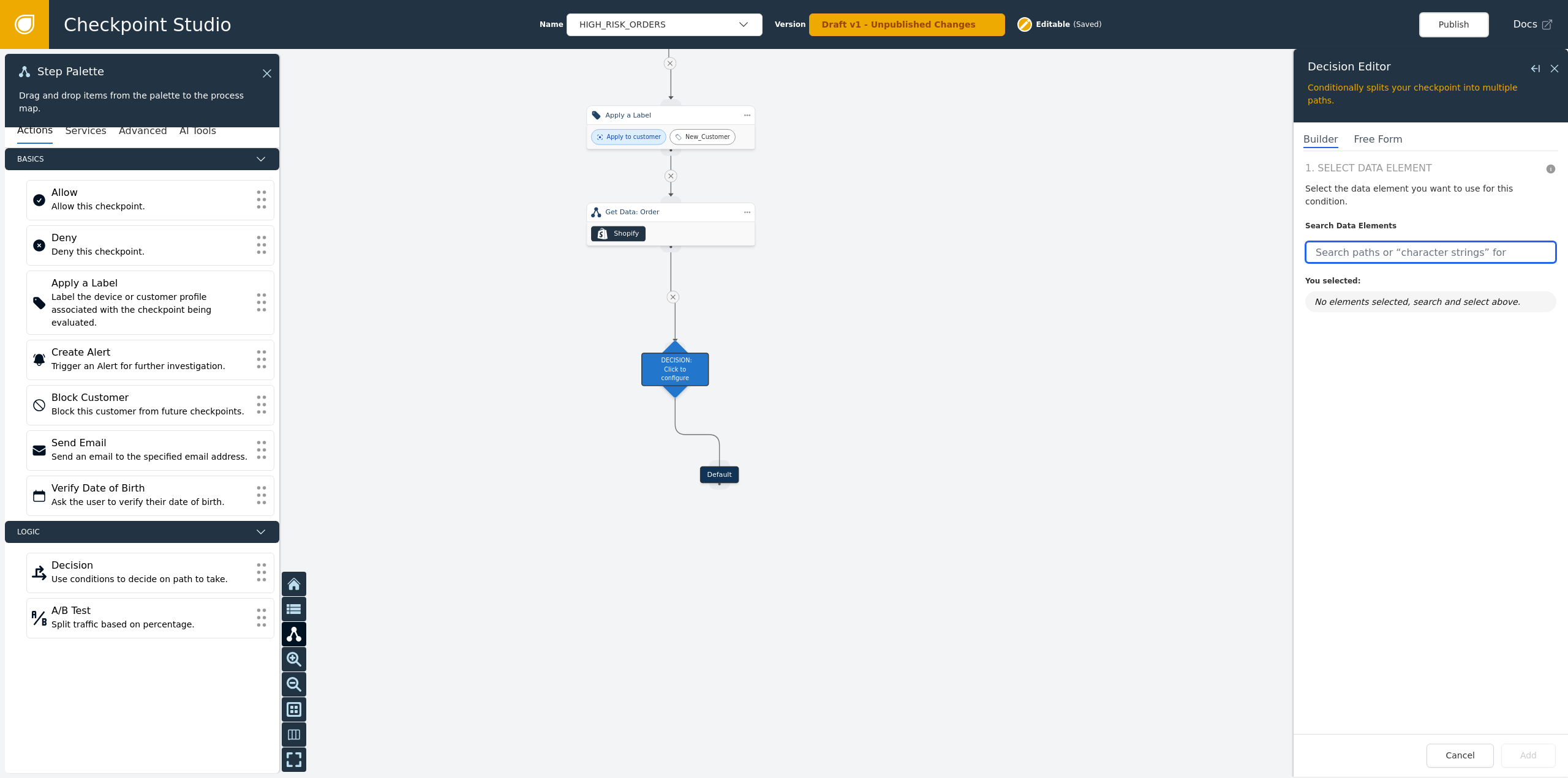
click at [1433, 241] on input "text" at bounding box center [1431, 252] width 251 height 22
drag, startPoint x: 1371, startPoint y: 243, endPoint x: 1297, endPoint y: 248, distance: 74.2
click at [1297, 248] on div "1. Select Data Element Select the data element you want to use for this conditi…" at bounding box center [1431, 447] width 275 height 573
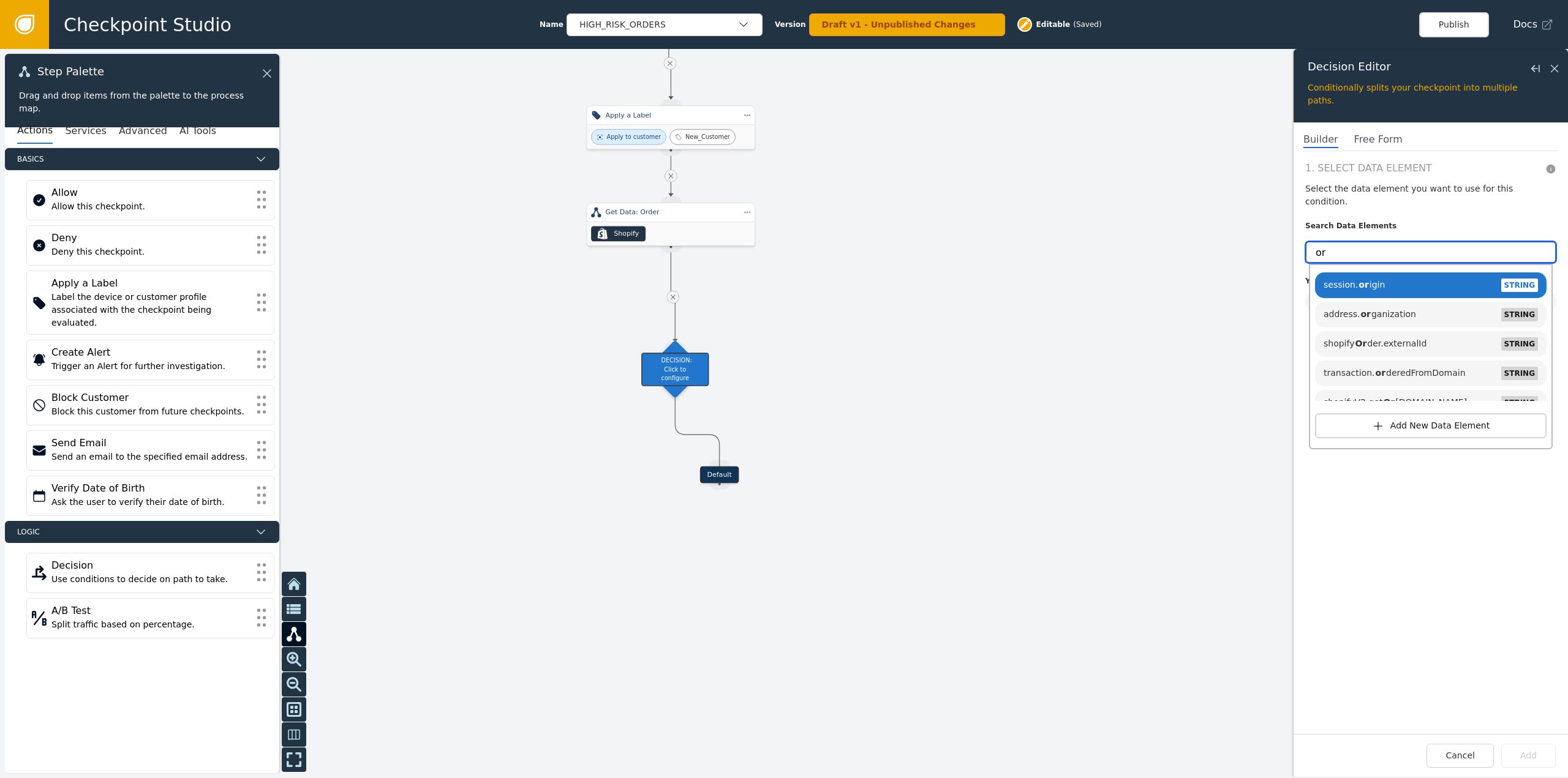
type input "o"
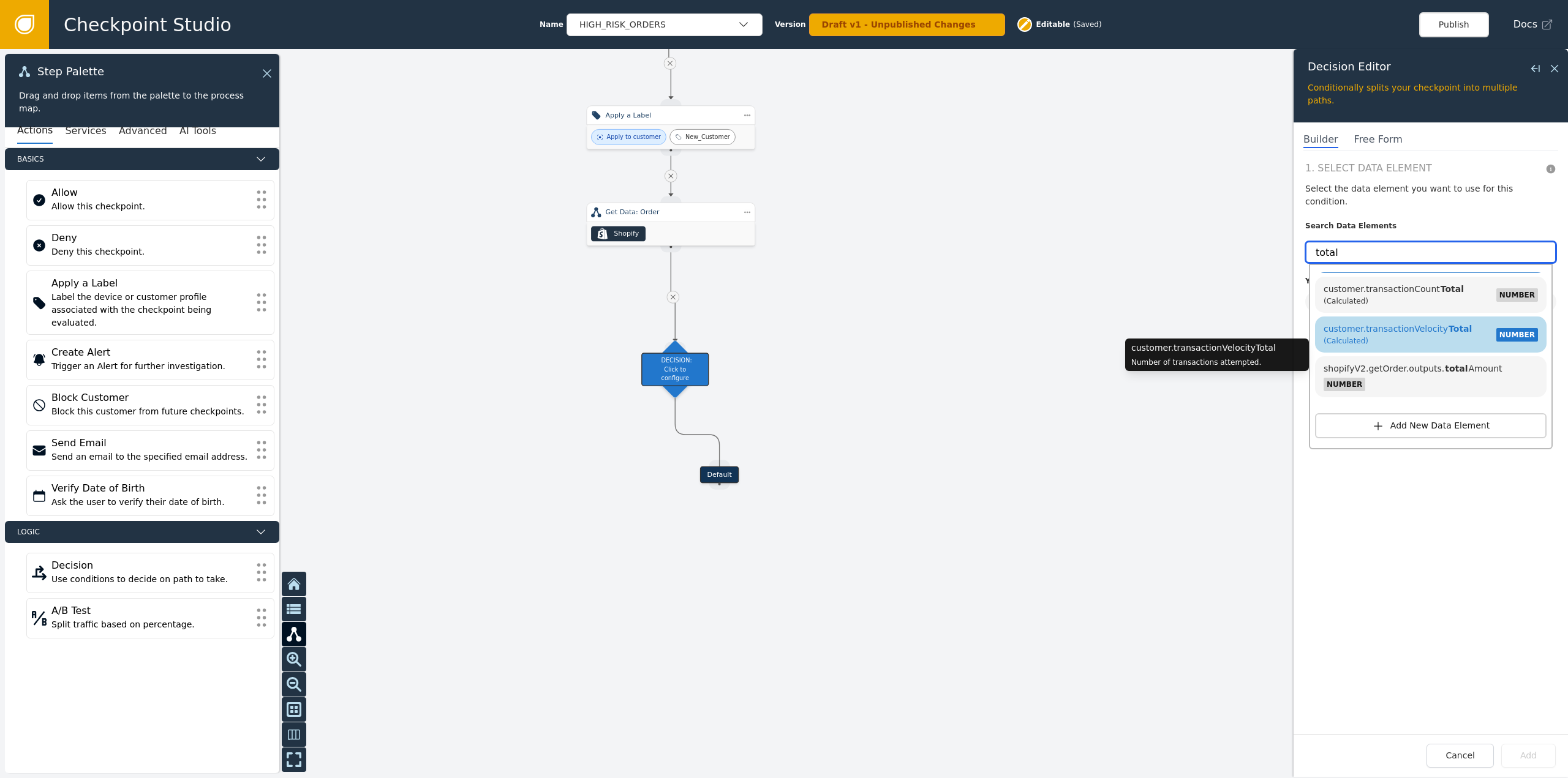
scroll to position [50, 0]
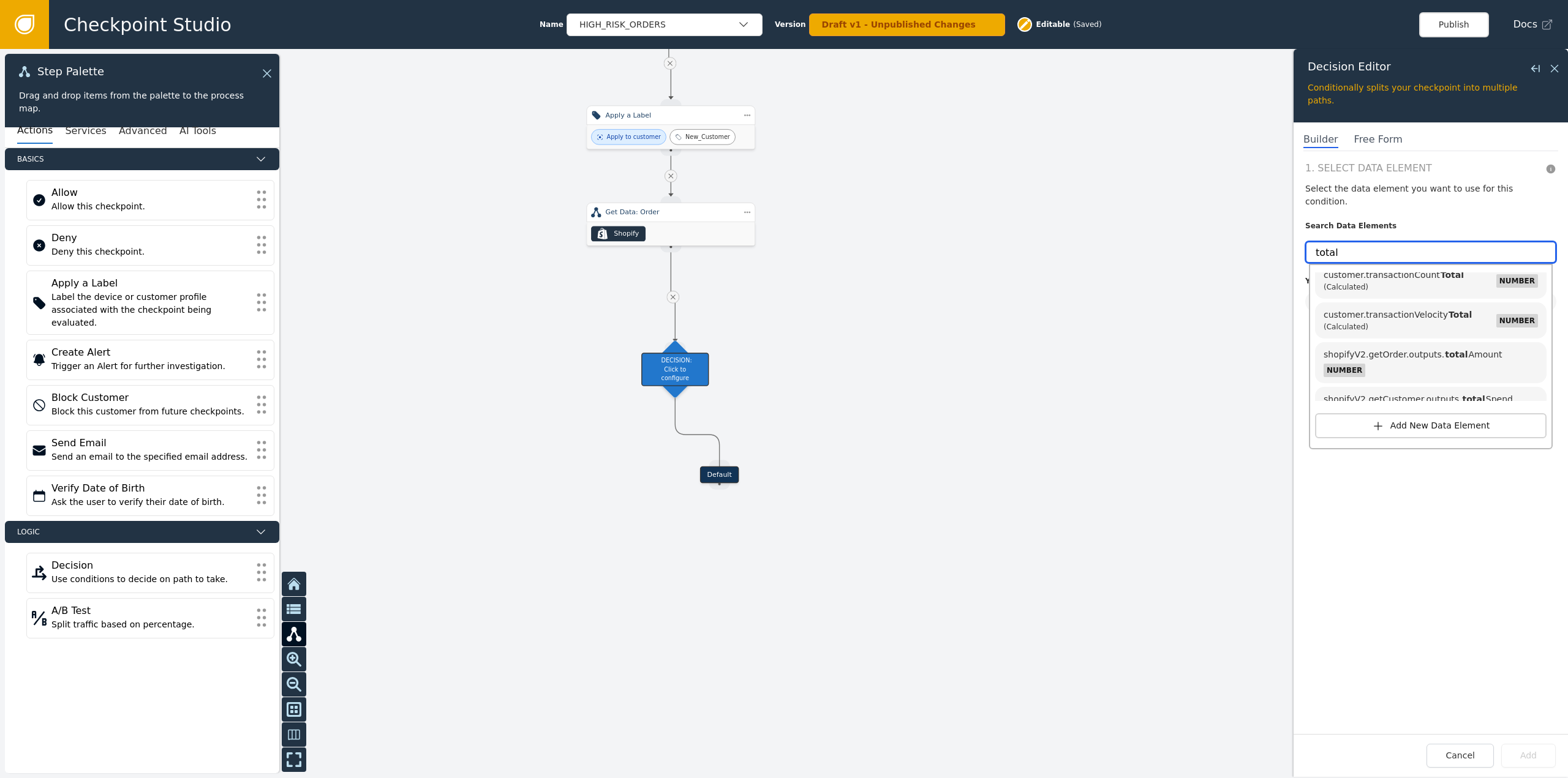
click at [1363, 241] on input "total" at bounding box center [1431, 252] width 251 height 22
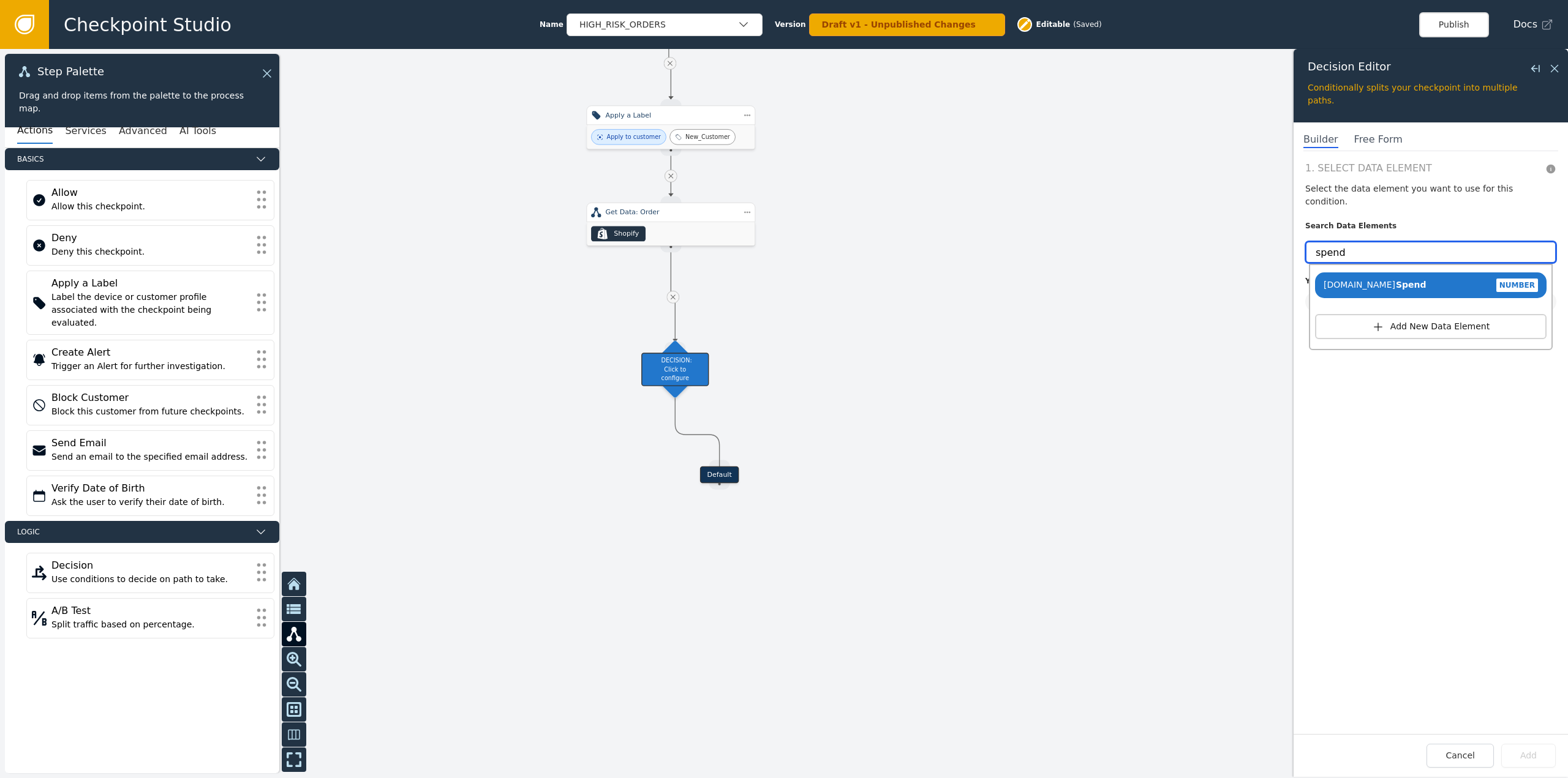
drag, startPoint x: 1363, startPoint y: 240, endPoint x: 1272, endPoint y: 232, distance: 91.4
click at [1272, 232] on div "Target Handle for step Default Source Handle for step Target Handle for step Ne…" at bounding box center [784, 413] width 1568 height 729
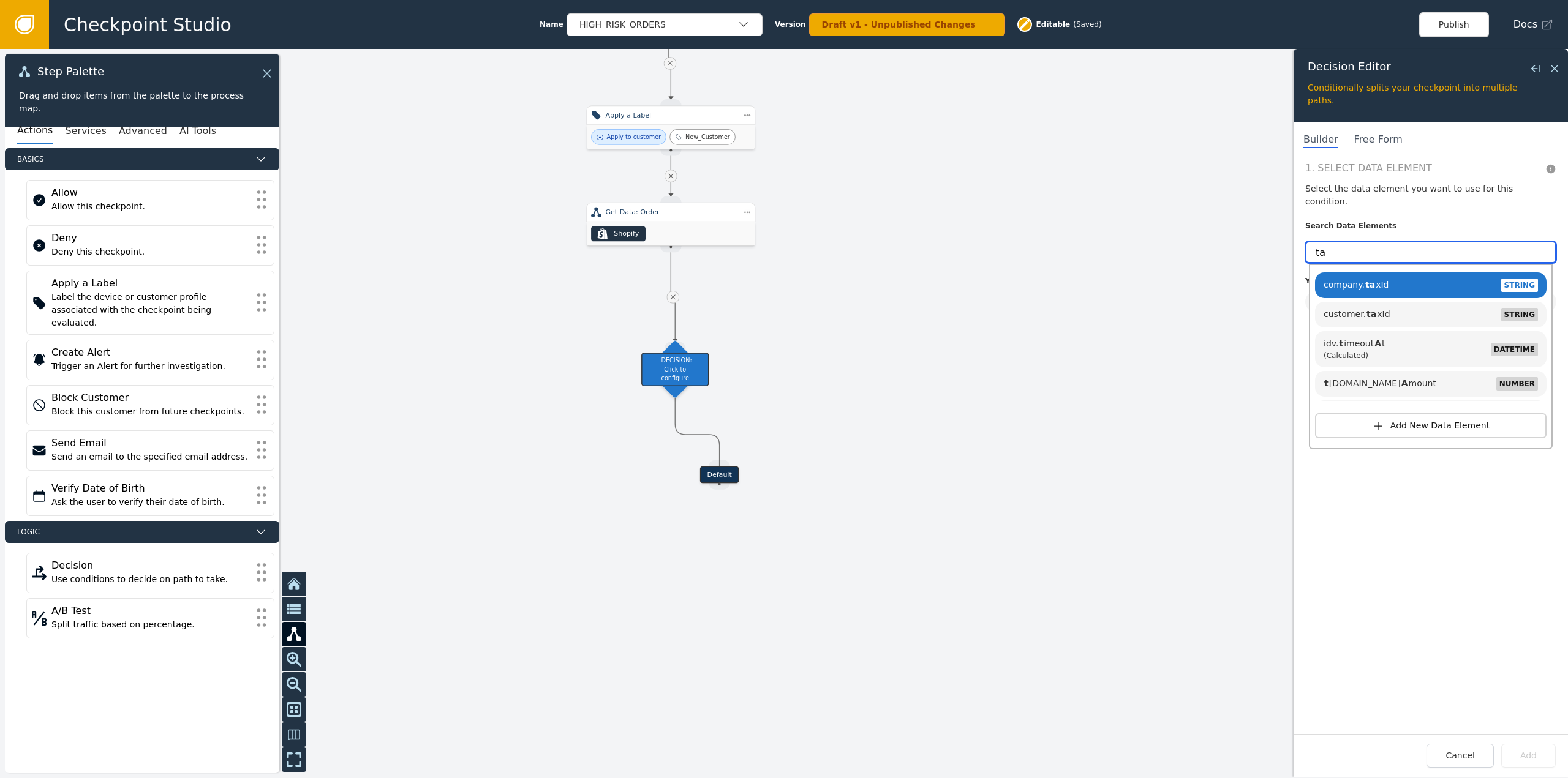
type input "tax"
drag, startPoint x: 1341, startPoint y: 238, endPoint x: 1286, endPoint y: 238, distance: 55.0
click at [1286, 238] on div "Target Handle for step Default Source Handle for step Target Handle for step Ne…" at bounding box center [784, 413] width 1568 height 729
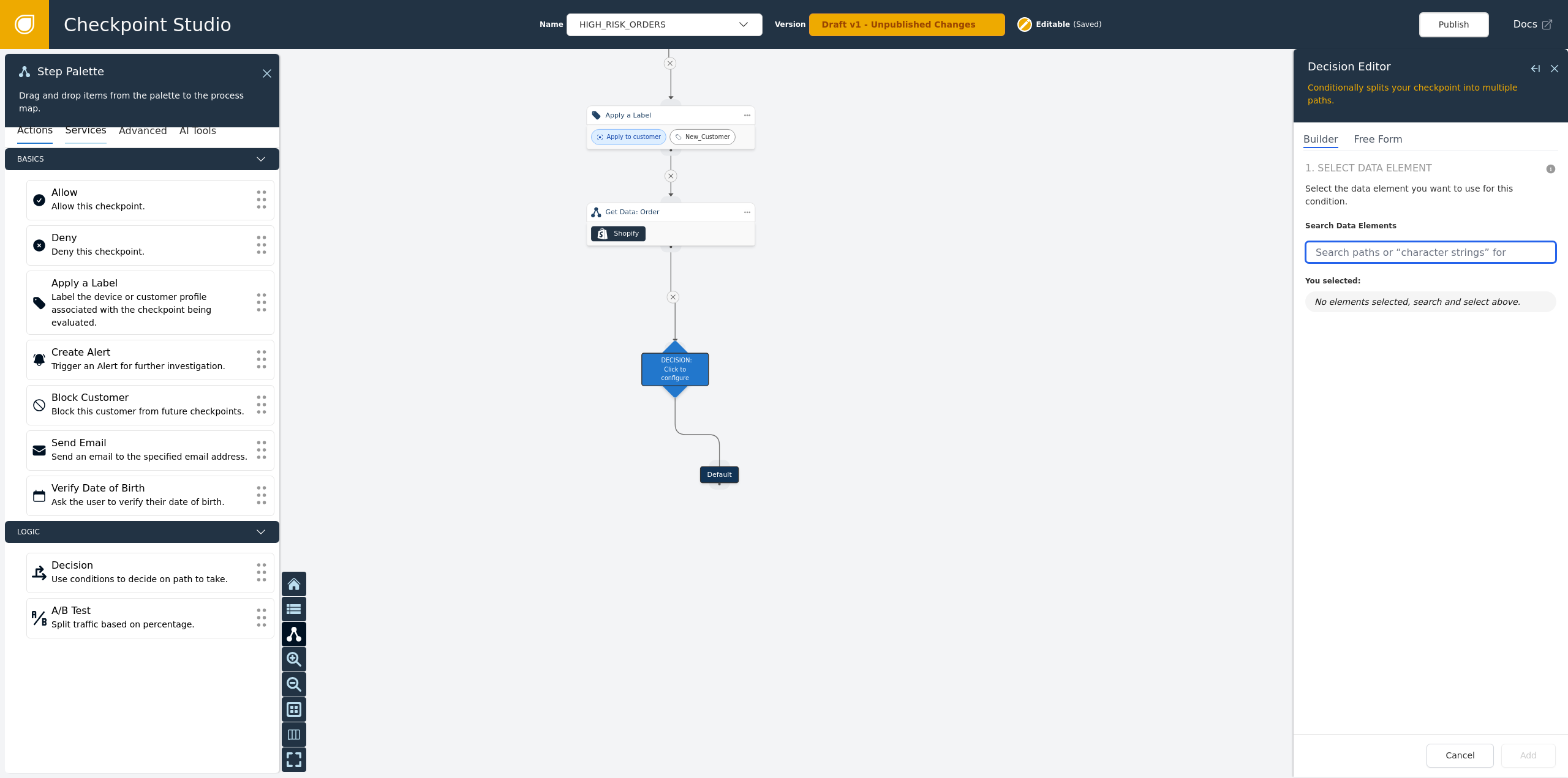
click at [75, 125] on button "Services" at bounding box center [86, 131] width 41 height 25
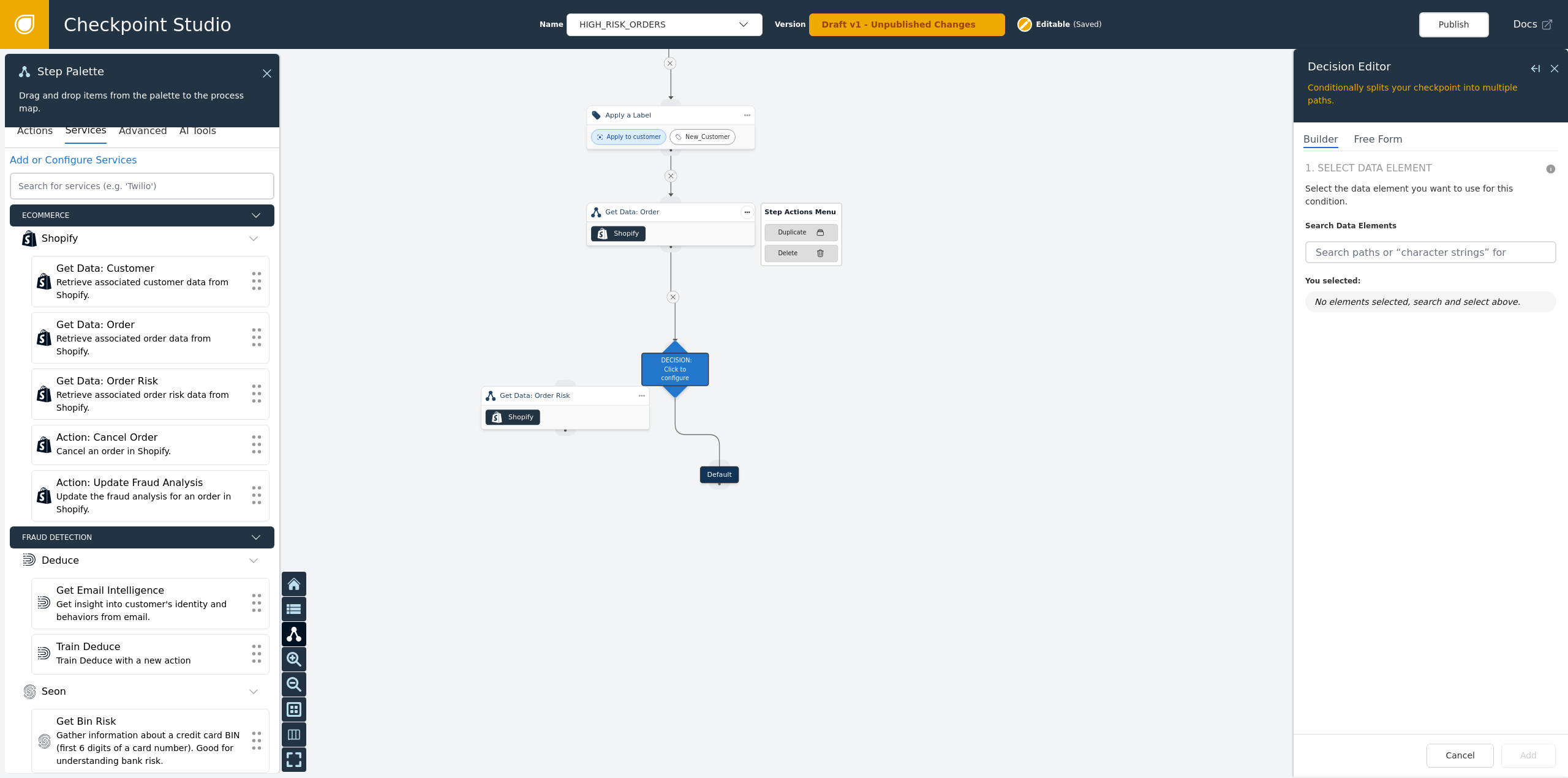
drag, startPoint x: 201, startPoint y: 361, endPoint x: 750, endPoint y: 206, distance: 570.5
click at [747, 209] on div "Step Actions Menu Duplicate Delete" at bounding box center [790, 237] width 101 height 59
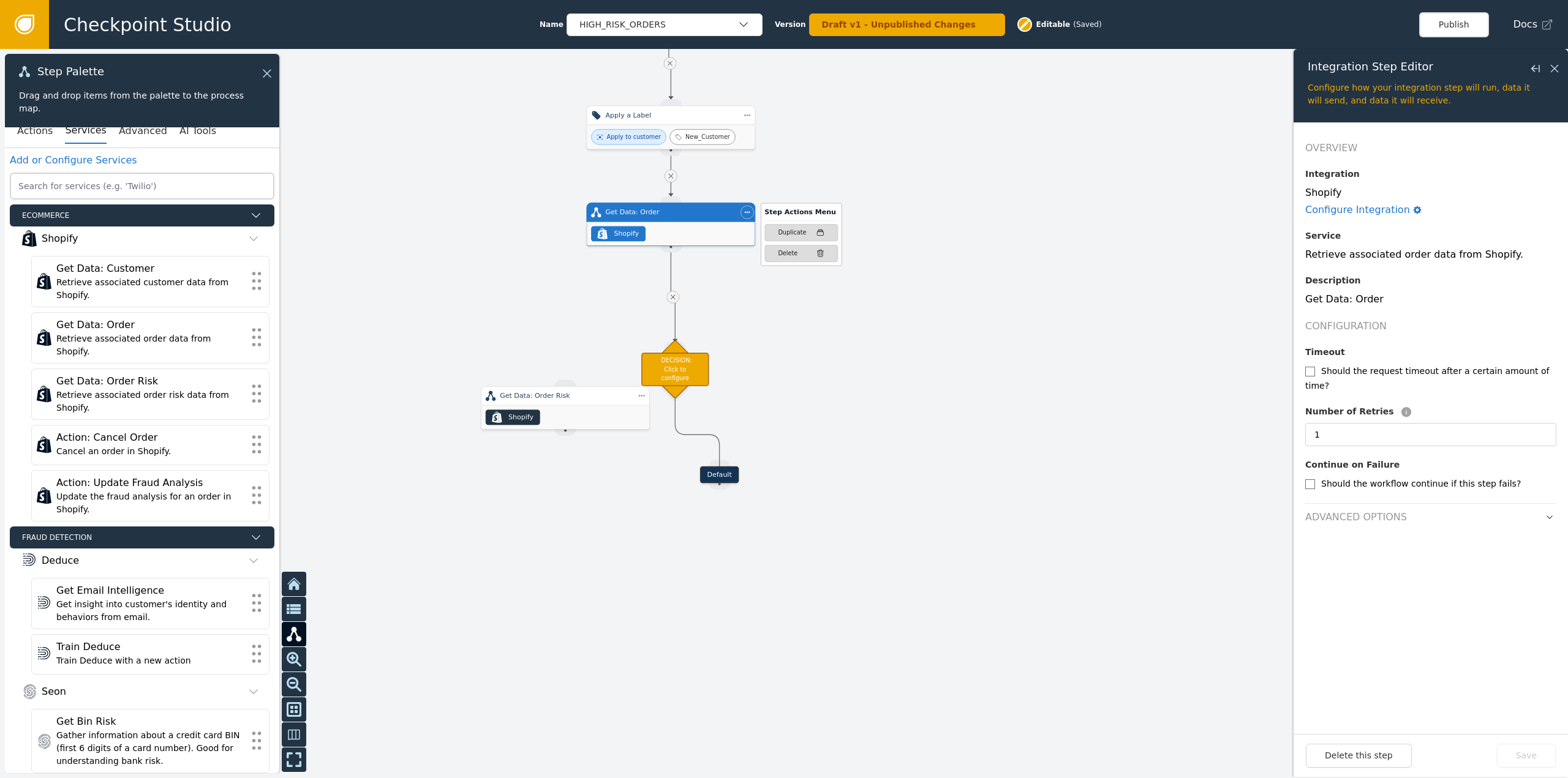
click at [746, 211] on div "Step Actions Menu Duplicate Delete" at bounding box center [790, 237] width 101 height 59
click at [778, 253] on div "Delete" at bounding box center [787, 253] width 20 height 9
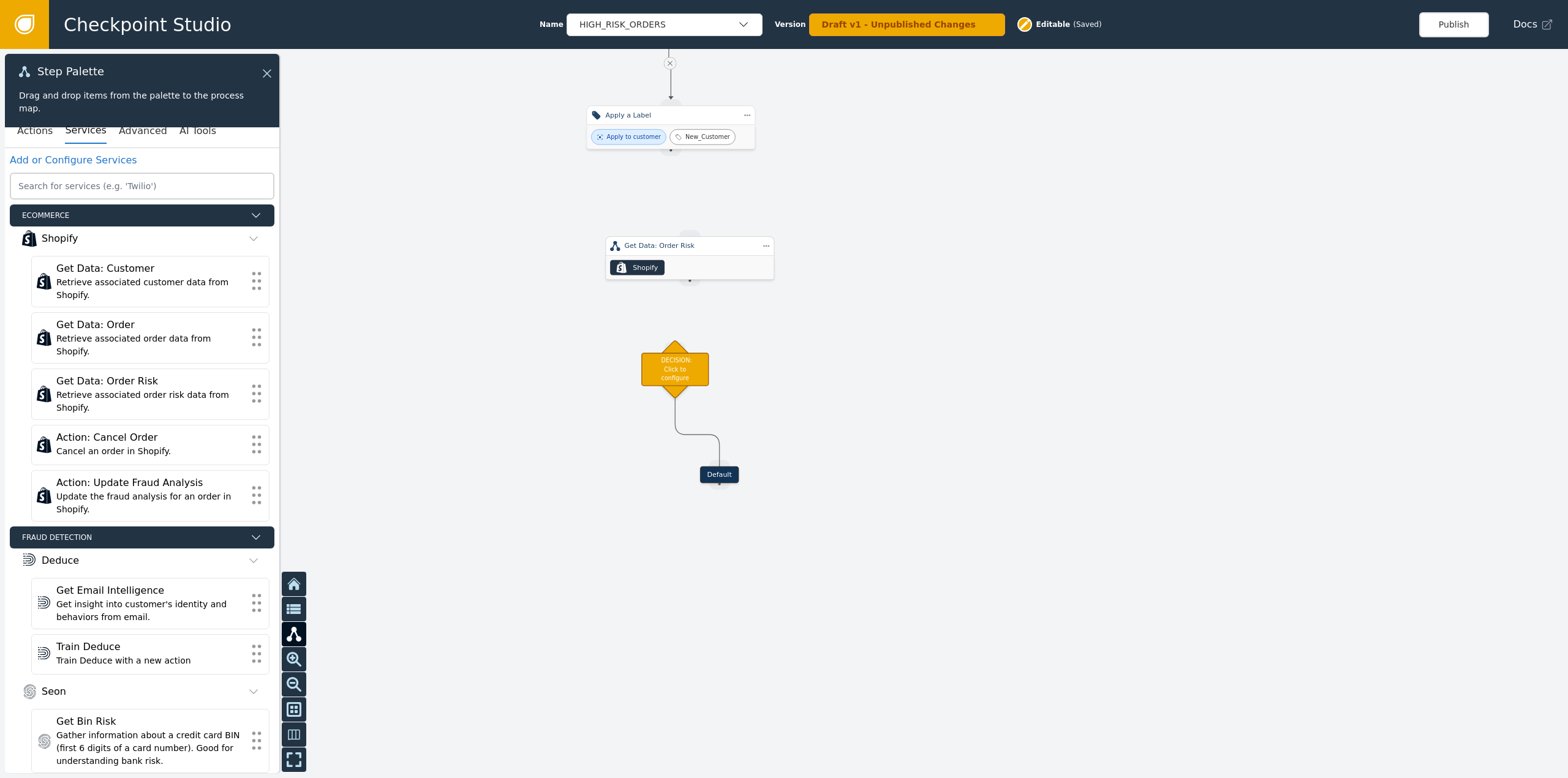
drag, startPoint x: 601, startPoint y: 401, endPoint x: 727, endPoint y: 253, distance: 194.4
click at [727, 253] on div "Get Data: Order Risk" at bounding box center [690, 246] width 169 height 20
drag, startPoint x: 690, startPoint y: 284, endPoint x: 683, endPoint y: 348, distance: 64.4
click at [713, 473] on div "Default" at bounding box center [719, 475] width 39 height 17
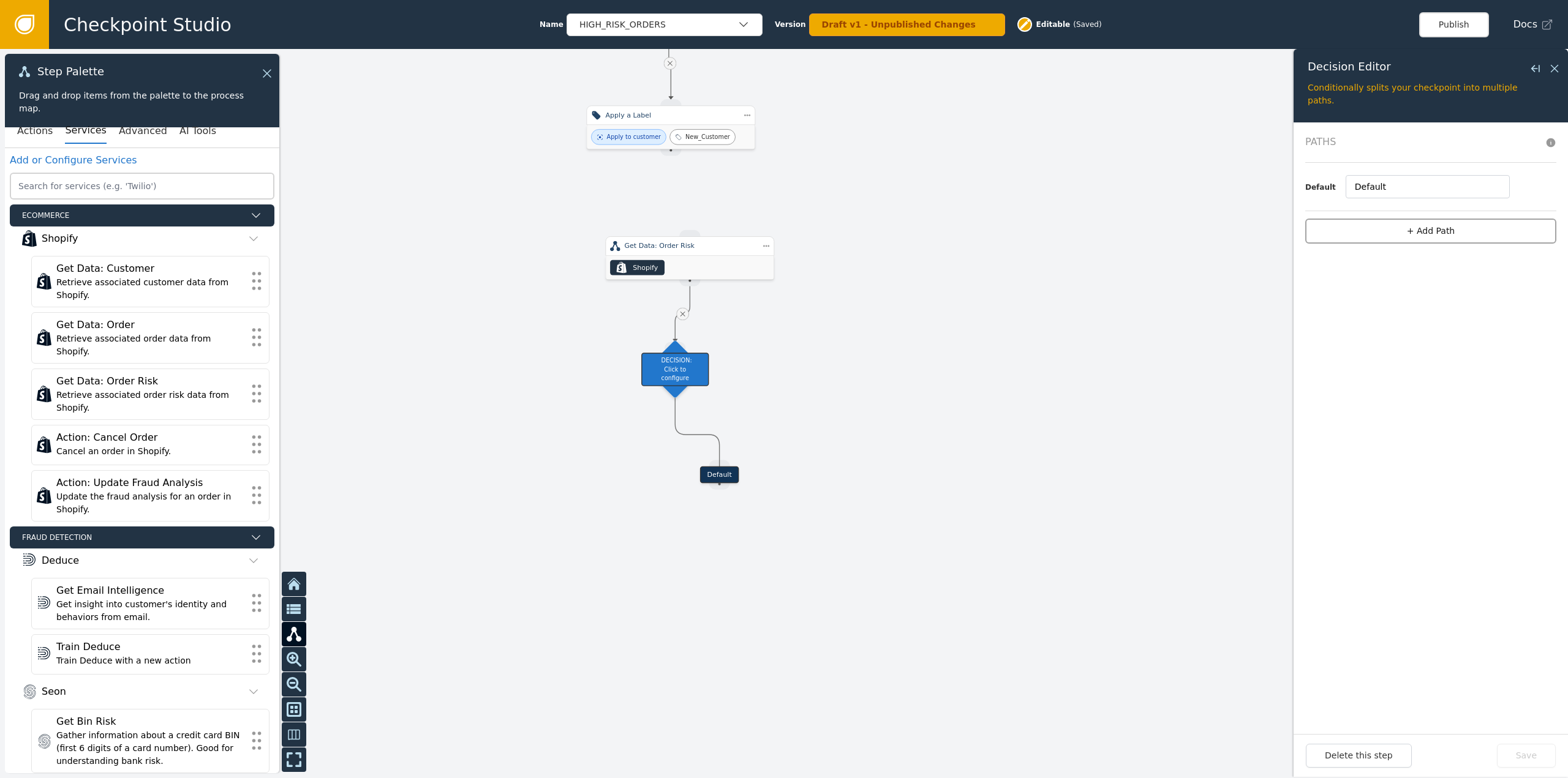
click at [1491, 236] on button "+ Add Path" at bounding box center [1431, 232] width 251 height 25
click at [1496, 205] on button "+ add" at bounding box center [1492, 210] width 22 height 11
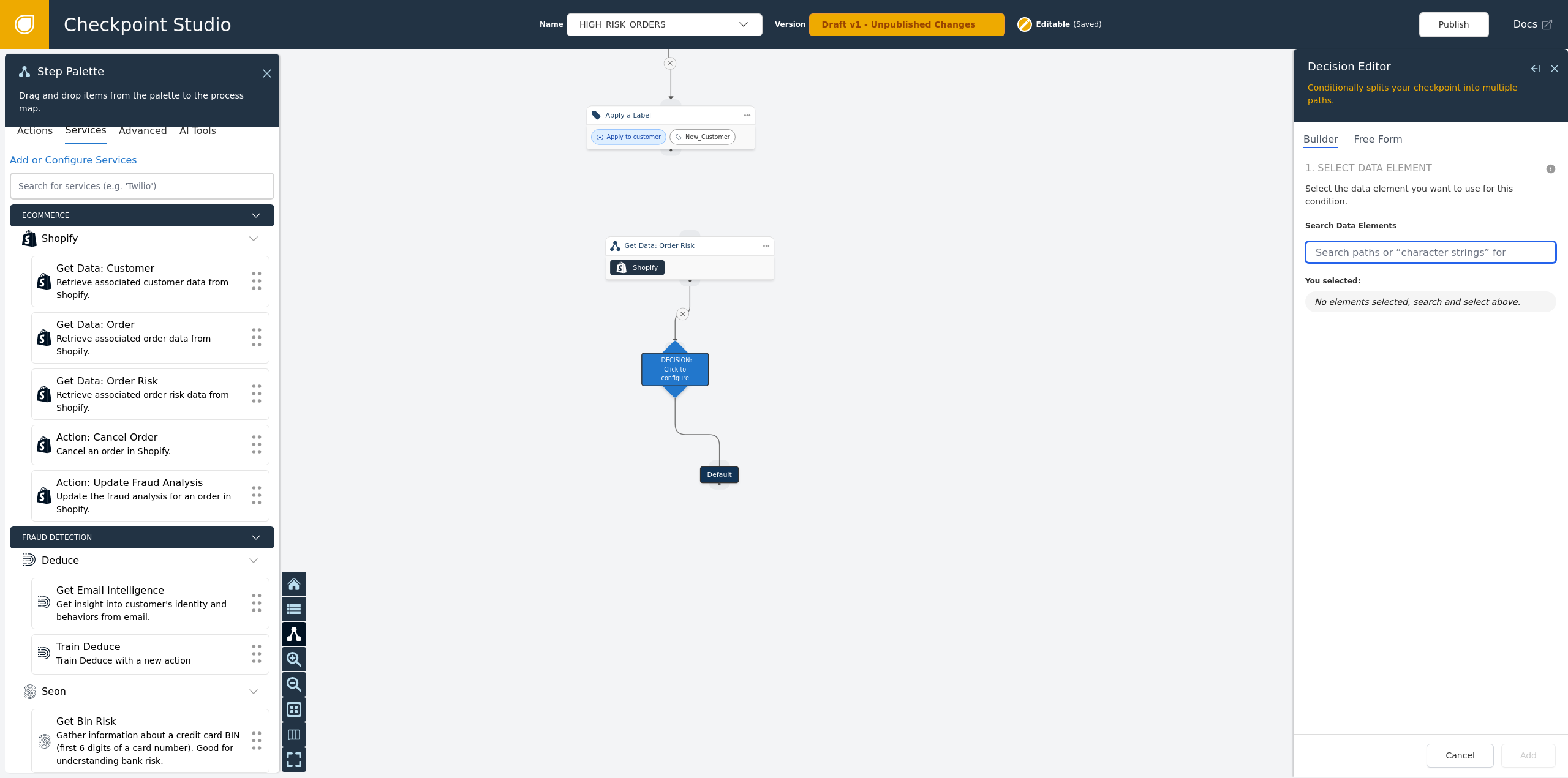
click at [1405, 241] on input "text" at bounding box center [1431, 252] width 251 height 22
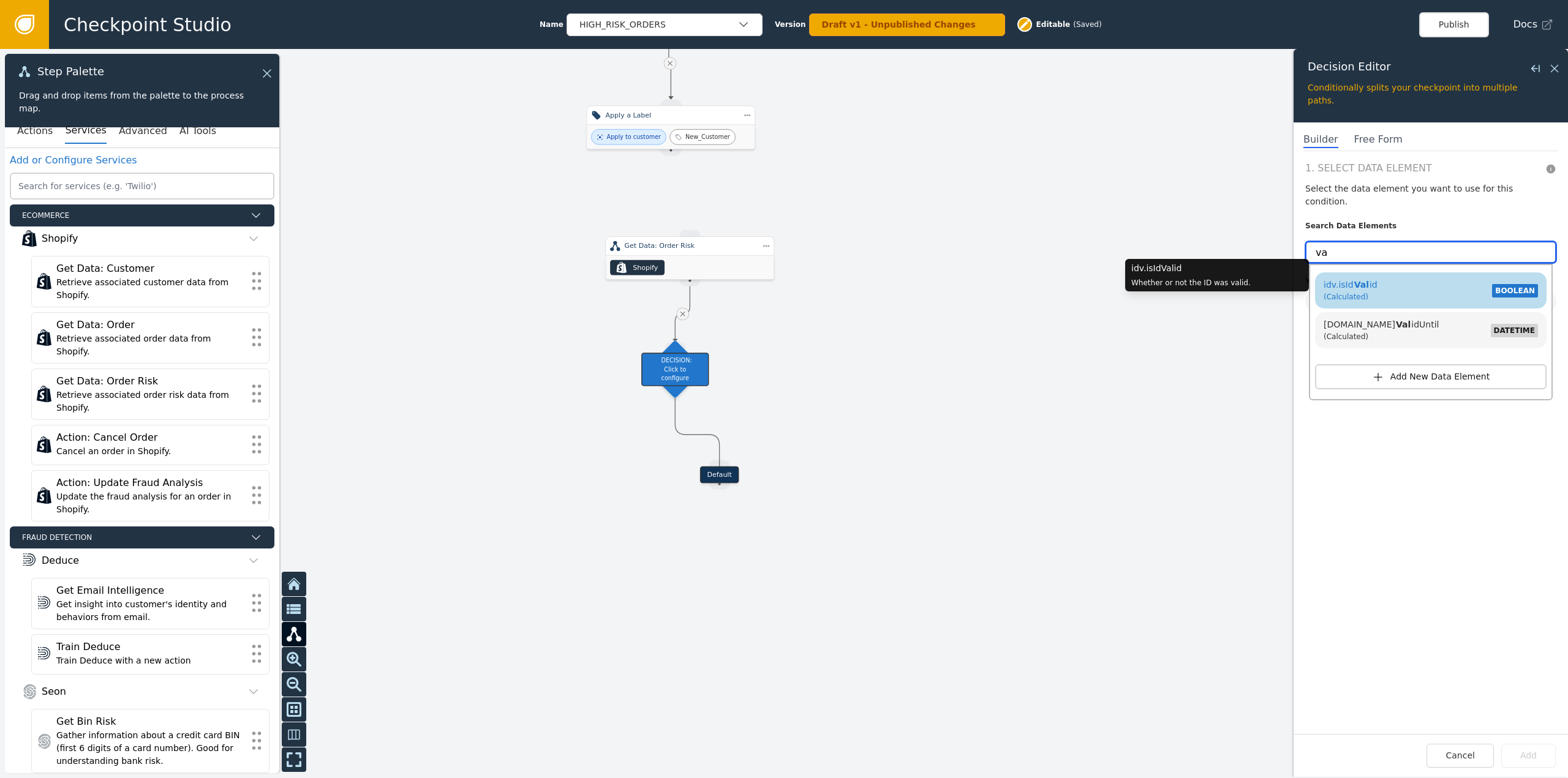
type input "v"
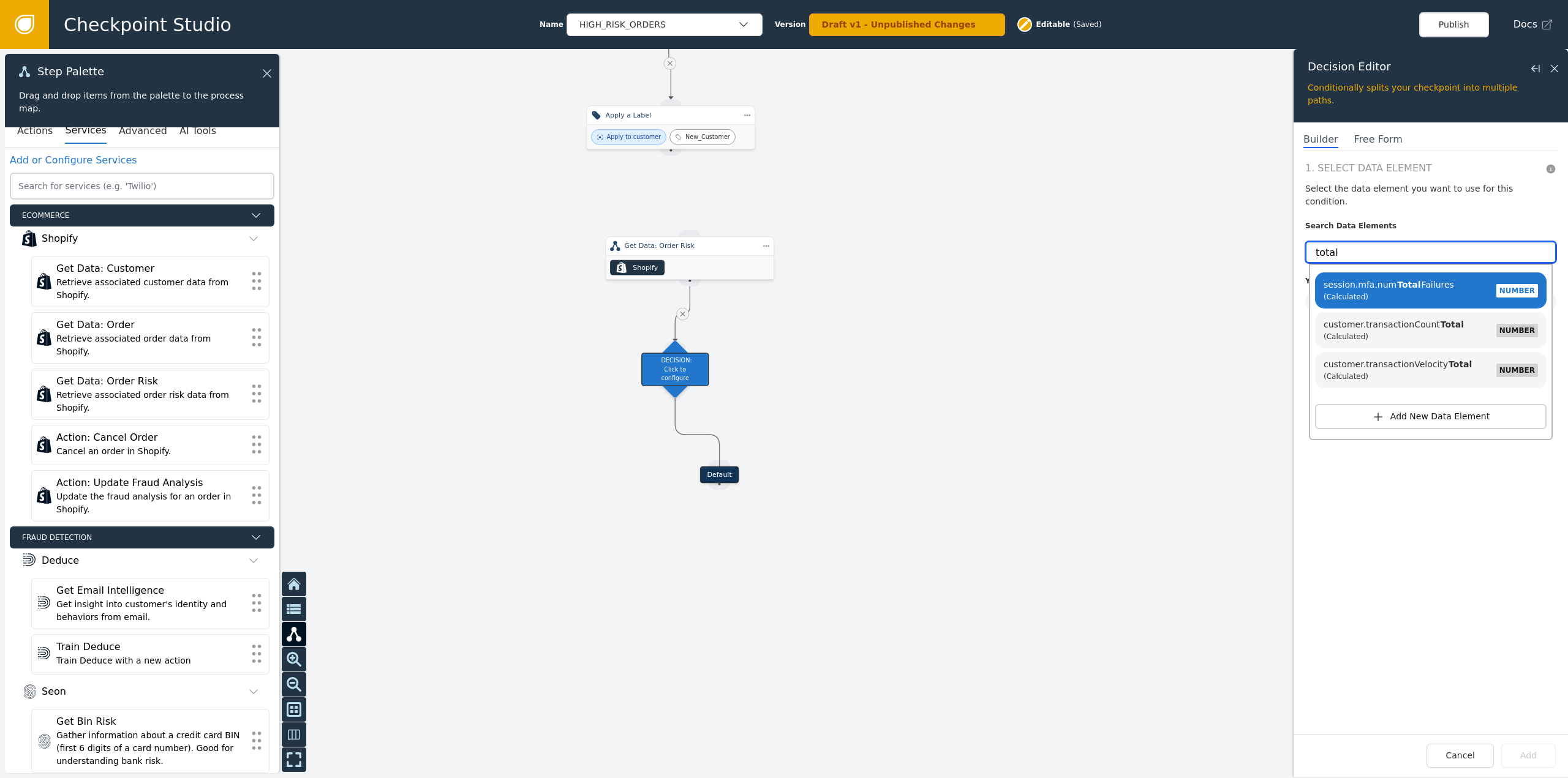
drag, startPoint x: 1348, startPoint y: 232, endPoint x: 1261, endPoint y: 224, distance: 87.4
click at [1261, 224] on div "Target Handle for step Default Source Handle for step Target Handle for step Ne…" at bounding box center [784, 413] width 1568 height 729
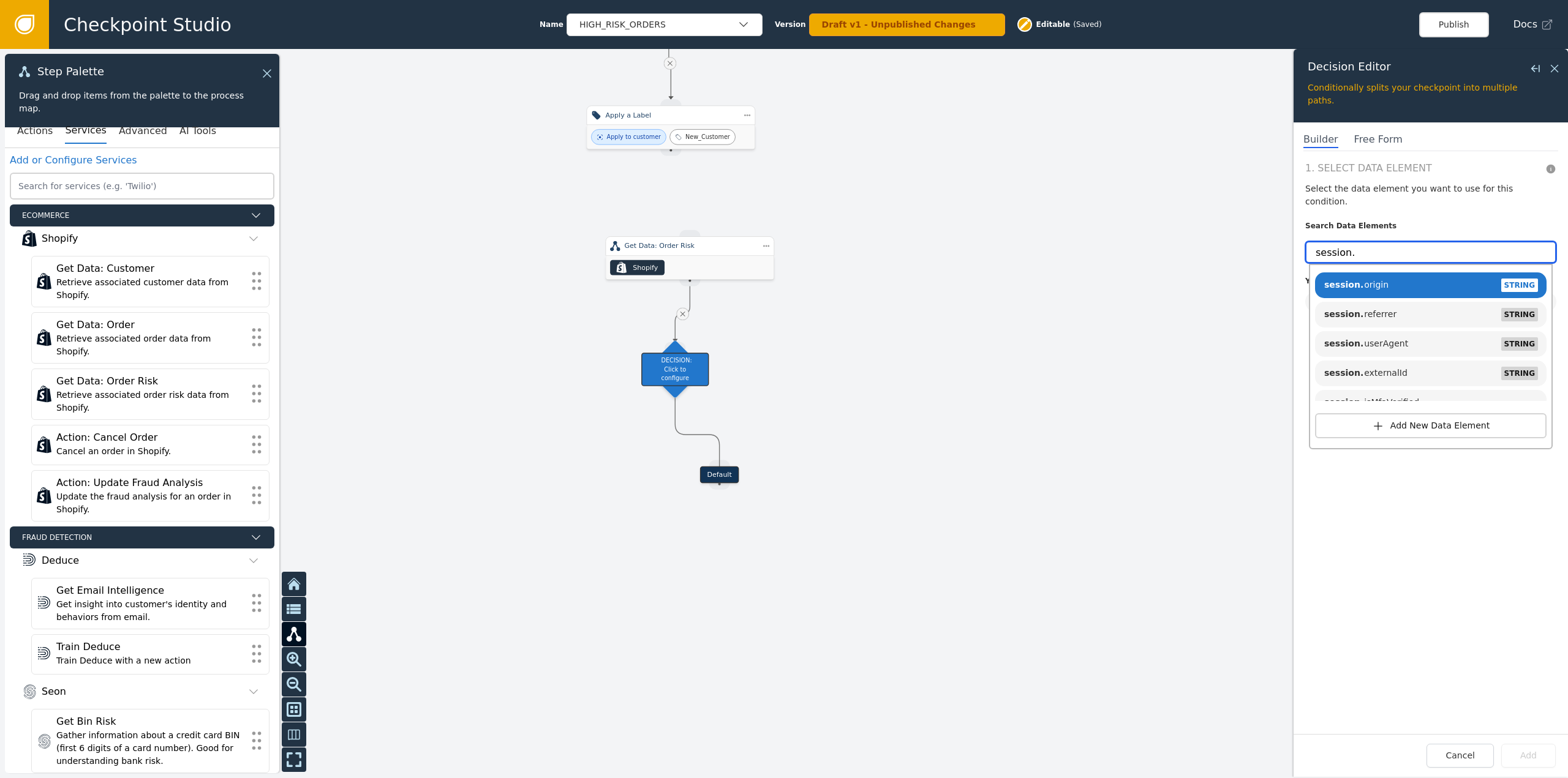
drag, startPoint x: 1370, startPoint y: 243, endPoint x: 1210, endPoint y: 229, distance: 160.6
click at [1210, 229] on div "Target Handle for step Default Source Handle for step Target Handle for step Ne…" at bounding box center [784, 413] width 1568 height 729
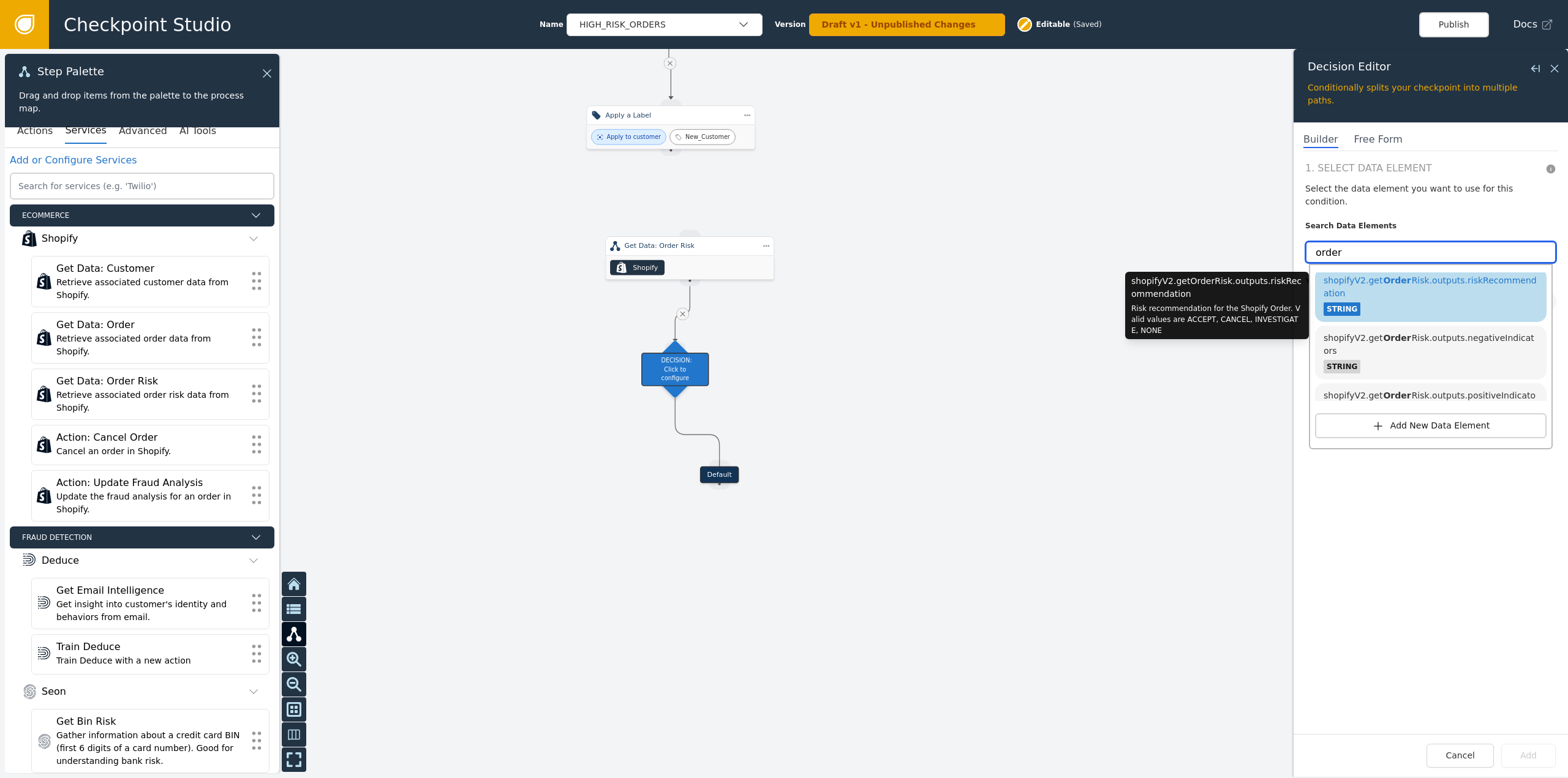
scroll to position [61, 0]
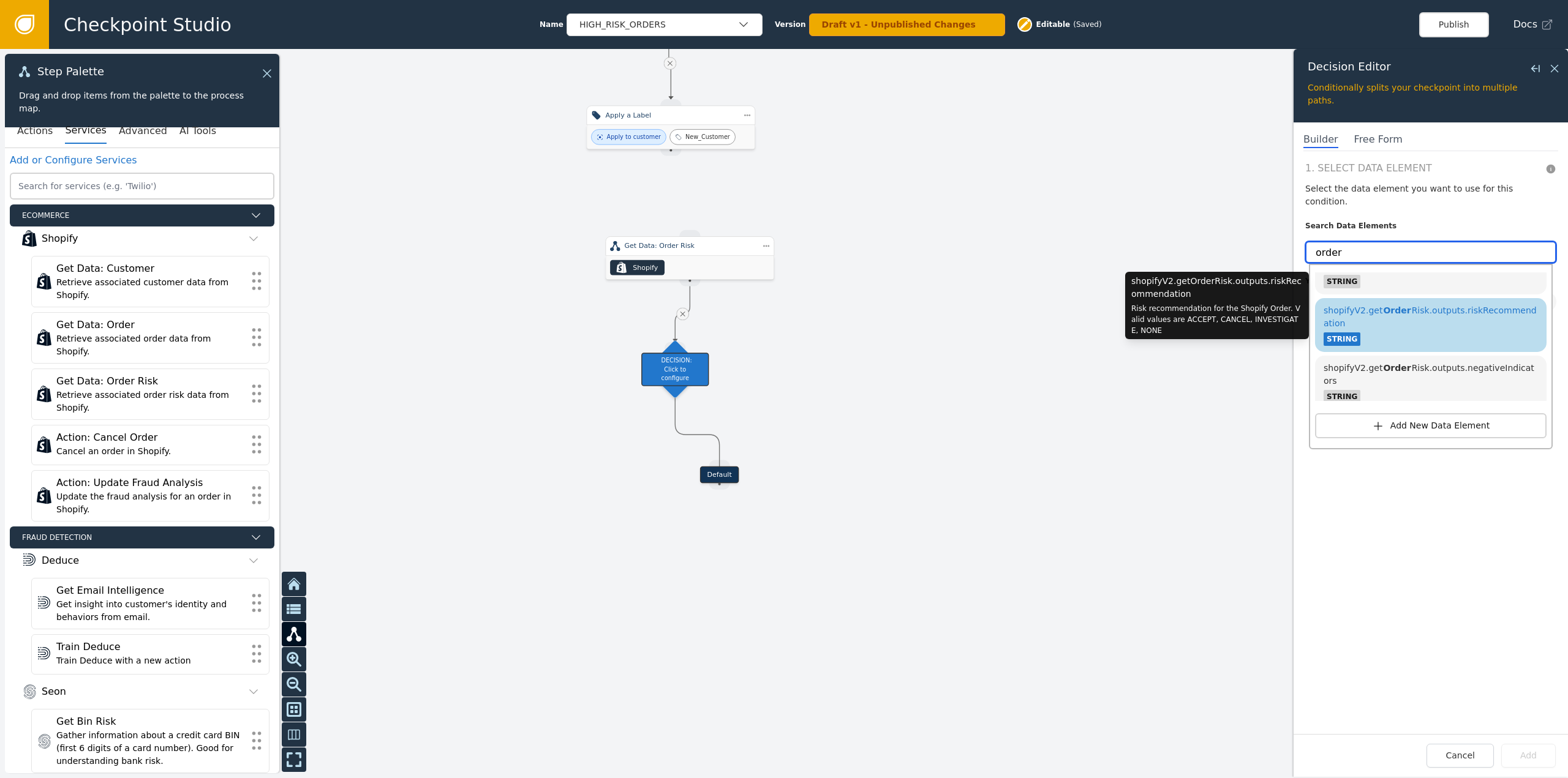
type input "order"
click at [1432, 302] on div "shopifyV2.get Order Risk.outputs.riskRecommendation STRING" at bounding box center [1431, 325] width 219 height 47
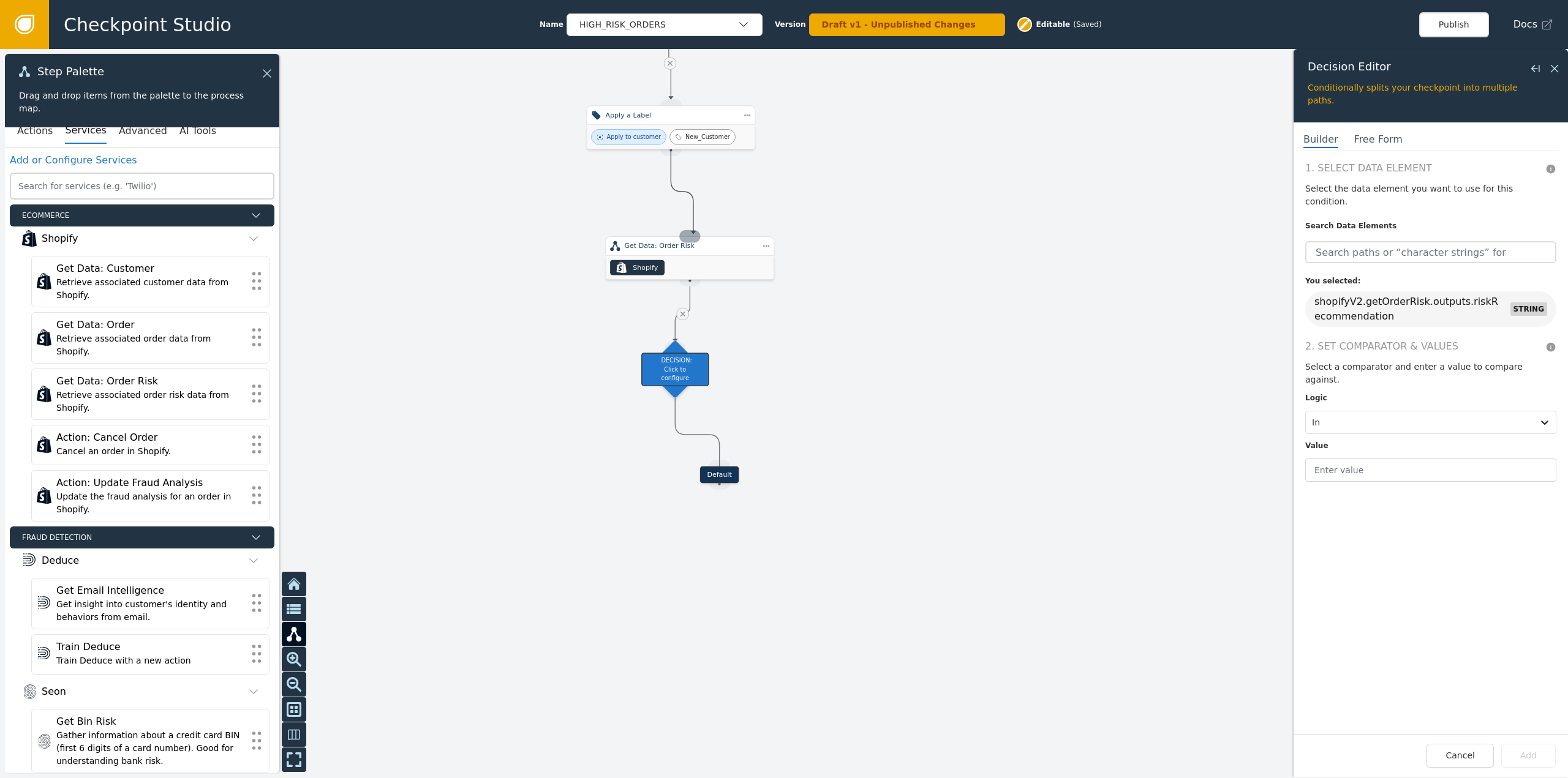
drag, startPoint x: 673, startPoint y: 155, endPoint x: 694, endPoint y: 234, distance: 81.7
click at [1400, 414] on div at bounding box center [1419, 423] width 215 height 17
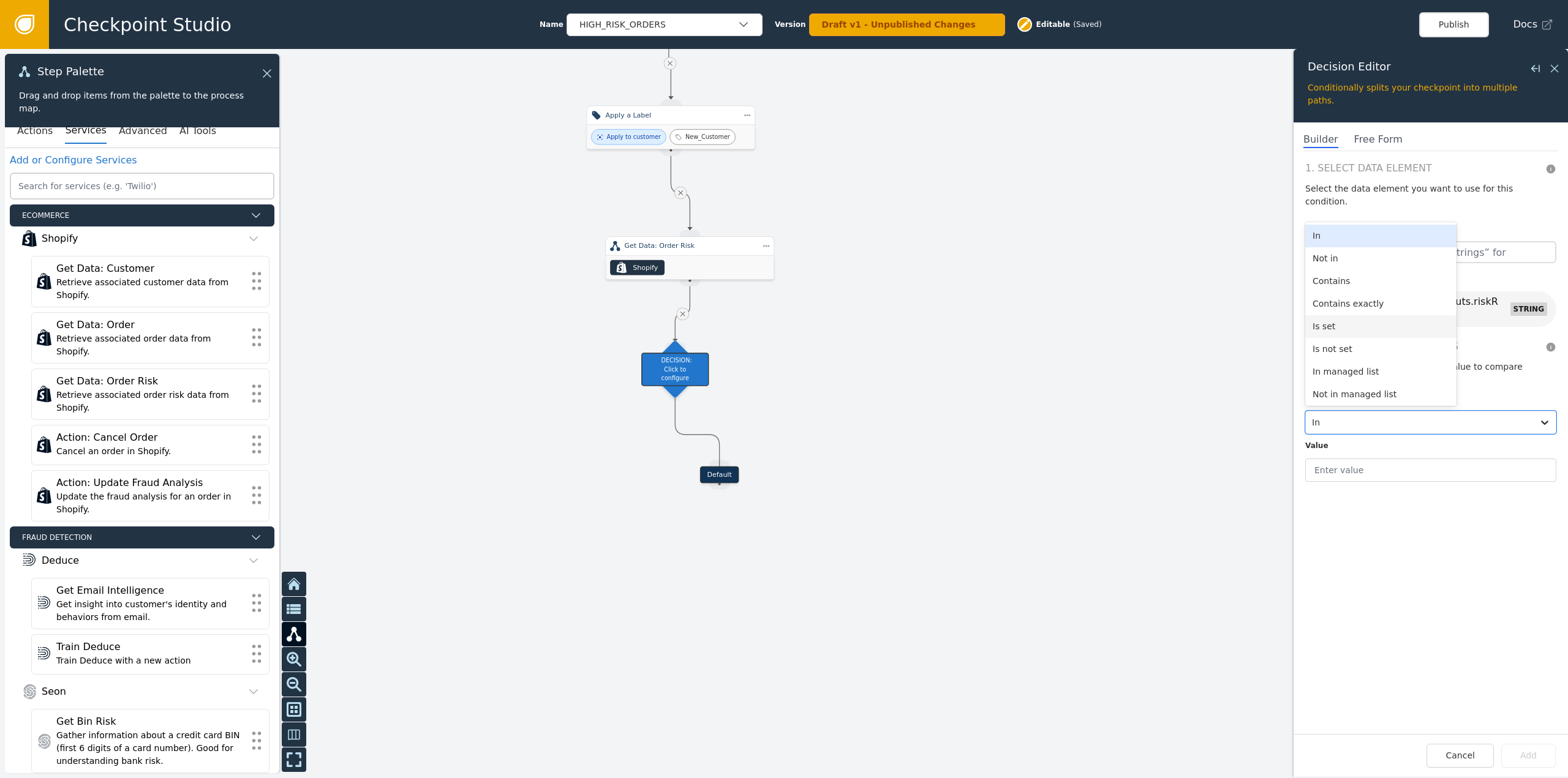
click at [1355, 316] on div "Is set" at bounding box center [1381, 327] width 152 height 23
click at [953, 466] on div at bounding box center [784, 413] width 1568 height 729
